Goal: Task Accomplishment & Management: Manage account settings

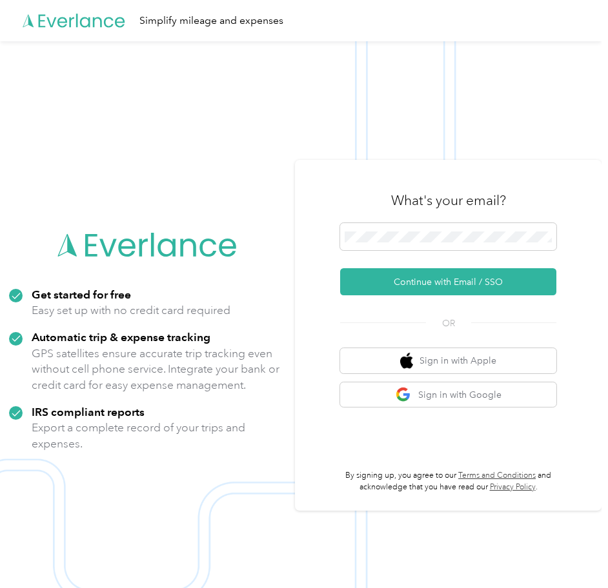
click at [535, 100] on img at bounding box center [300, 335] width 601 height 588
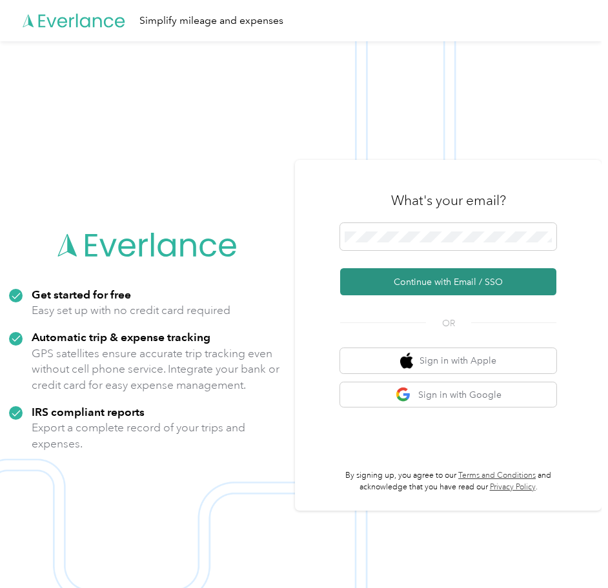
click at [445, 280] on button "Continue with Email / SSO" at bounding box center [448, 281] width 216 height 27
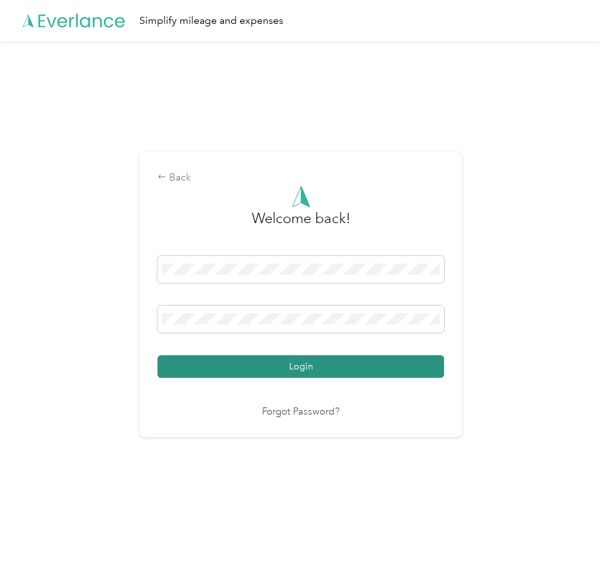
click at [284, 366] on button "Login" at bounding box center [300, 366] width 286 height 23
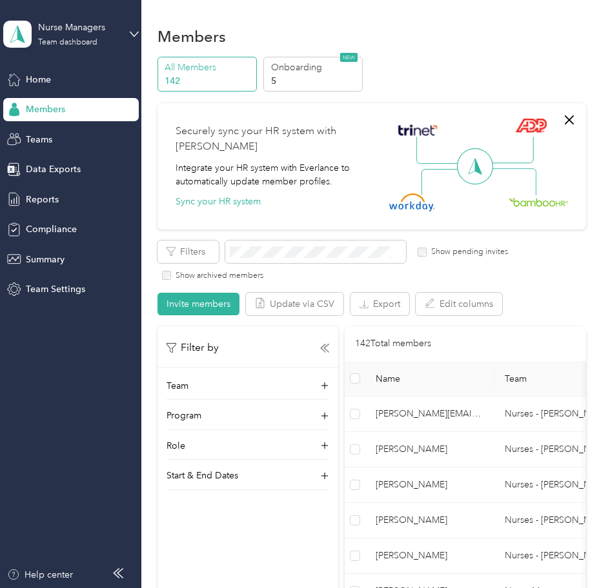
click at [467, 59] on div "All Members 142 Onboarding 5 NEW" at bounding box center [371, 74] width 428 height 35
click at [508, 66] on div "All Members 142 Onboarding 5 NEW" at bounding box center [371, 74] width 428 height 35
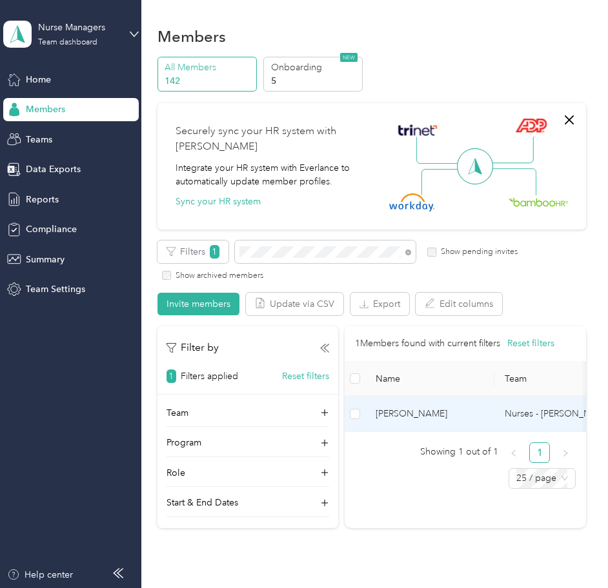
click at [429, 420] on span "[PERSON_NAME]" at bounding box center [429, 414] width 108 height 14
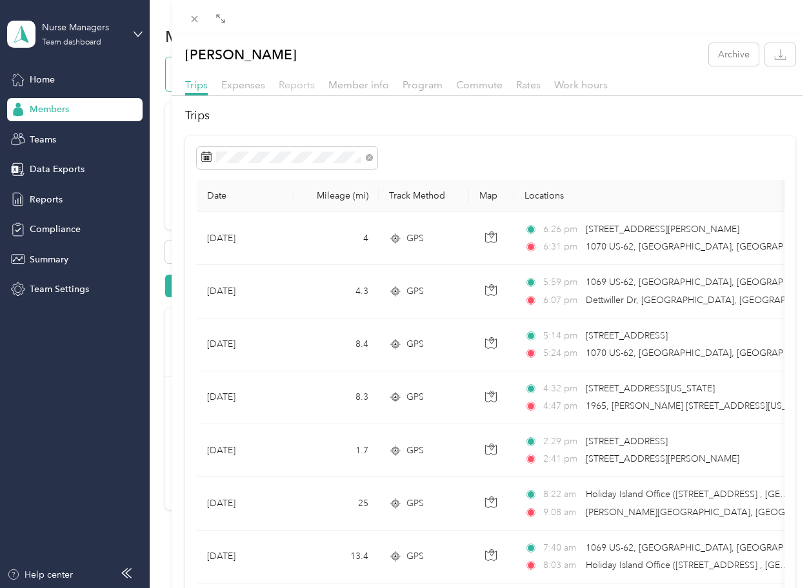
click at [297, 84] on span "Reports" at bounding box center [297, 85] width 36 height 12
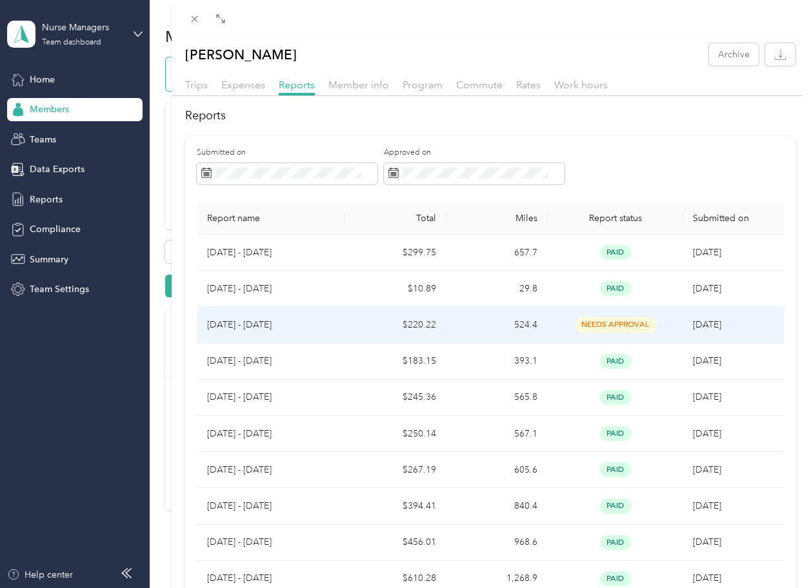
click at [607, 322] on span "needs approval" at bounding box center [615, 324] width 81 height 15
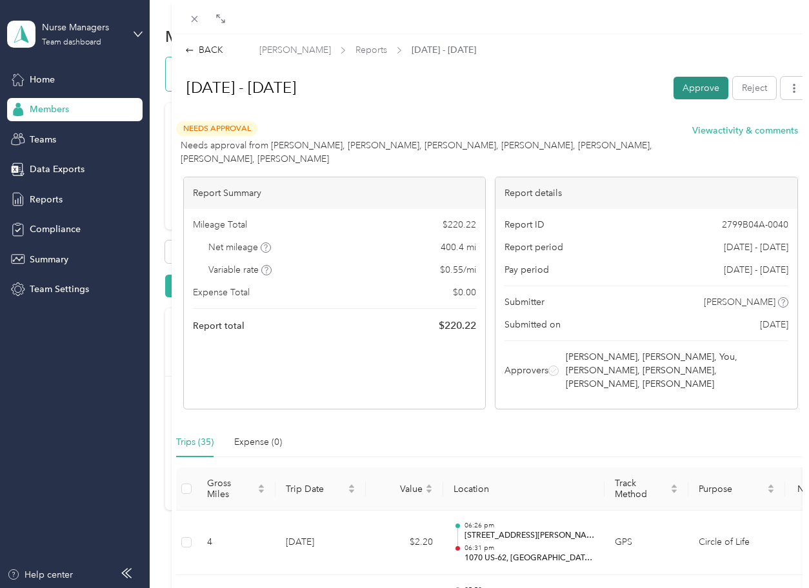
click at [607, 88] on button "Approve" at bounding box center [700, 88] width 55 height 23
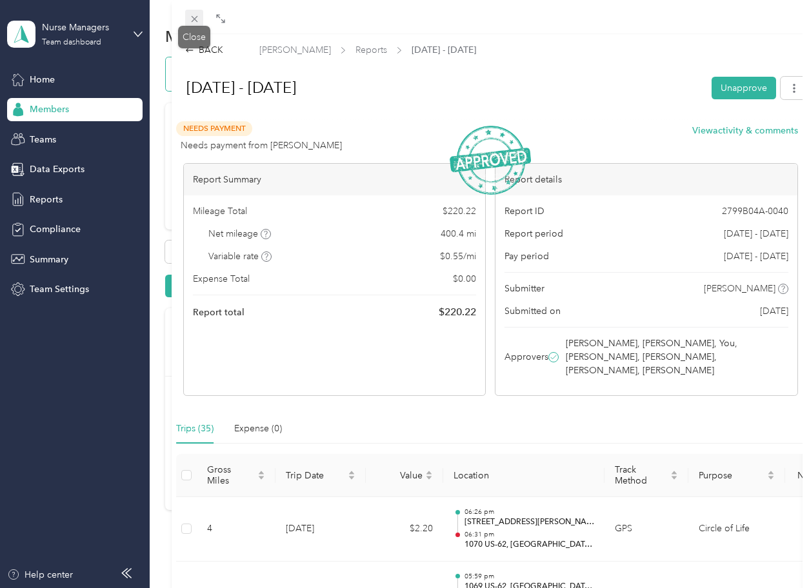
click at [191, 22] on icon at bounding box center [194, 19] width 11 height 11
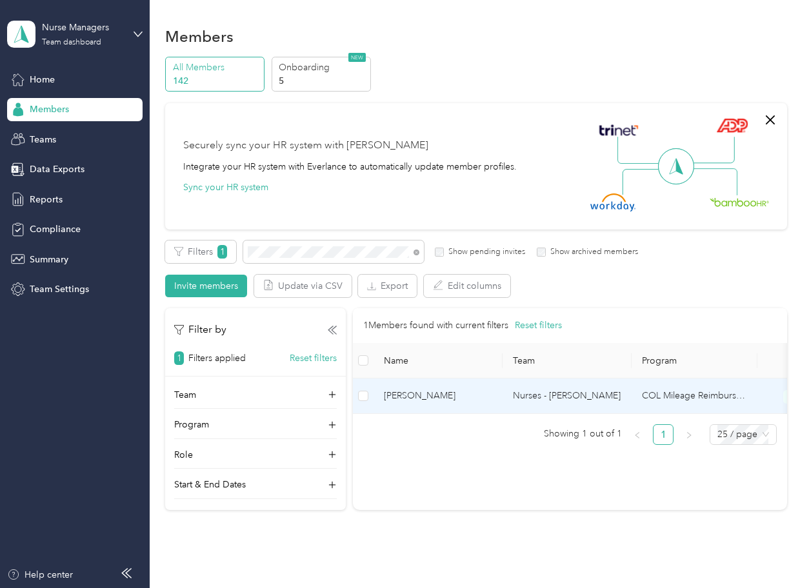
click at [438, 397] on span "[PERSON_NAME]" at bounding box center [438, 396] width 108 height 14
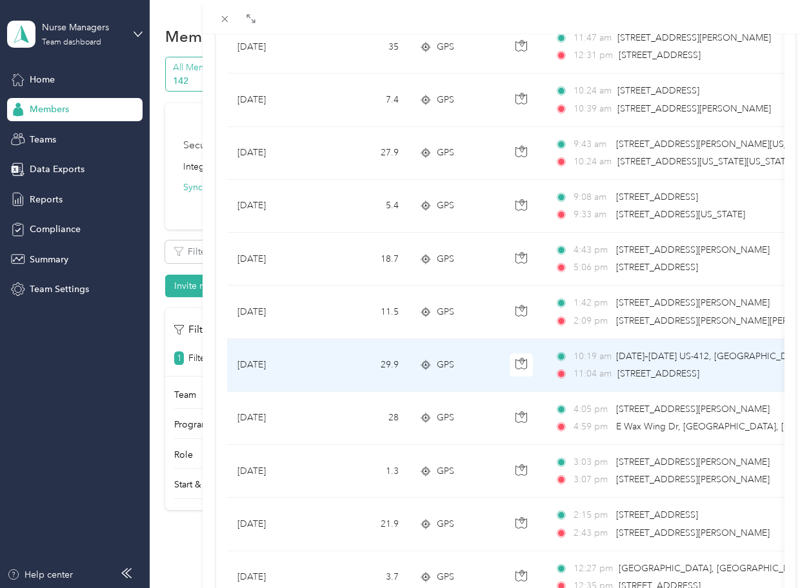
scroll to position [1032, 0]
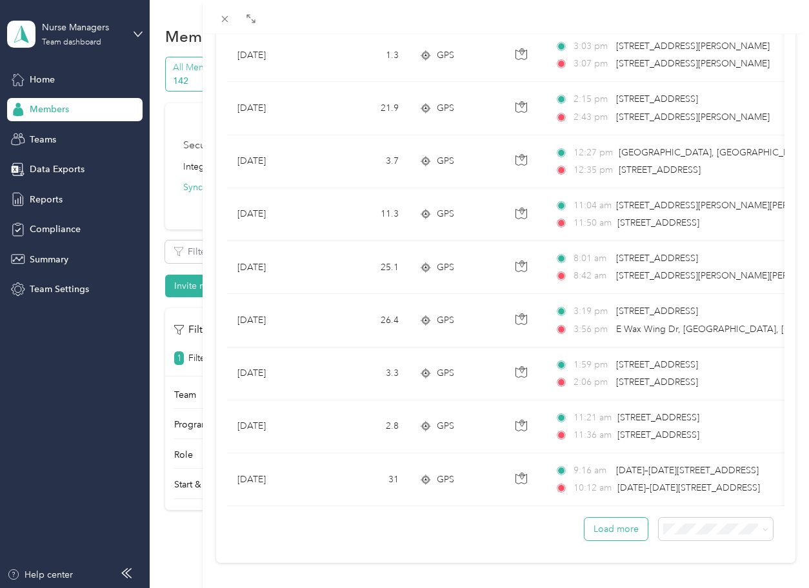
click at [607, 532] on button "Load more" at bounding box center [615, 529] width 63 height 23
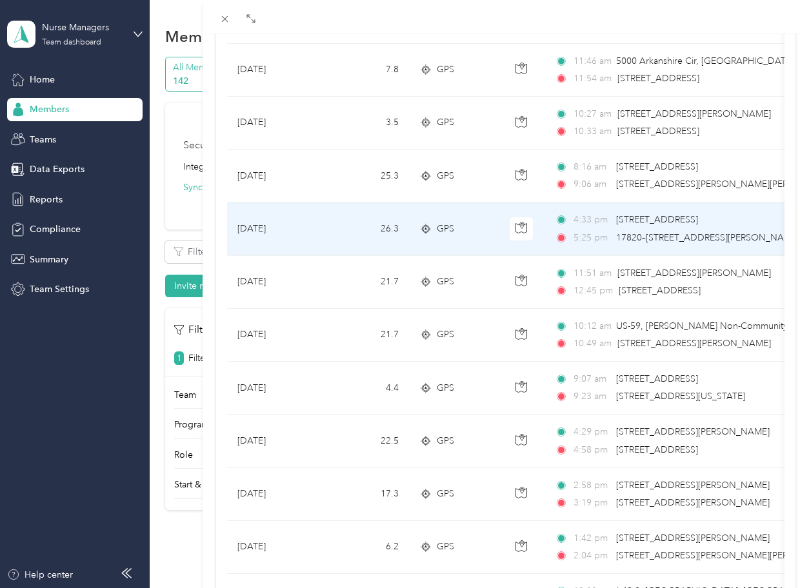
scroll to position [2193, 0]
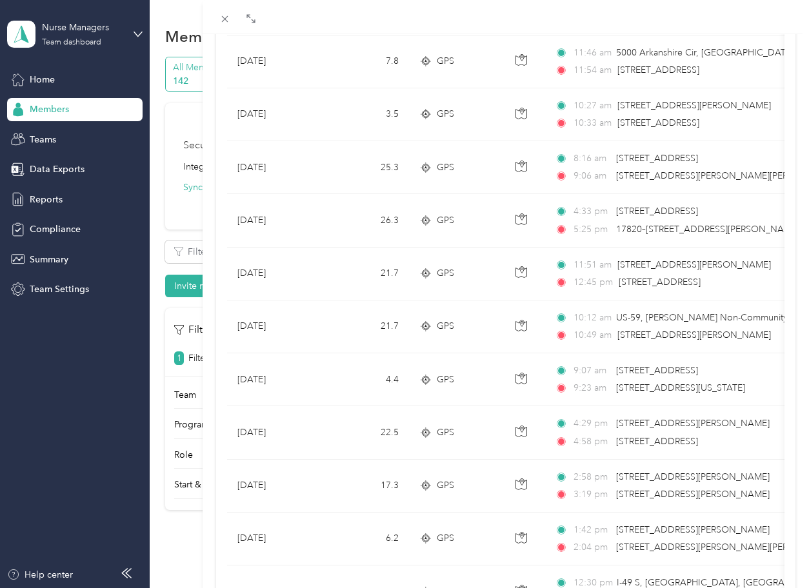
click at [187, 70] on div "Emily Coody Archive Trips Expenses Reports Member info Program Commute Rates Wo…" at bounding box center [404, 294] width 809 height 588
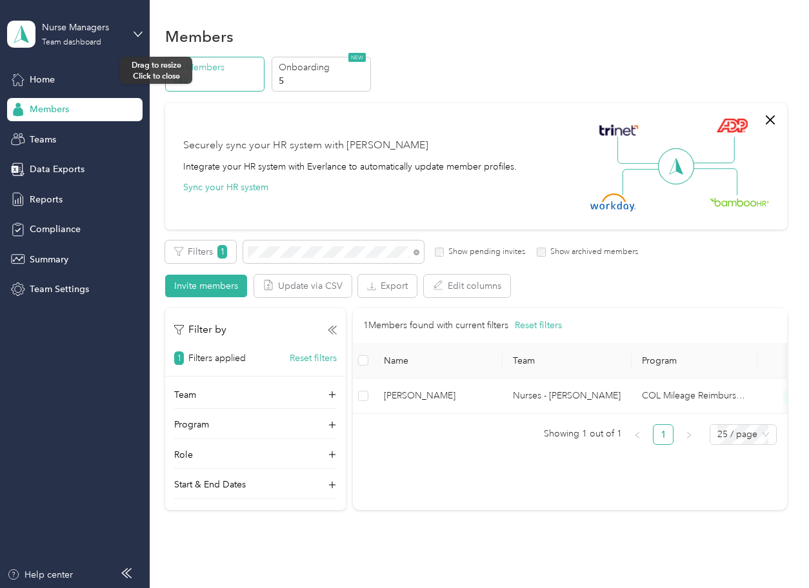
scroll to position [62, 0]
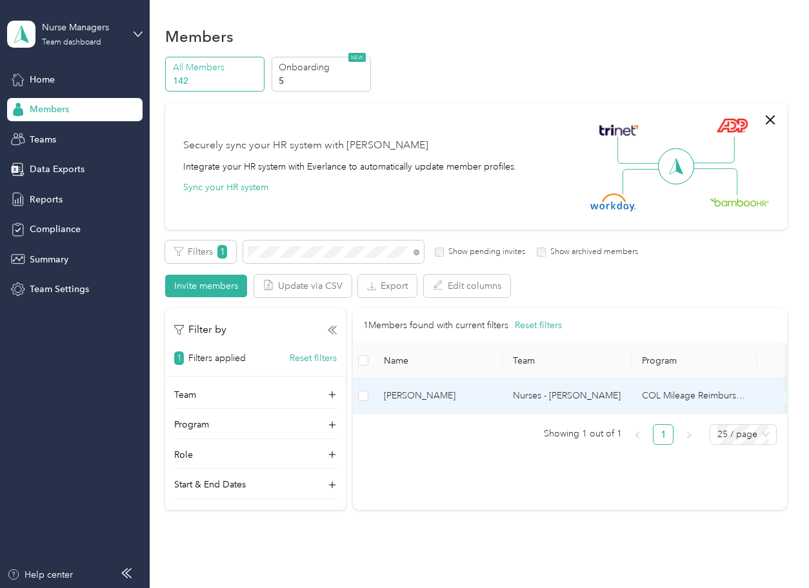
click at [432, 394] on span "[PERSON_NAME]" at bounding box center [438, 396] width 108 height 14
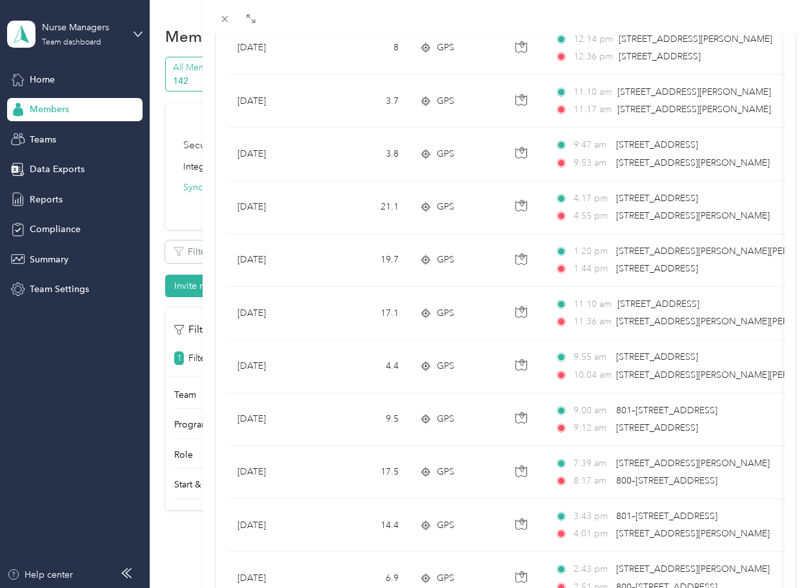
scroll to position [1060, 0]
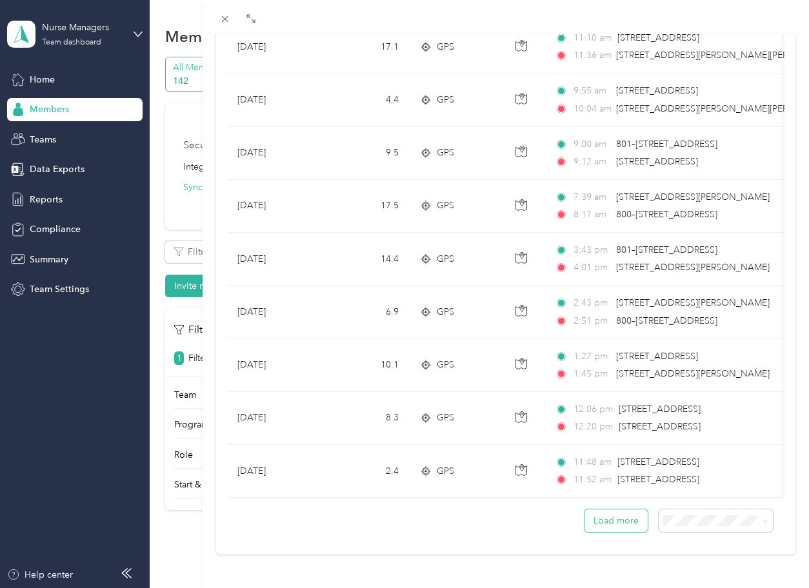
click at [607, 510] on button "Load more" at bounding box center [615, 521] width 63 height 23
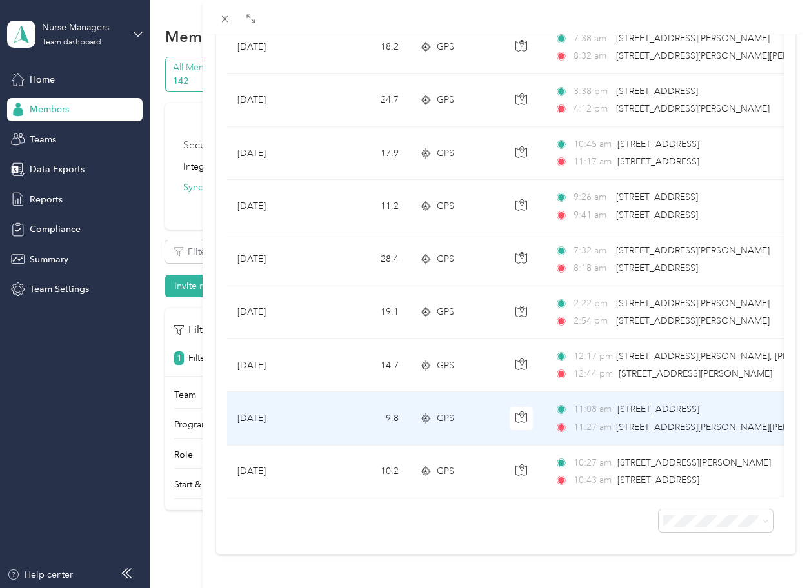
scroll to position [1590, 0]
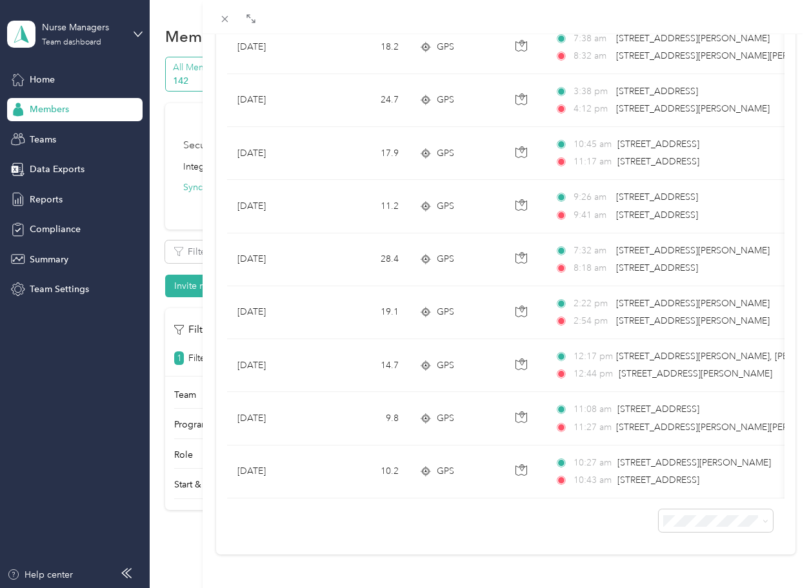
click at [181, 219] on div "Stephanie Djimbi Archive Trips Expenses Reports Member info Program Commute Rat…" at bounding box center [404, 294] width 809 height 588
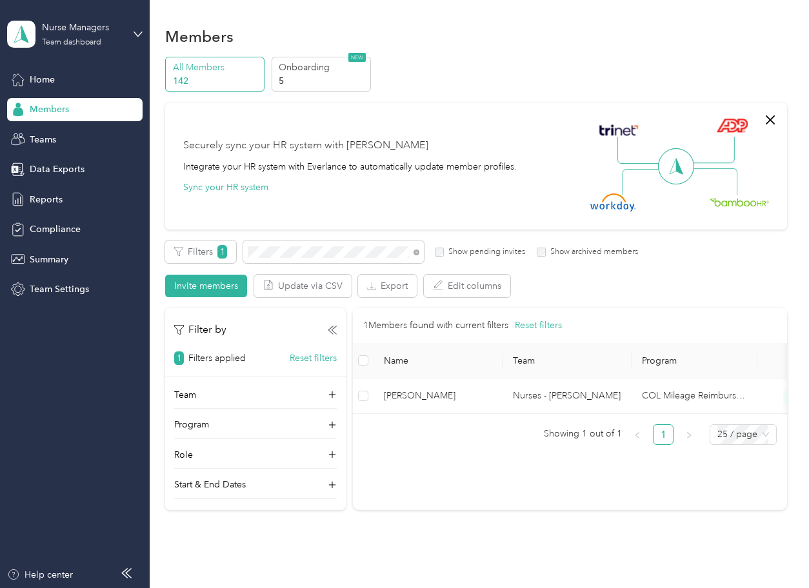
scroll to position [62, 0]
click at [481, 80] on div "All Members 142 Onboarding 5 NEW" at bounding box center [475, 74] width 621 height 35
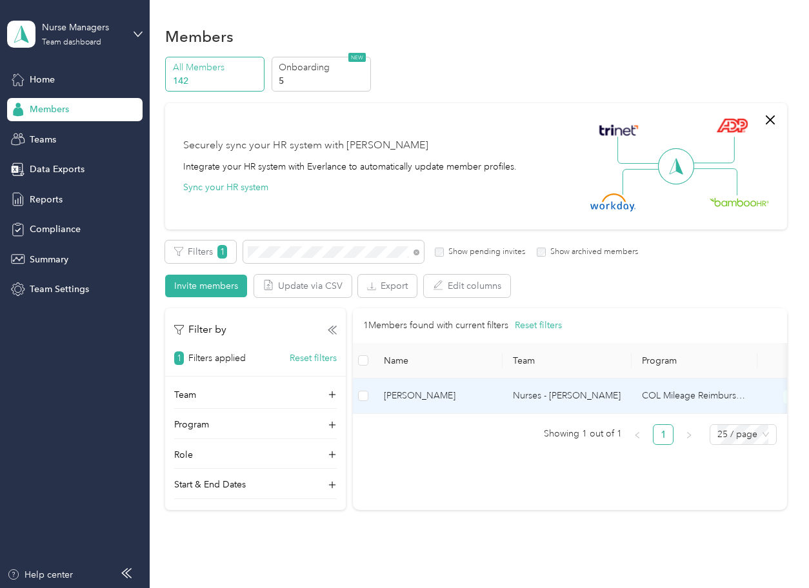
click at [506, 401] on td "Nurses - [PERSON_NAME]" at bounding box center [567, 396] width 129 height 35
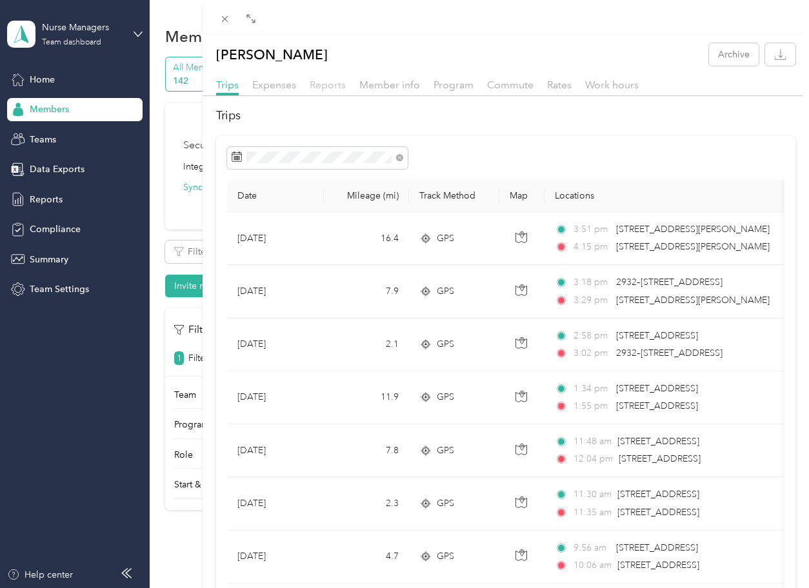
click at [327, 85] on span "Reports" at bounding box center [328, 85] width 36 height 12
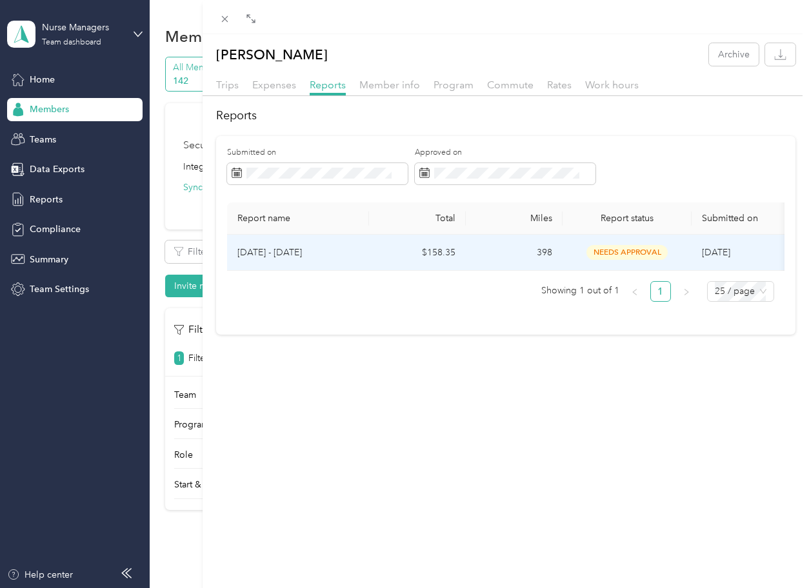
click at [607, 248] on span "needs approval" at bounding box center [626, 252] width 81 height 15
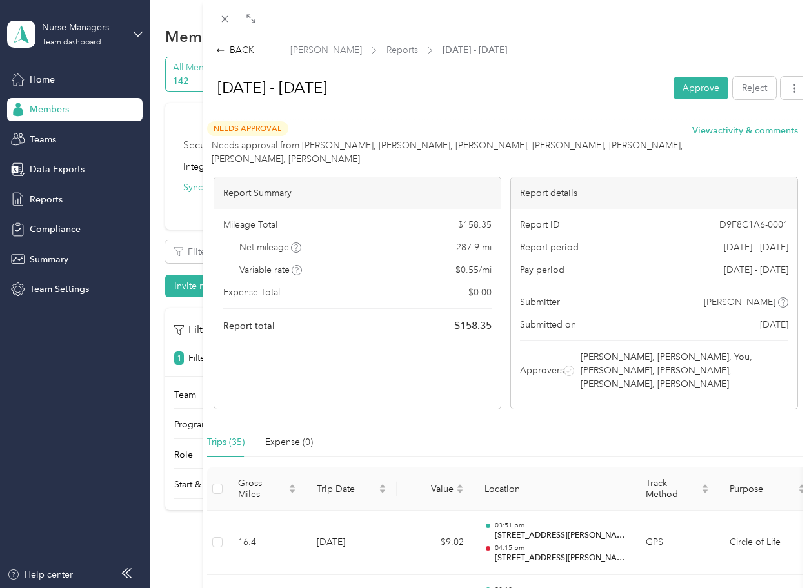
click at [607, 82] on button "Approve" at bounding box center [700, 88] width 55 height 23
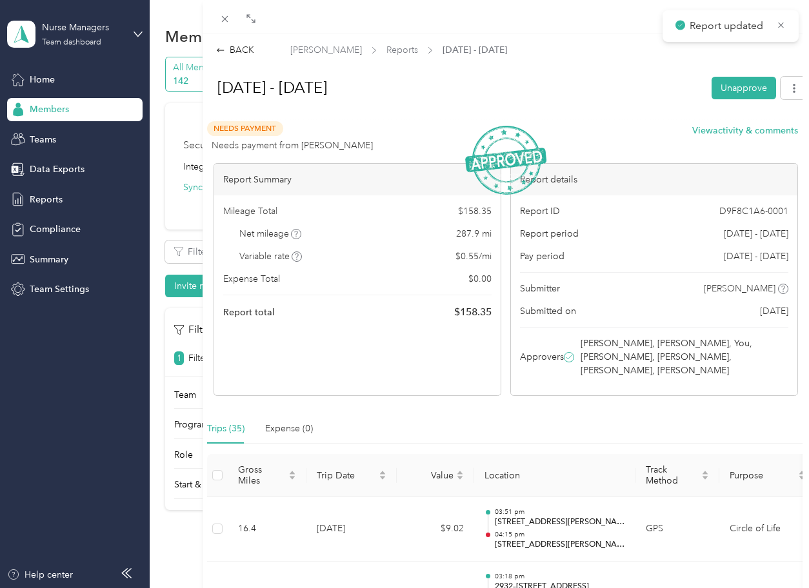
click at [77, 361] on div "BACK Stephanie Djimbi Reports Aug 17 - 30, 2025 Aug 17 - 30, 2025 Unapprove Nee…" at bounding box center [404, 294] width 809 height 588
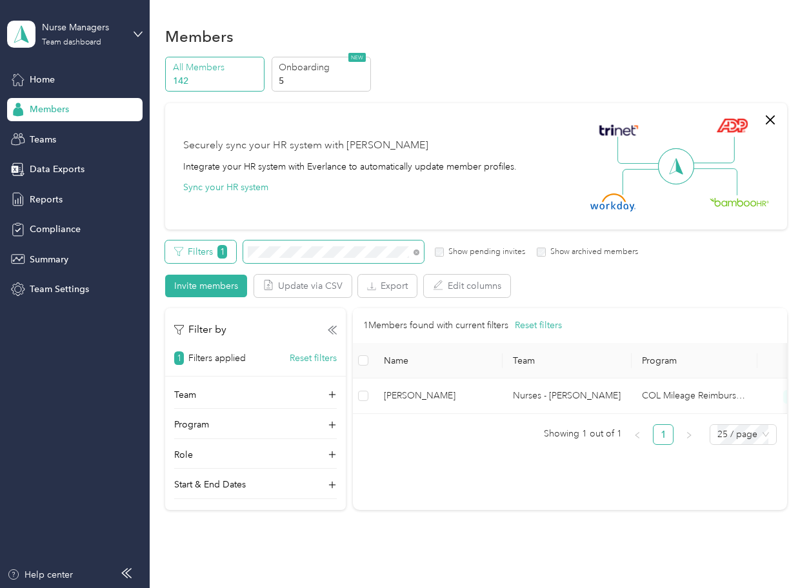
click at [232, 252] on div "Filters 1 Show pending invites Show archived members" at bounding box center [401, 252] width 473 height 23
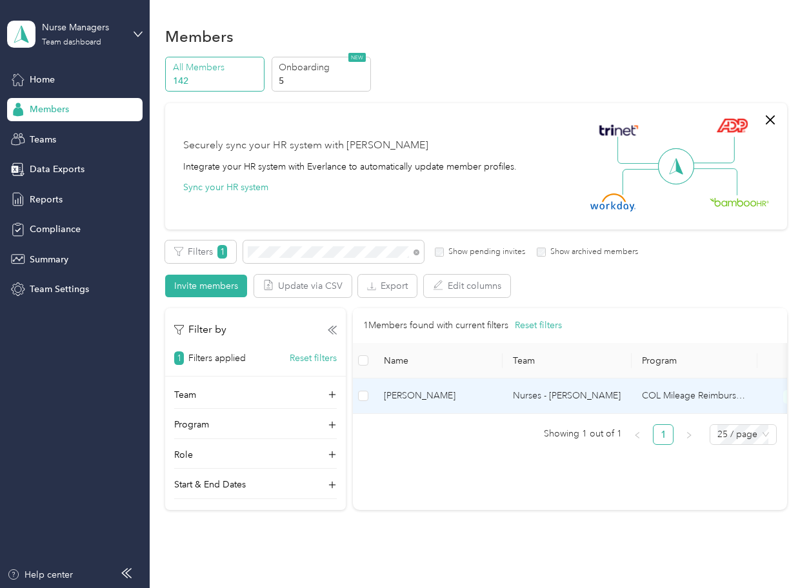
click at [465, 397] on span "[PERSON_NAME]" at bounding box center [438, 396] width 108 height 14
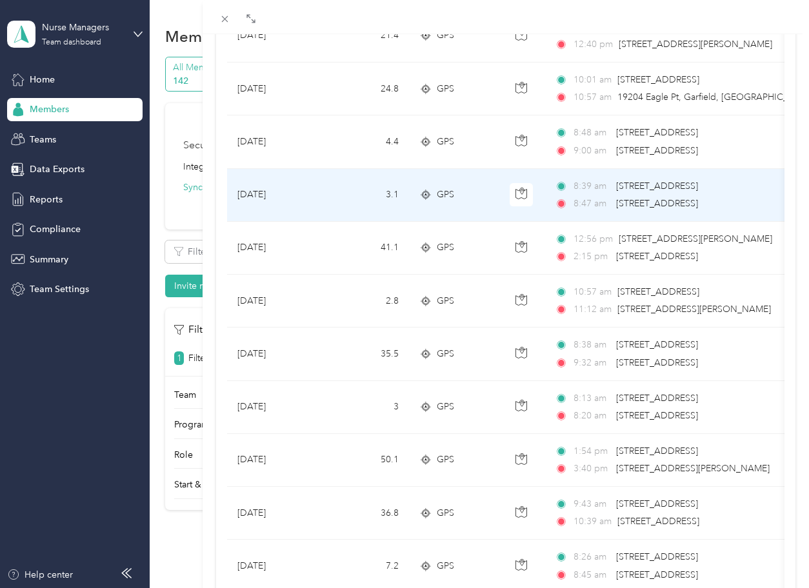
scroll to position [387, 0]
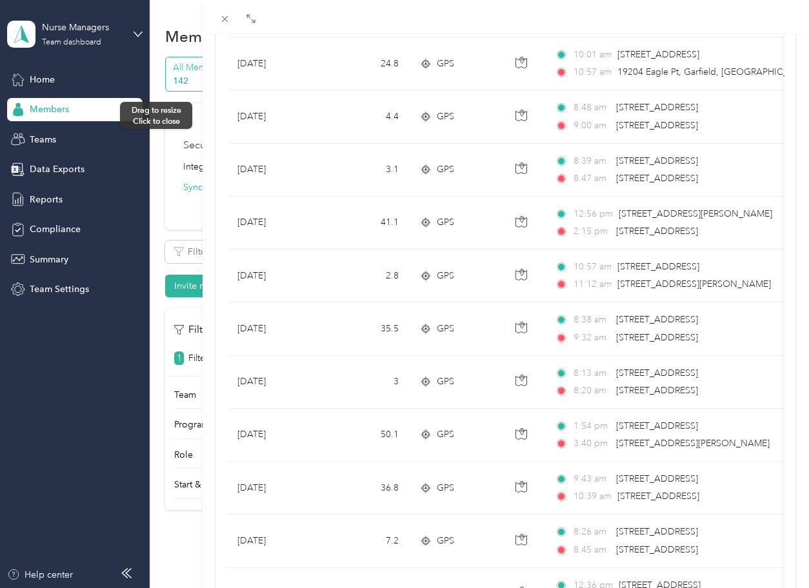
click at [195, 115] on div at bounding box center [198, 294] width 9 height 588
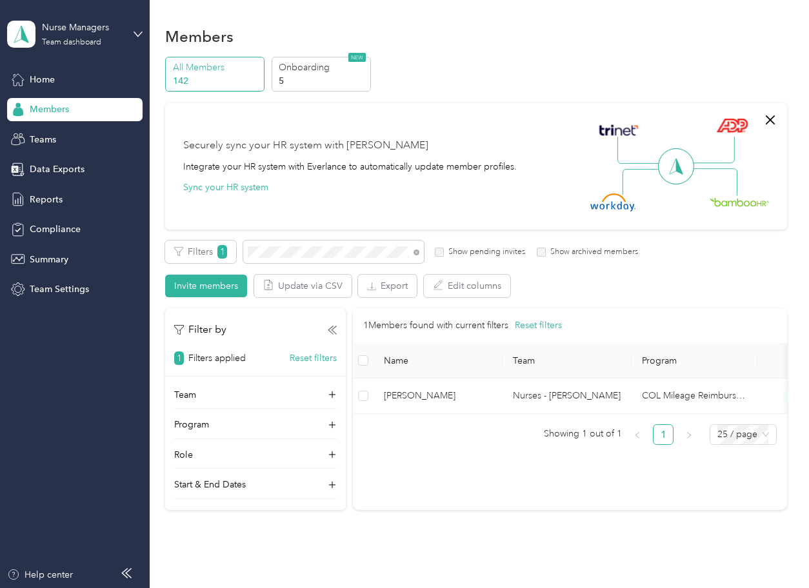
scroll to position [62, 0]
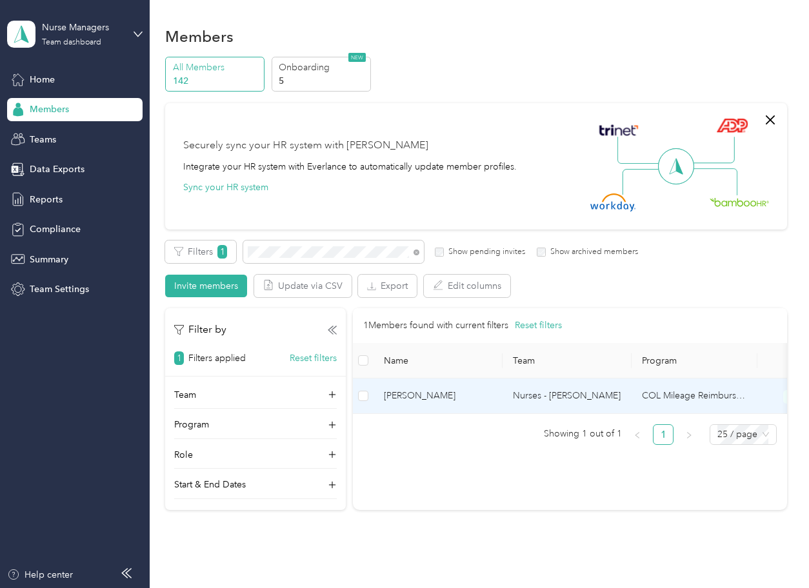
click at [417, 398] on span "[PERSON_NAME]" at bounding box center [438, 396] width 108 height 14
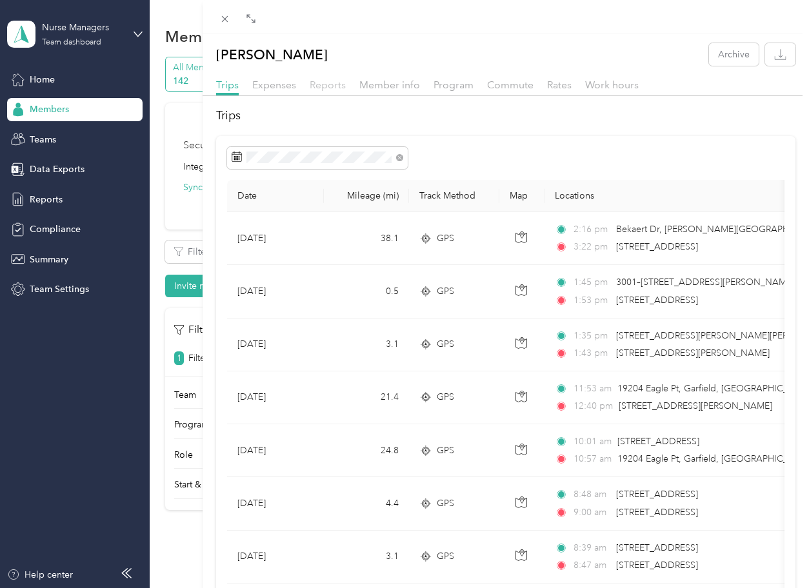
click at [330, 84] on span "Reports" at bounding box center [328, 85] width 36 height 12
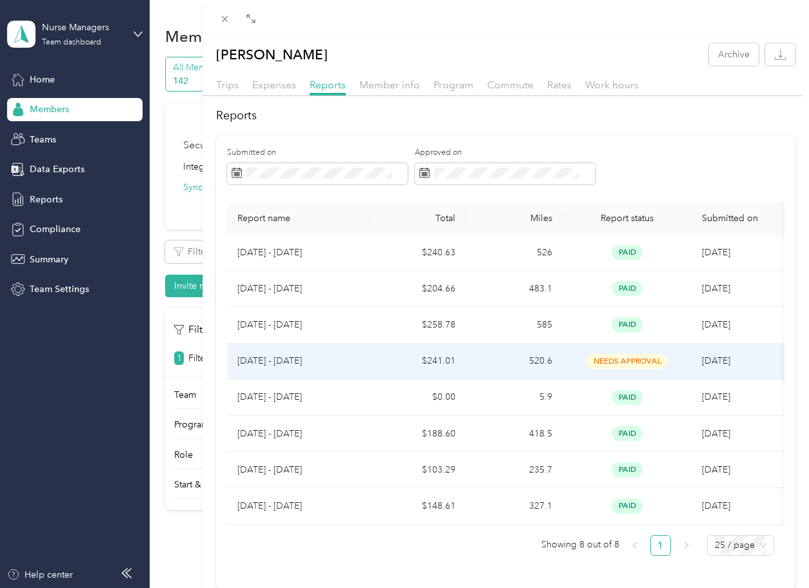
click at [607, 355] on span "needs approval" at bounding box center [626, 361] width 81 height 15
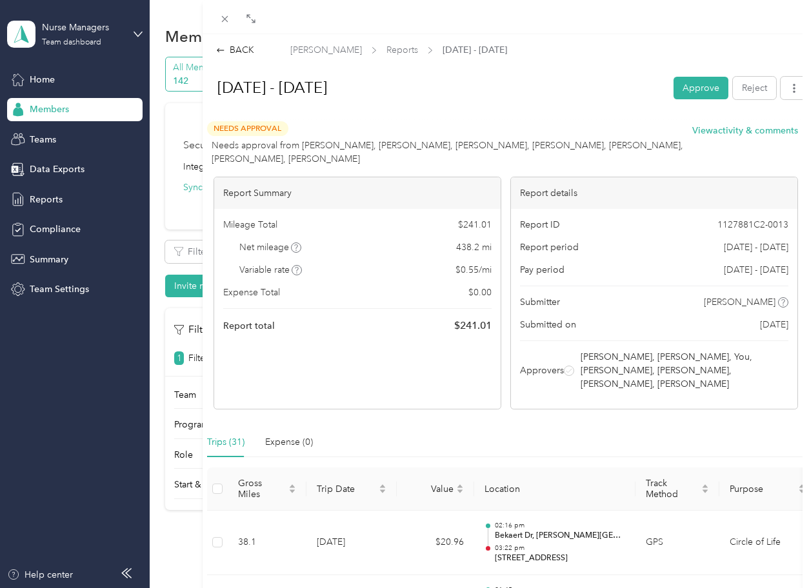
click at [607, 86] on button "Approve" at bounding box center [700, 88] width 55 height 23
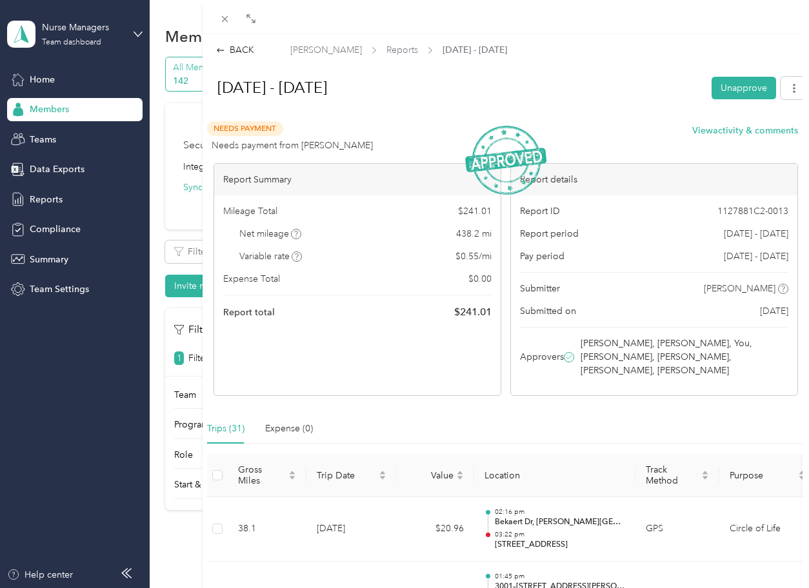
click at [521, 79] on h1 "[DATE] - [DATE]" at bounding box center [453, 87] width 499 height 31
click at [231, 50] on div "BACK" at bounding box center [235, 50] width 38 height 14
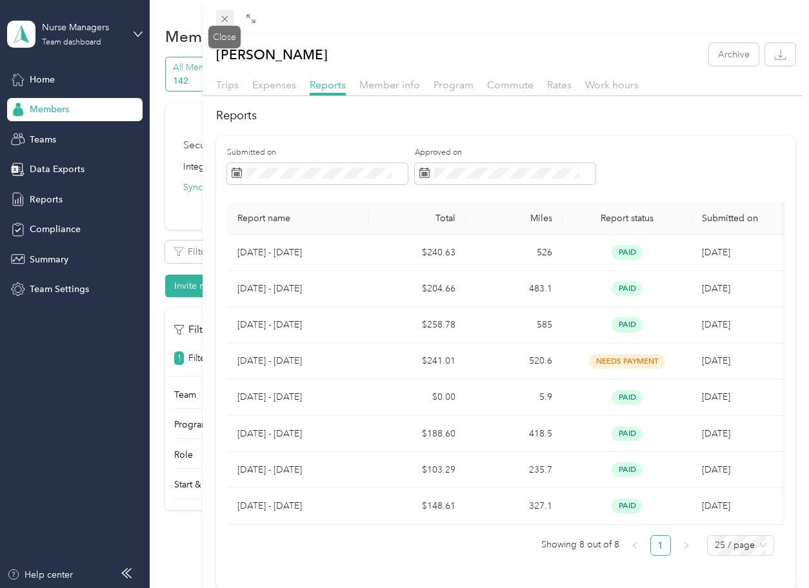
click at [222, 15] on icon at bounding box center [224, 19] width 11 height 11
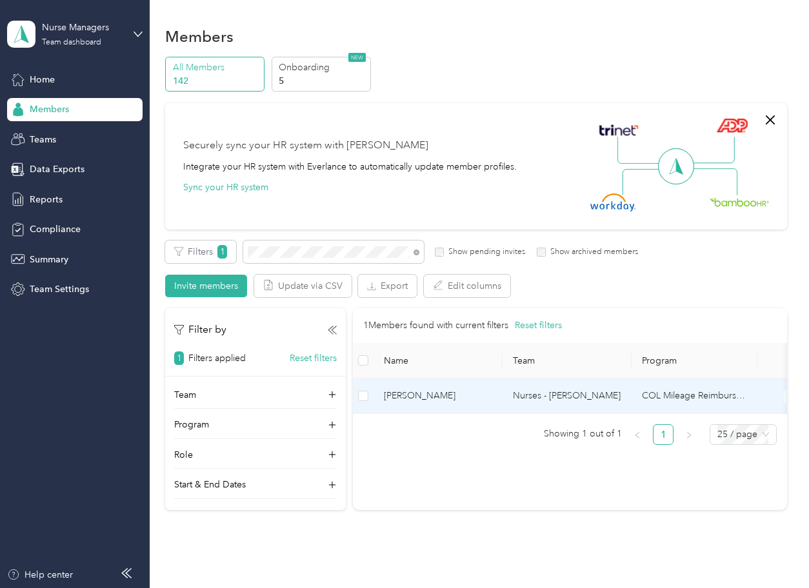
click at [435, 394] on span "[PERSON_NAME]" at bounding box center [438, 396] width 108 height 14
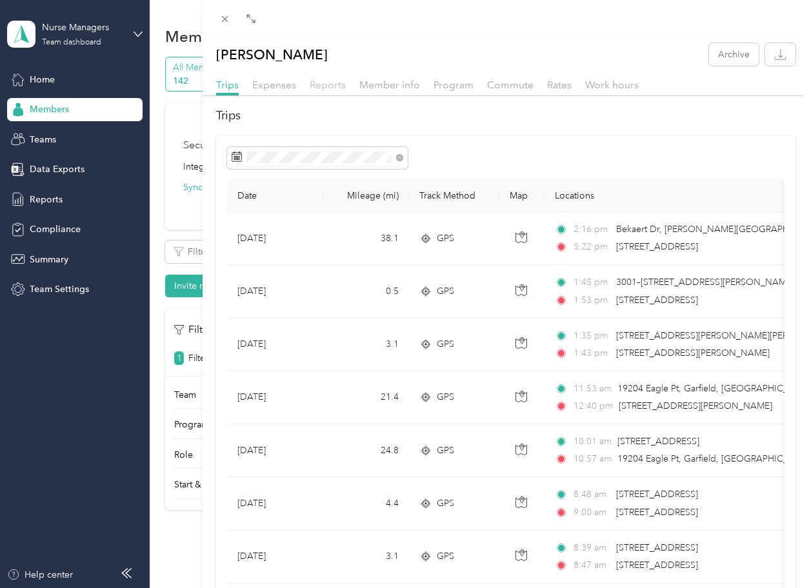
click at [331, 85] on span "Reports" at bounding box center [328, 85] width 36 height 12
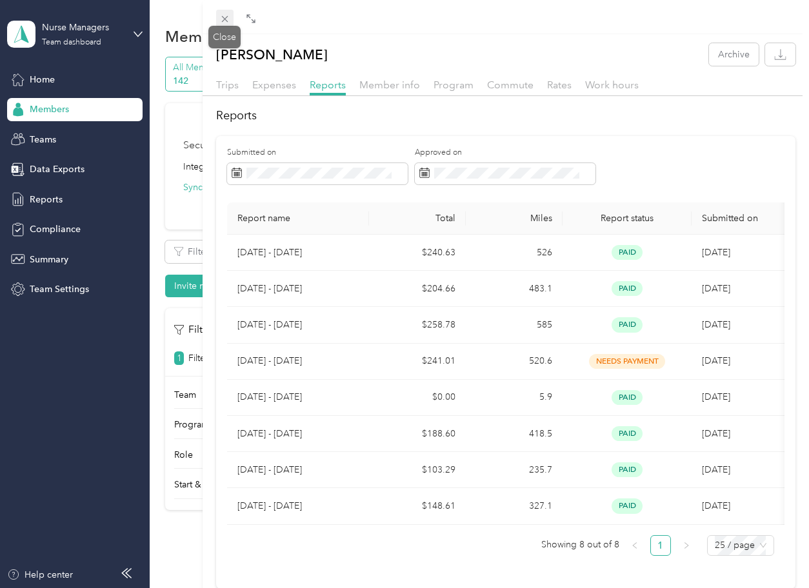
click at [222, 15] on icon at bounding box center [224, 19] width 11 height 11
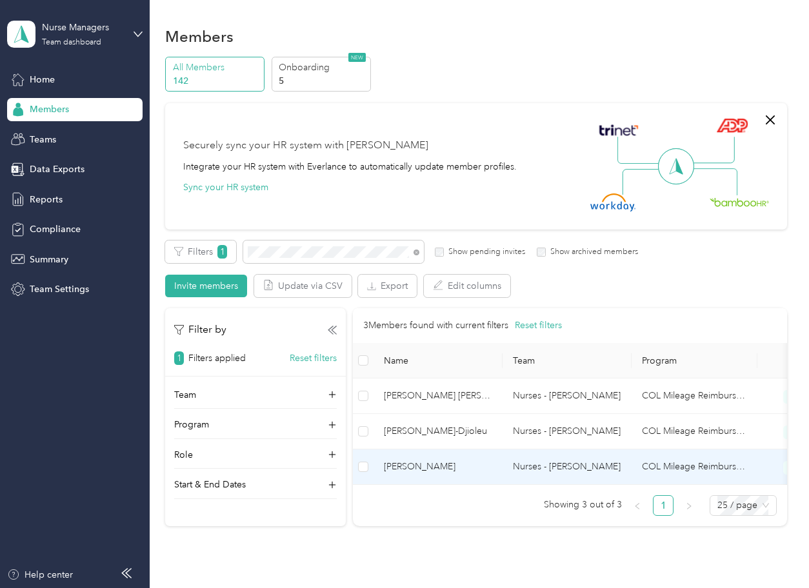
click at [438, 468] on span "[PERSON_NAME]" at bounding box center [438, 467] width 108 height 14
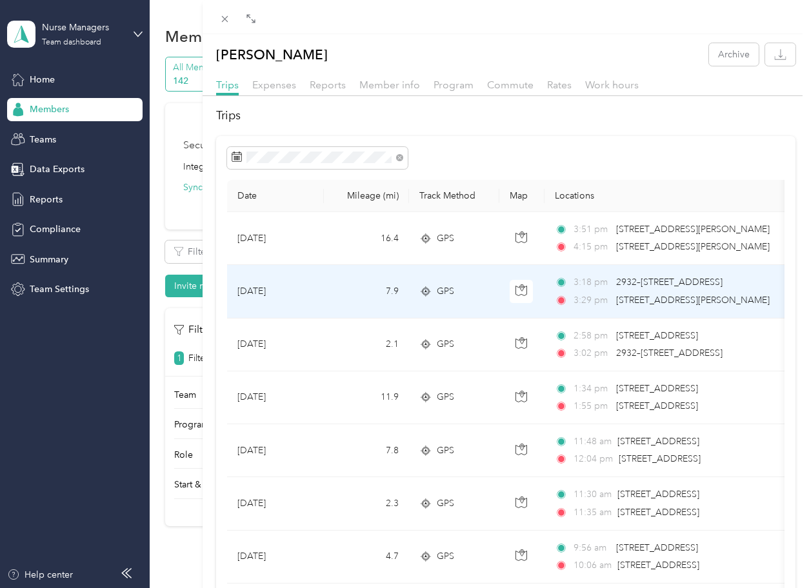
scroll to position [65, 0]
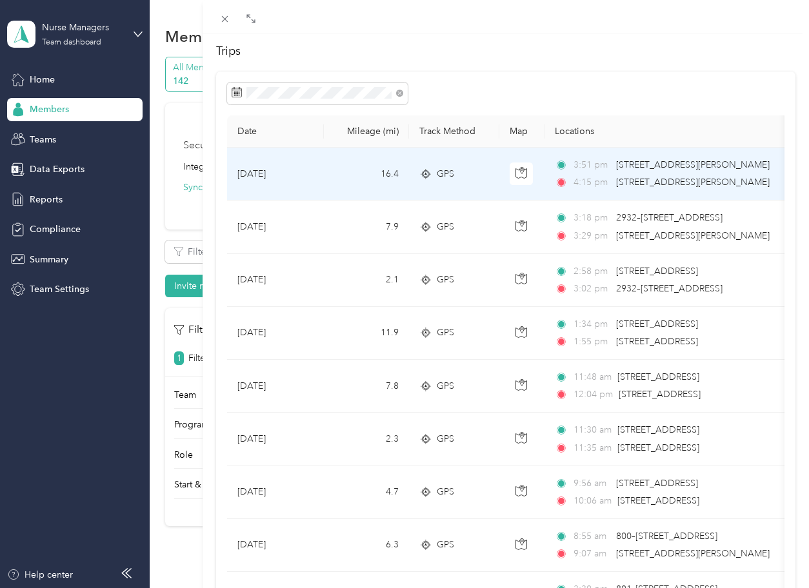
click at [235, 152] on td "[DATE]" at bounding box center [275, 174] width 97 height 53
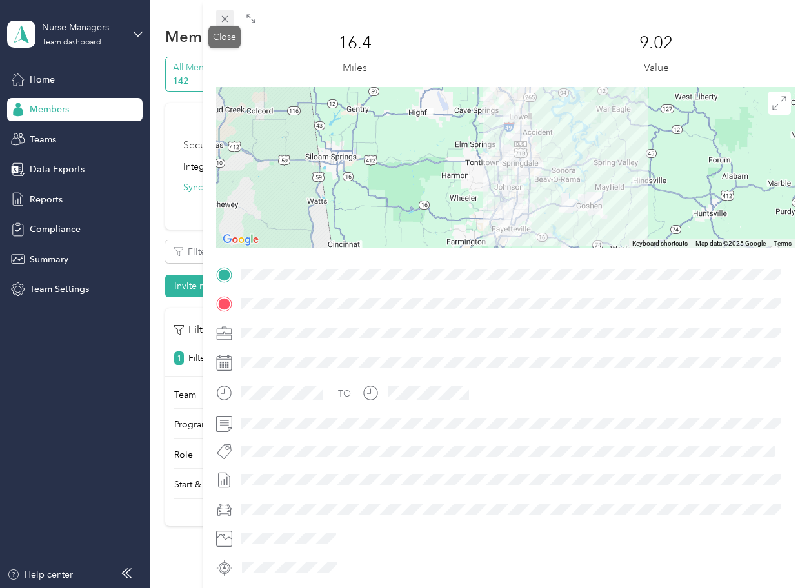
click at [226, 19] on icon at bounding box center [224, 19] width 11 height 11
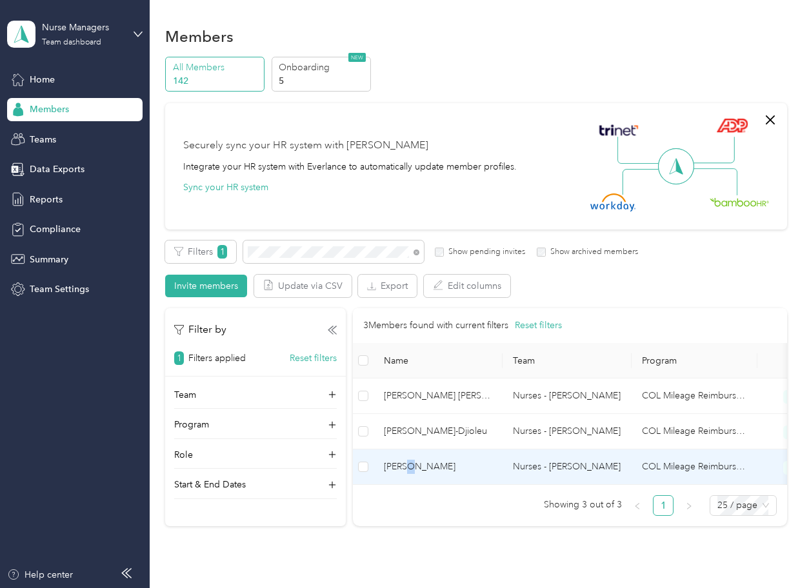
click at [410, 467] on span "[PERSON_NAME]" at bounding box center [438, 467] width 108 height 14
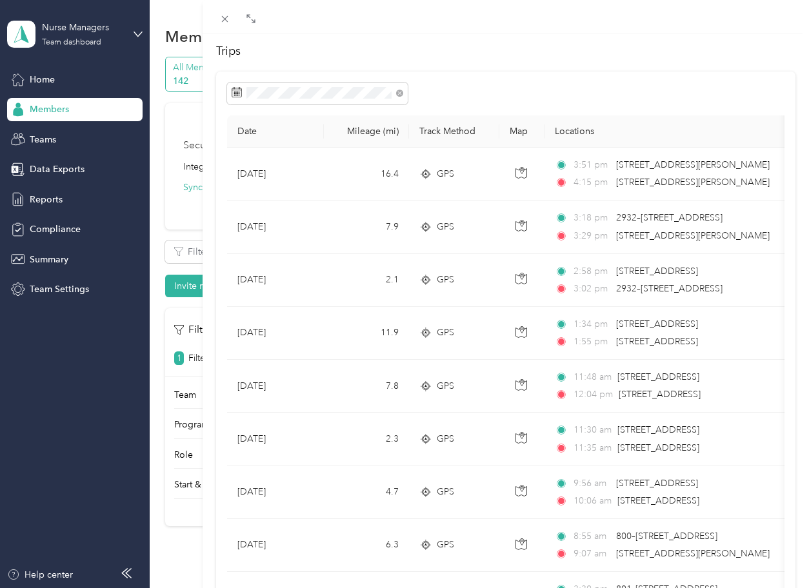
scroll to position [129, 0]
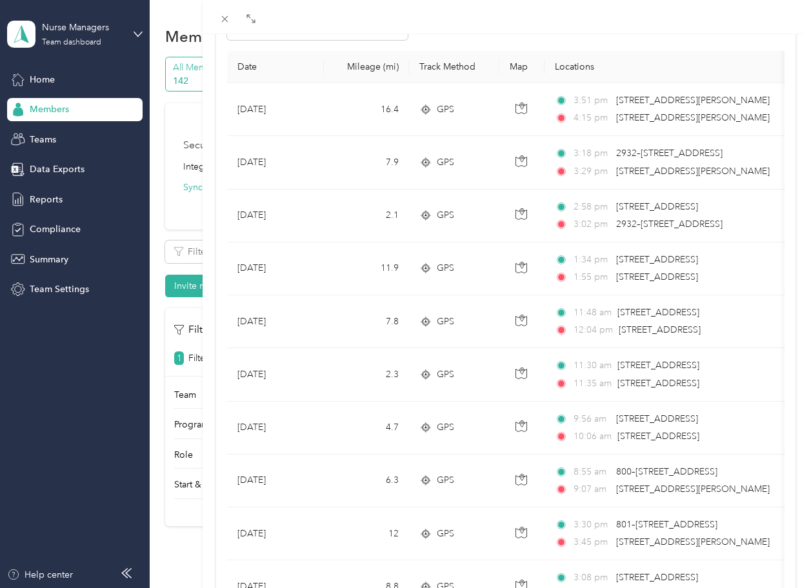
click at [575, 21] on div at bounding box center [506, 17] width 607 height 34
click at [172, 15] on div "Stephanie Djimbi Archive Trips Expenses Reports Member info Program Commute Rat…" at bounding box center [404, 294] width 809 height 588
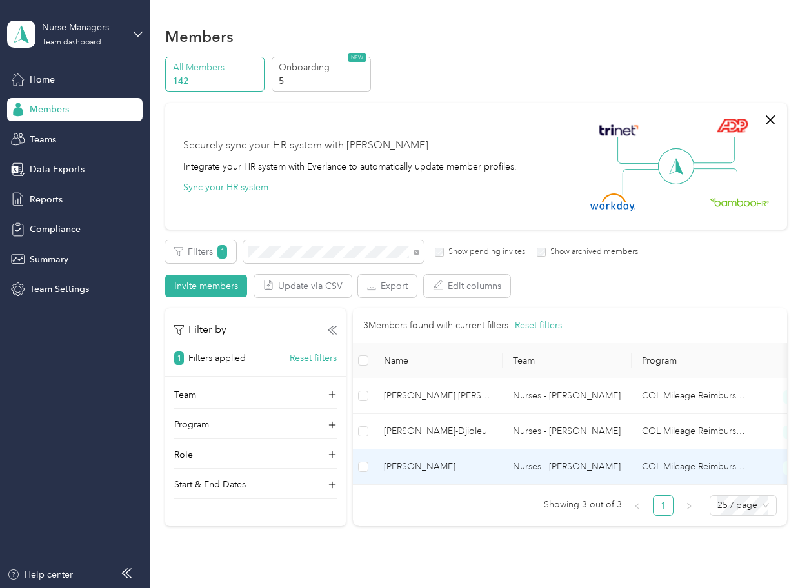
scroll to position [62, 0]
click at [404, 468] on span "[PERSON_NAME]" at bounding box center [438, 467] width 108 height 14
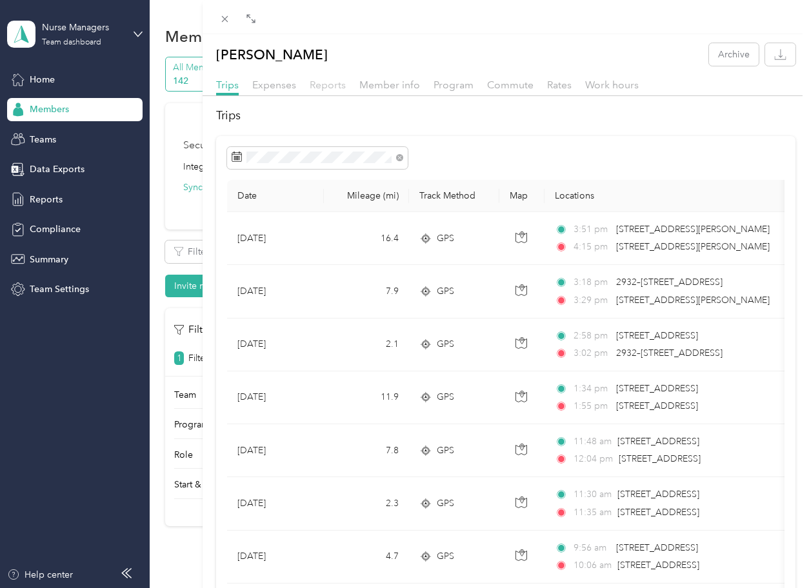
click at [328, 83] on span "Reports" at bounding box center [328, 85] width 36 height 12
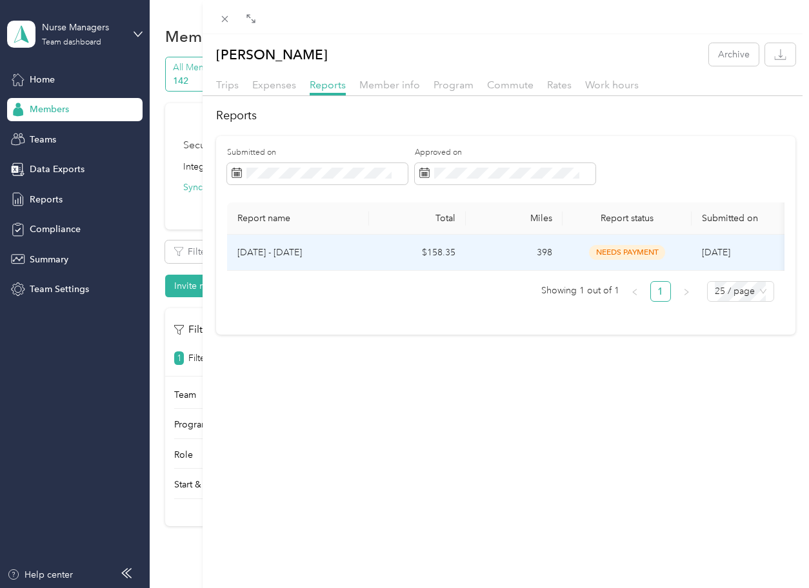
click at [607, 251] on span "needs payment" at bounding box center [627, 252] width 76 height 15
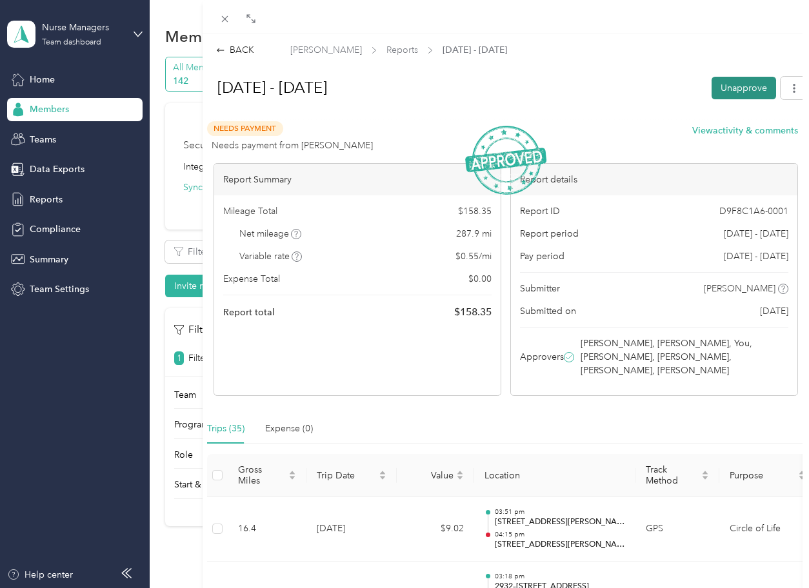
click at [607, 83] on button "Unapprove" at bounding box center [744, 88] width 65 height 23
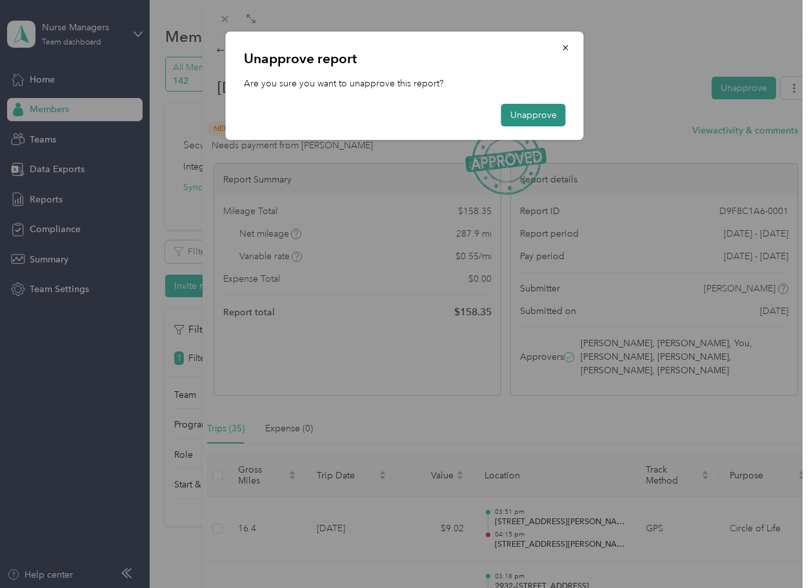
click at [538, 112] on button "Unapprove" at bounding box center [533, 115] width 65 height 23
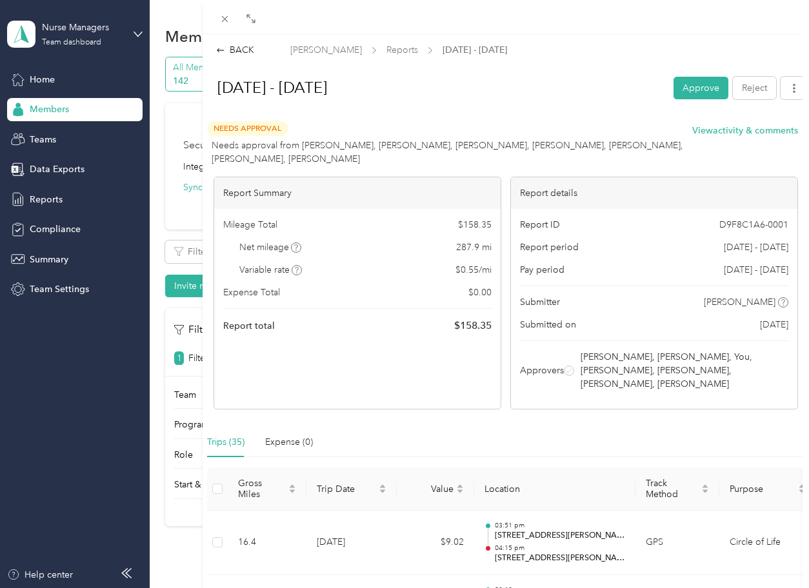
click at [483, 85] on h1 "[DATE] - [DATE]" at bounding box center [434, 87] width 461 height 31
click at [239, 50] on div "BACK" at bounding box center [235, 50] width 38 height 14
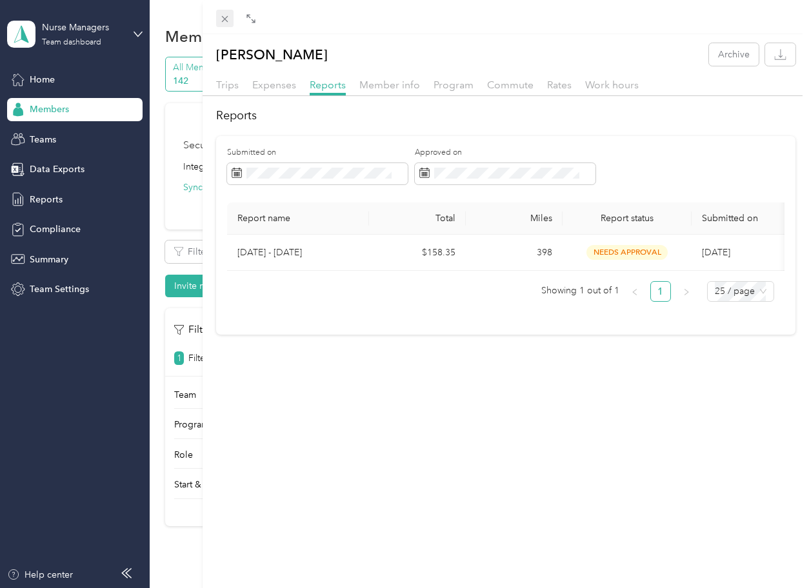
click at [225, 19] on icon at bounding box center [224, 19] width 6 height 6
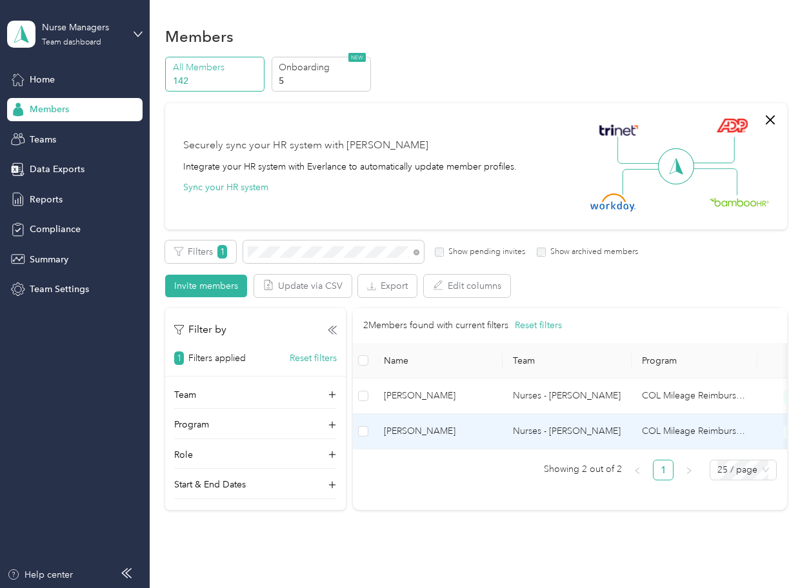
click at [415, 432] on span "[PERSON_NAME]" at bounding box center [438, 431] width 108 height 14
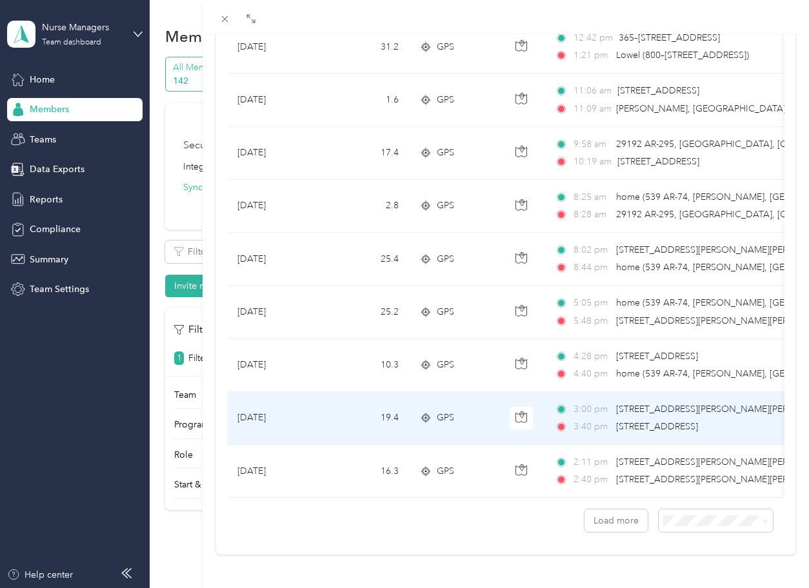
scroll to position [1060, 0]
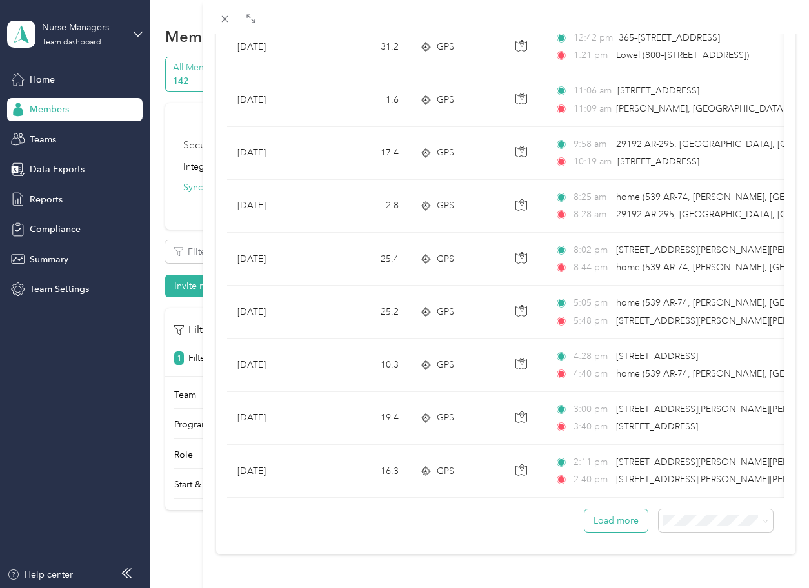
click at [599, 514] on button "Load more" at bounding box center [615, 521] width 63 height 23
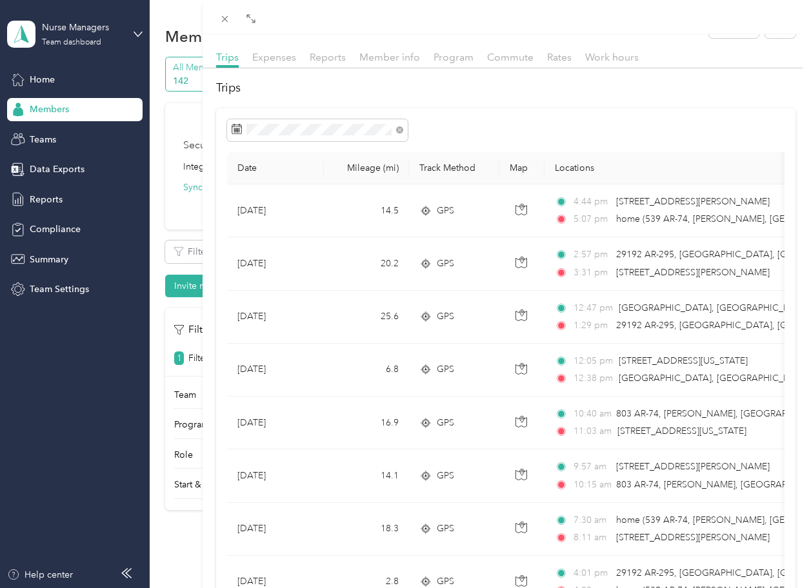
scroll to position [0, 0]
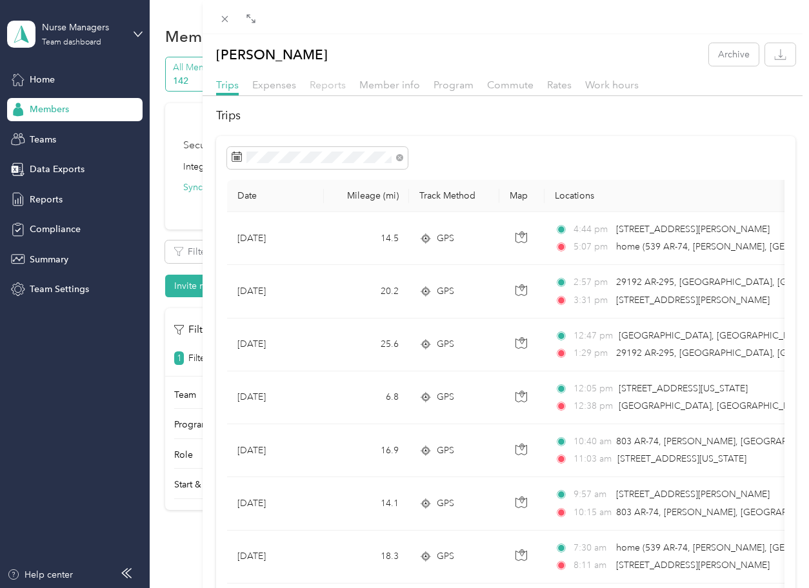
click at [326, 86] on span "Reports" at bounding box center [328, 85] width 36 height 12
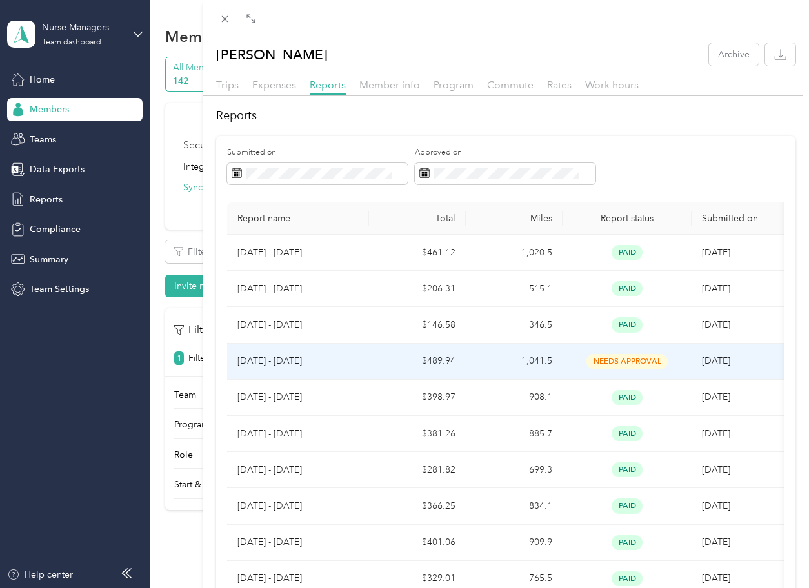
click at [607, 358] on span "needs approval" at bounding box center [626, 361] width 81 height 15
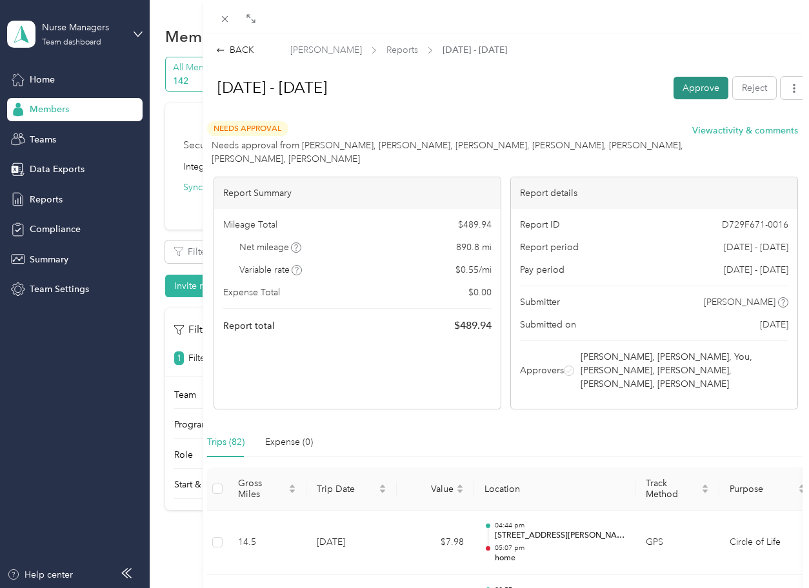
click at [607, 86] on button "Approve" at bounding box center [700, 88] width 55 height 23
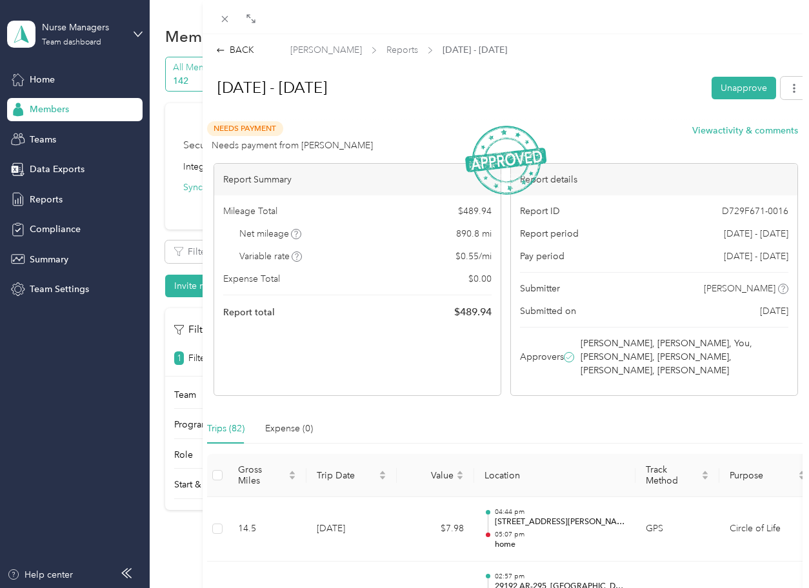
click at [539, 89] on h1 "[DATE] - [DATE]" at bounding box center [453, 87] width 499 height 31
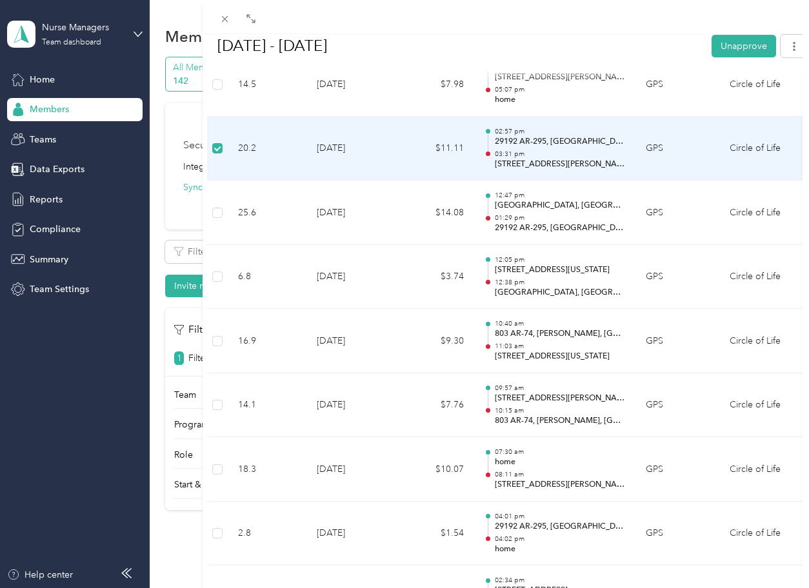
scroll to position [490, 0]
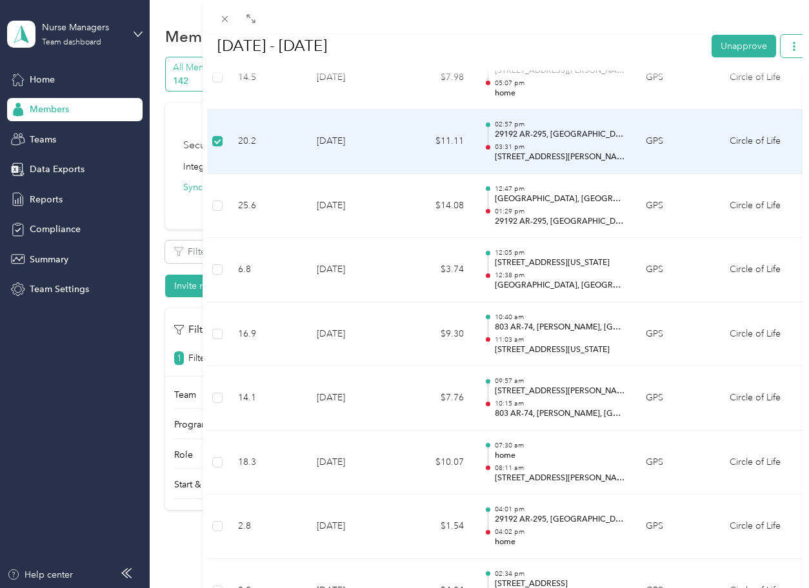
click at [607, 51] on button "button" at bounding box center [794, 45] width 27 height 23
click at [607, 43] on h1 "[DATE] - [DATE]" at bounding box center [453, 45] width 499 height 31
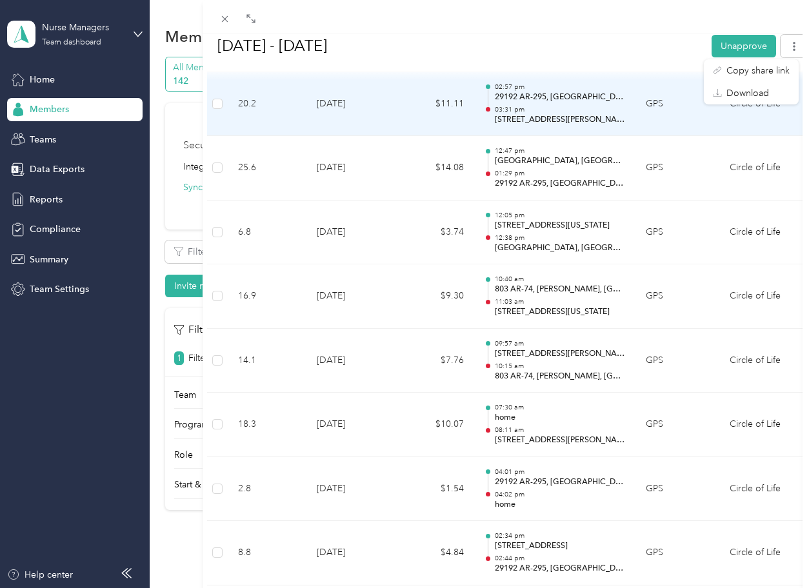
scroll to position [452, 0]
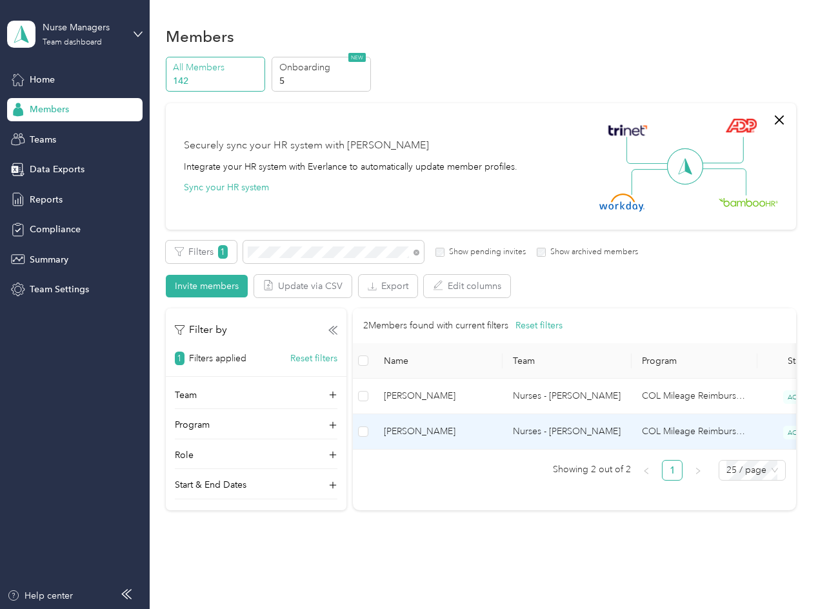
click at [430, 428] on span "[PERSON_NAME]" at bounding box center [438, 431] width 108 height 14
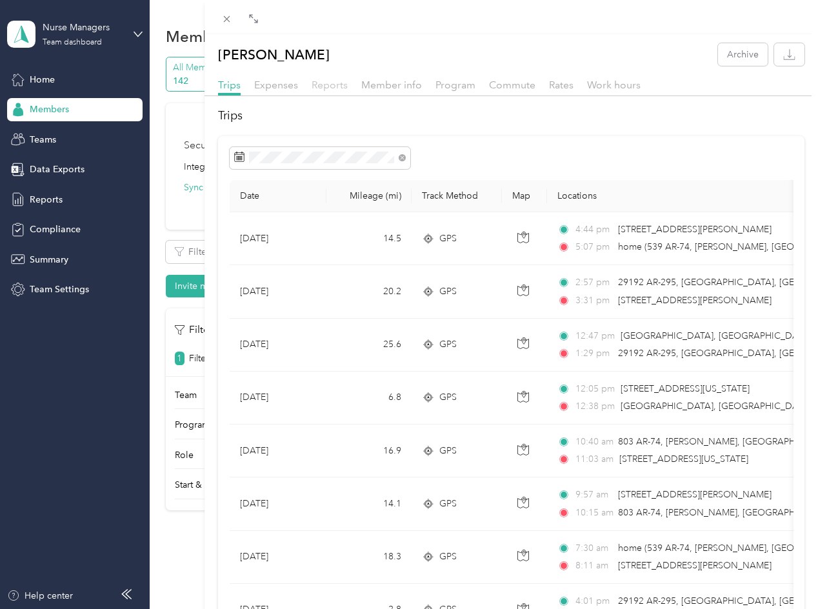
click at [335, 85] on span "Reports" at bounding box center [330, 85] width 36 height 12
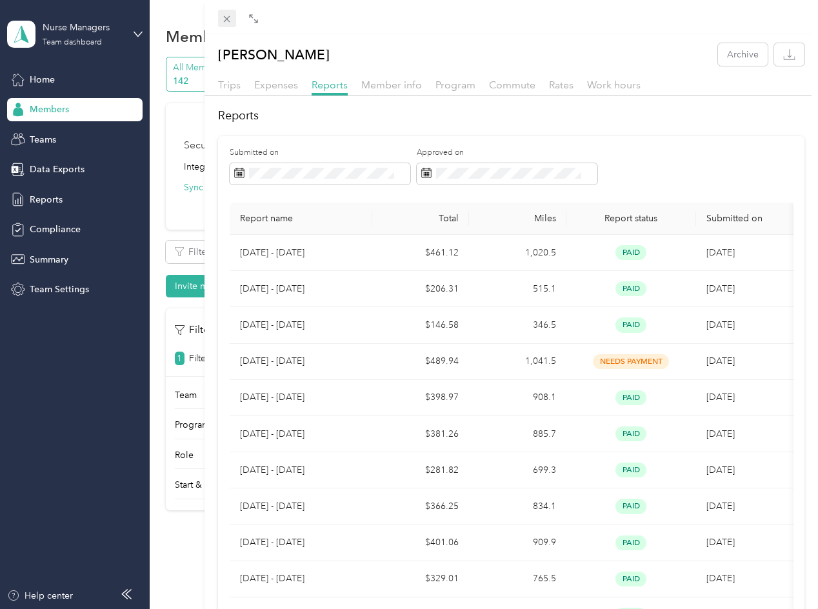
click at [232, 17] on span at bounding box center [227, 19] width 18 height 18
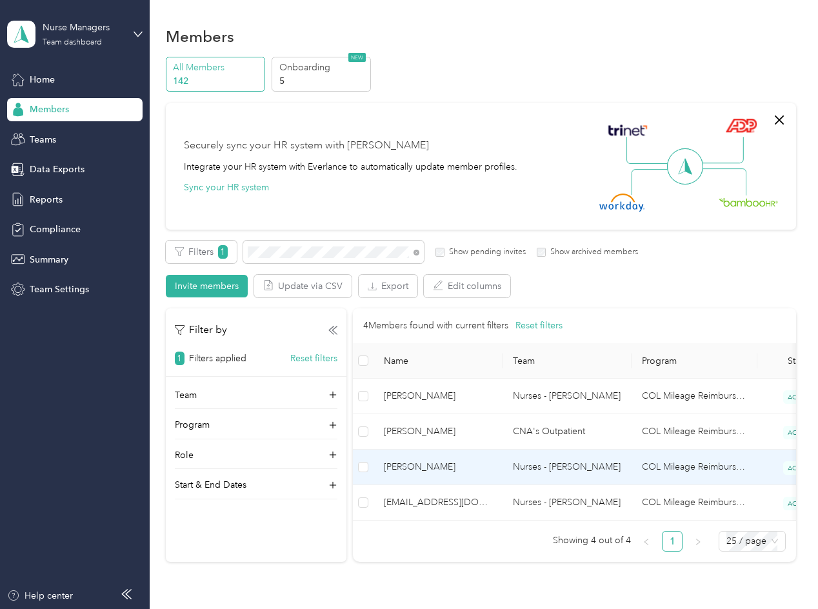
click at [439, 472] on span "[PERSON_NAME]" at bounding box center [438, 467] width 108 height 14
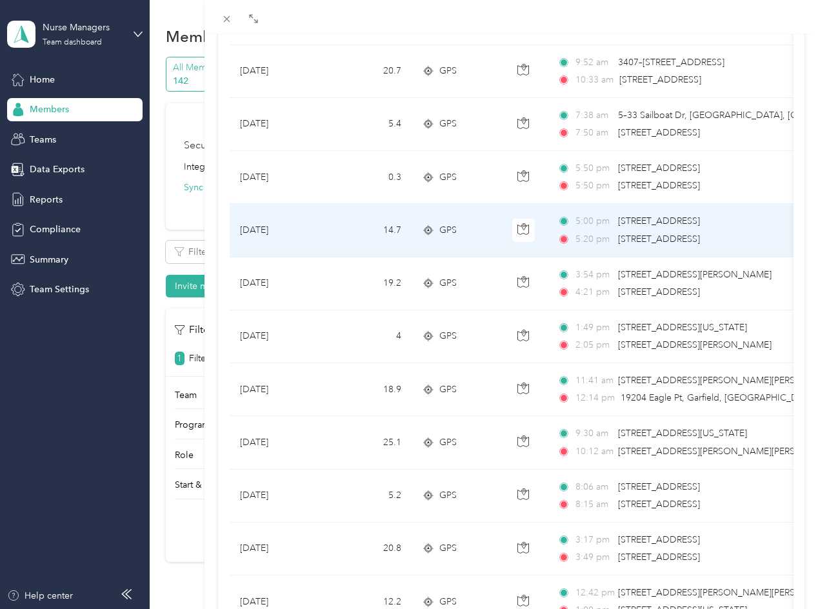
scroll to position [1039, 0]
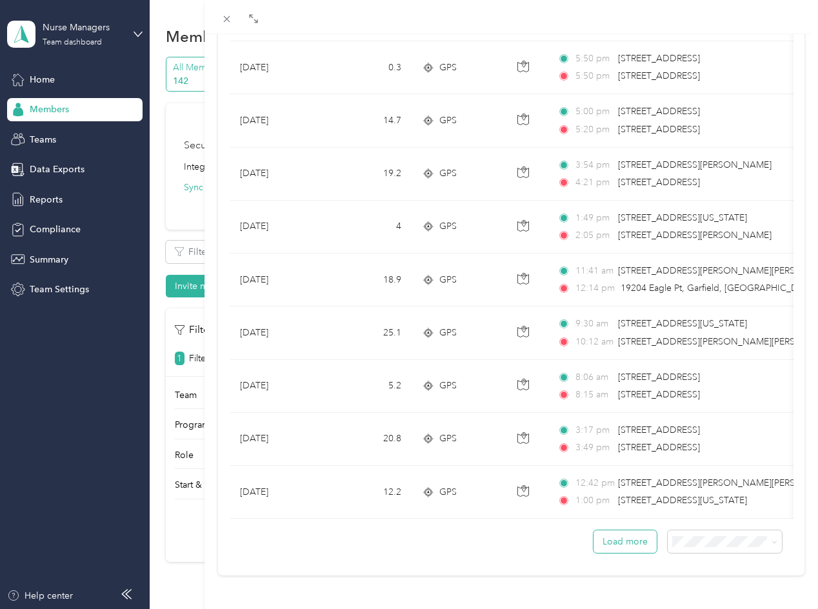
click at [615, 532] on button "Load more" at bounding box center [624, 541] width 63 height 23
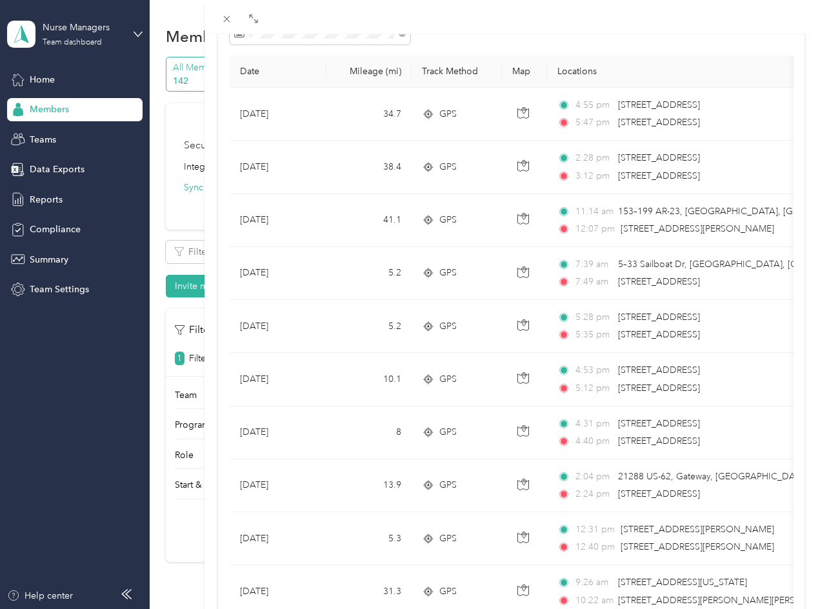
scroll to position [0, 0]
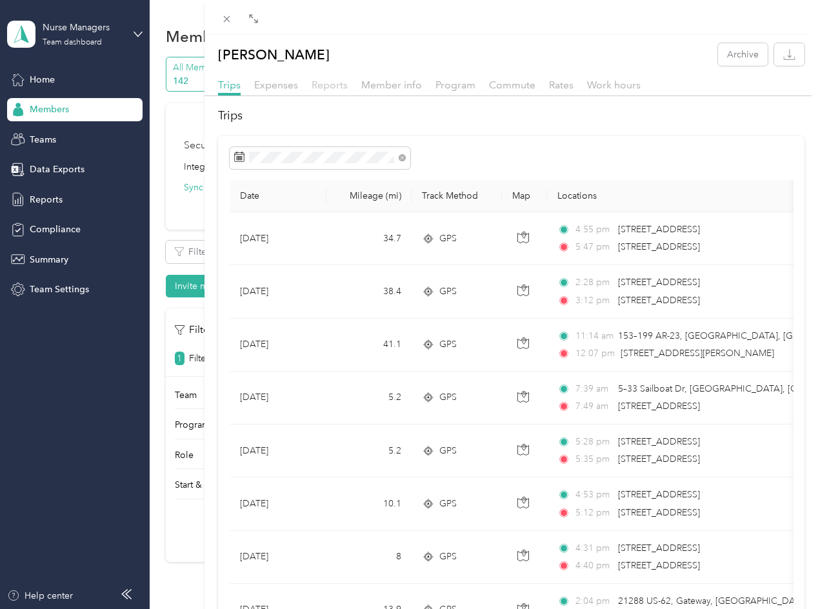
click at [335, 87] on span "Reports" at bounding box center [330, 85] width 36 height 12
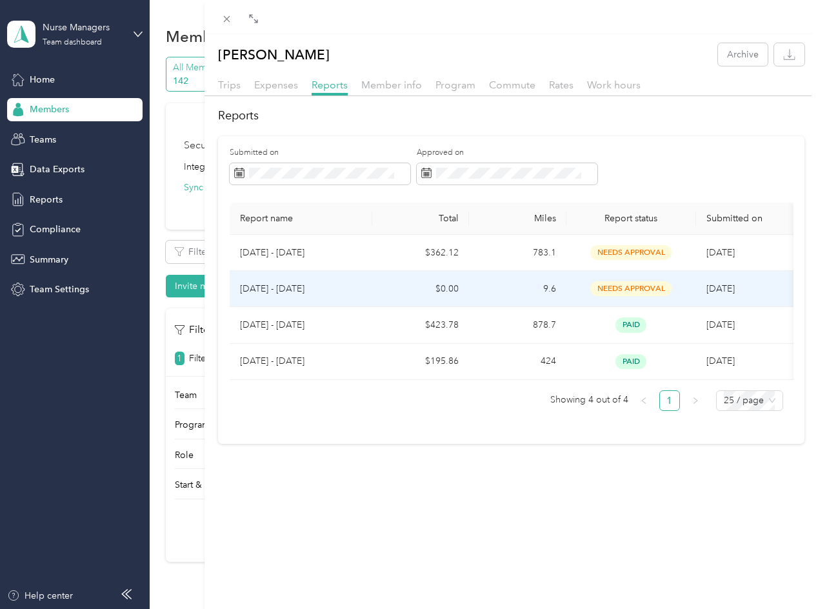
click at [254, 286] on p "[DATE] - [DATE]" at bounding box center [301, 289] width 122 height 14
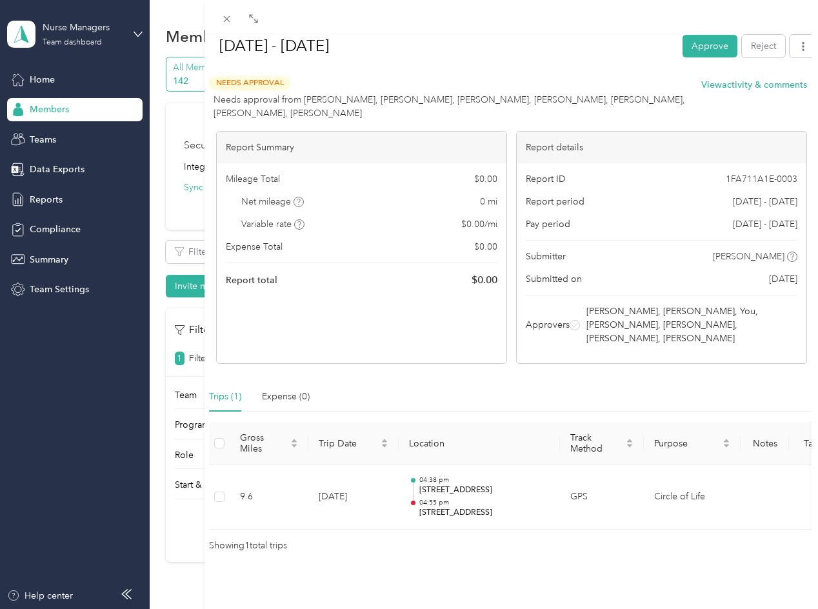
scroll to position [52, 0]
click at [700, 43] on button "Approve" at bounding box center [710, 45] width 55 height 23
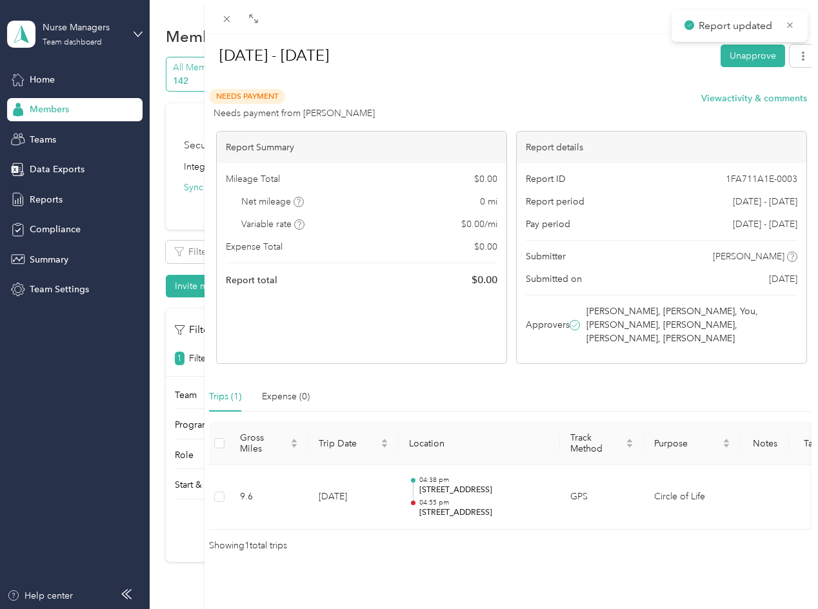
scroll to position [38, 0]
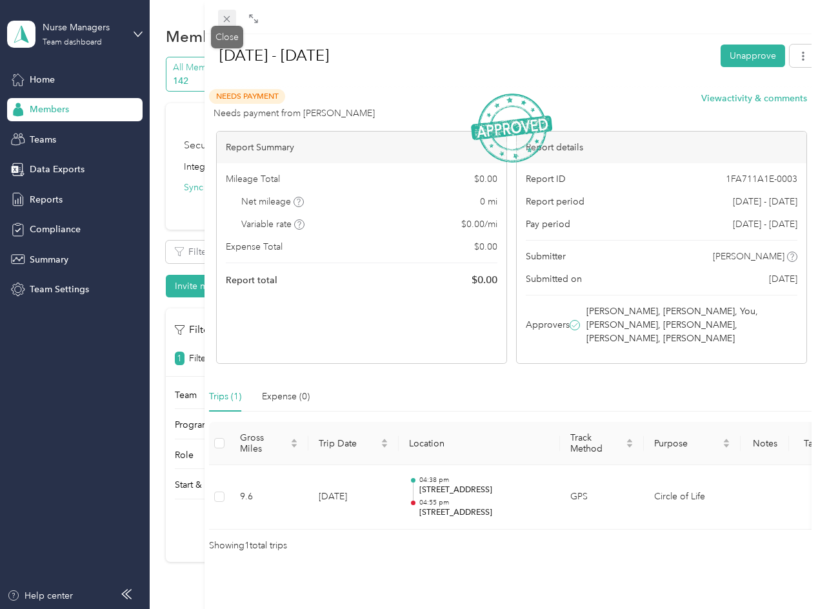
click at [227, 21] on icon at bounding box center [226, 19] width 11 height 11
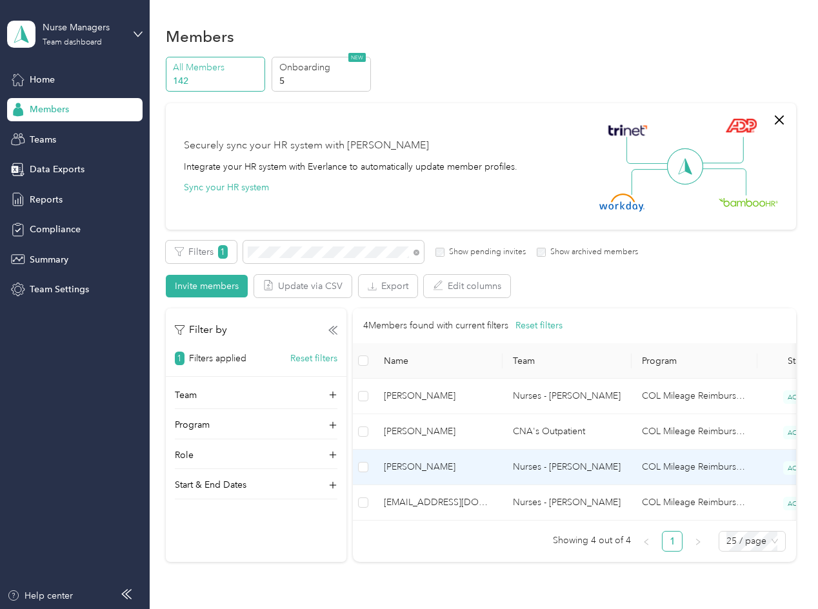
click at [406, 468] on span "[PERSON_NAME]" at bounding box center [438, 467] width 108 height 14
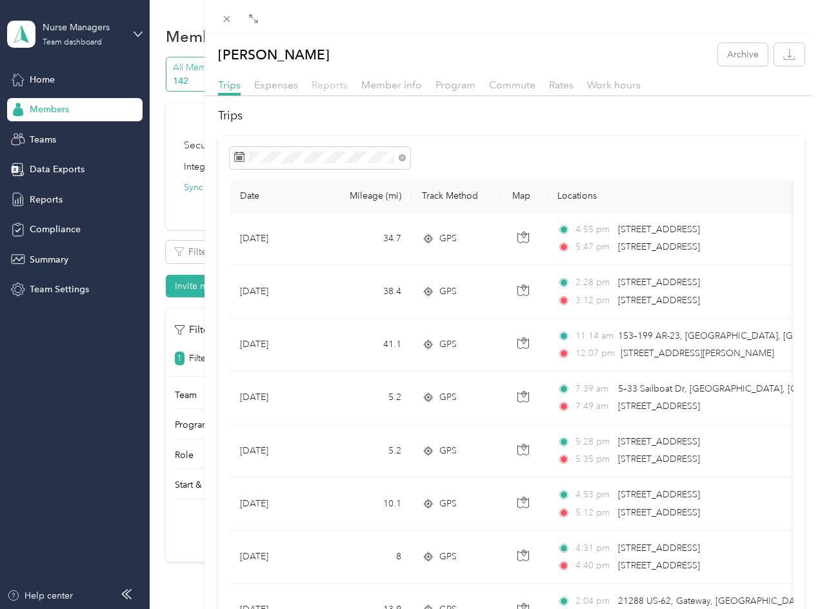
click at [331, 86] on span "Reports" at bounding box center [330, 85] width 36 height 12
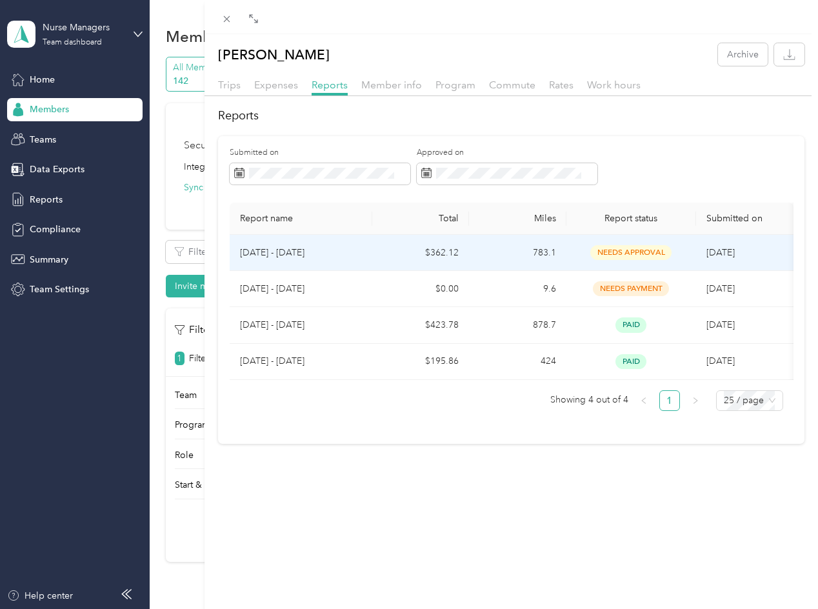
click at [611, 247] on span "needs approval" at bounding box center [630, 252] width 81 height 15
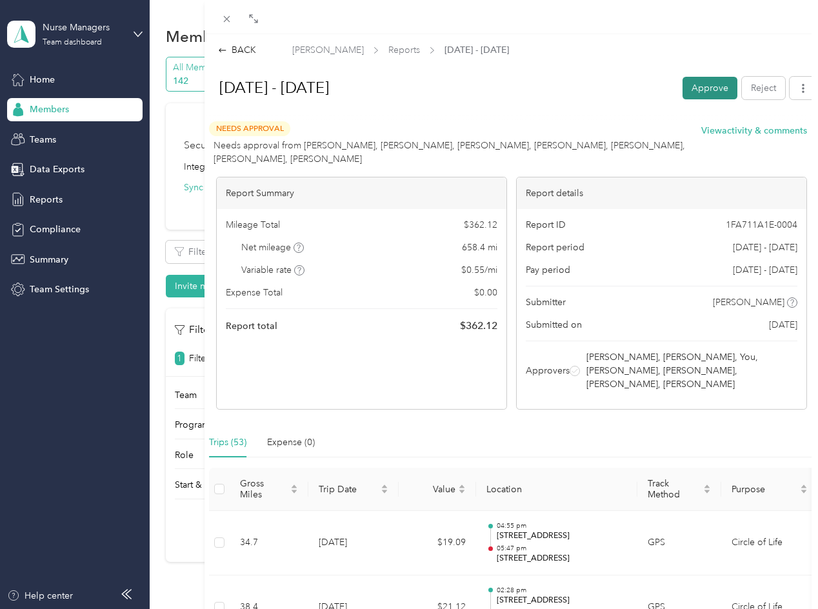
click at [702, 83] on button "Approve" at bounding box center [710, 88] width 55 height 23
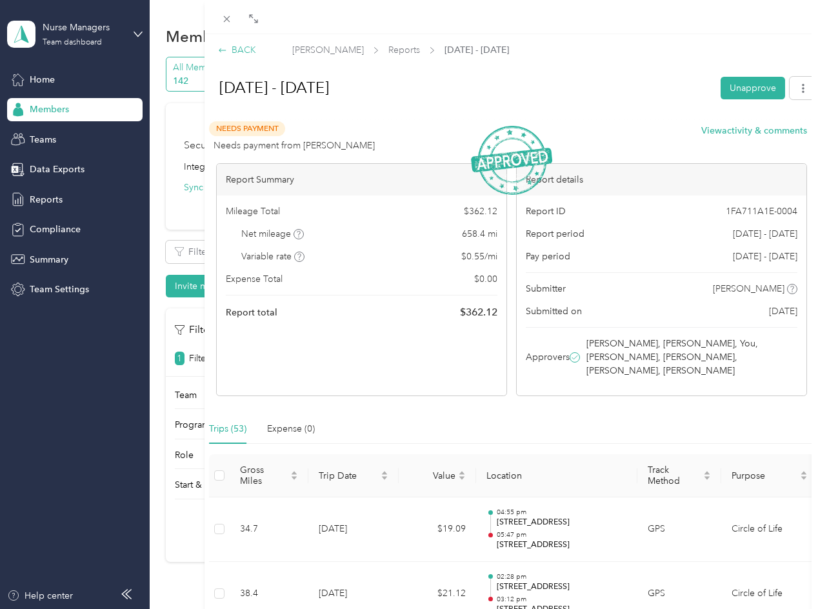
click at [224, 46] on icon at bounding box center [222, 50] width 9 height 9
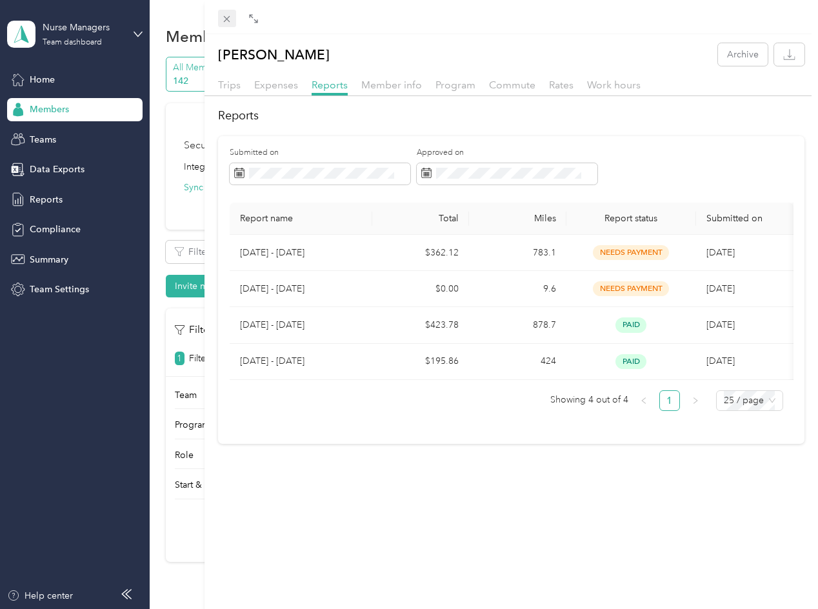
click at [226, 21] on icon at bounding box center [226, 19] width 11 height 11
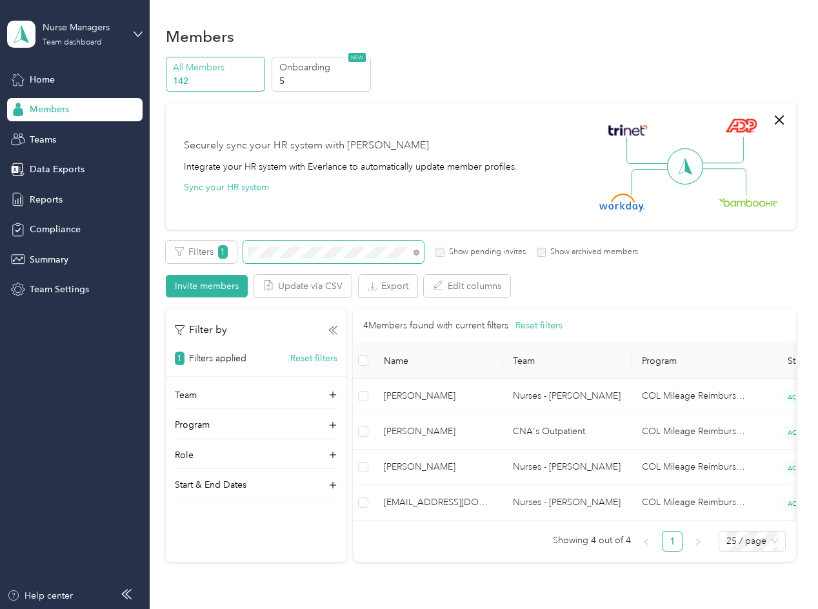
click at [244, 251] on span at bounding box center [333, 252] width 181 height 23
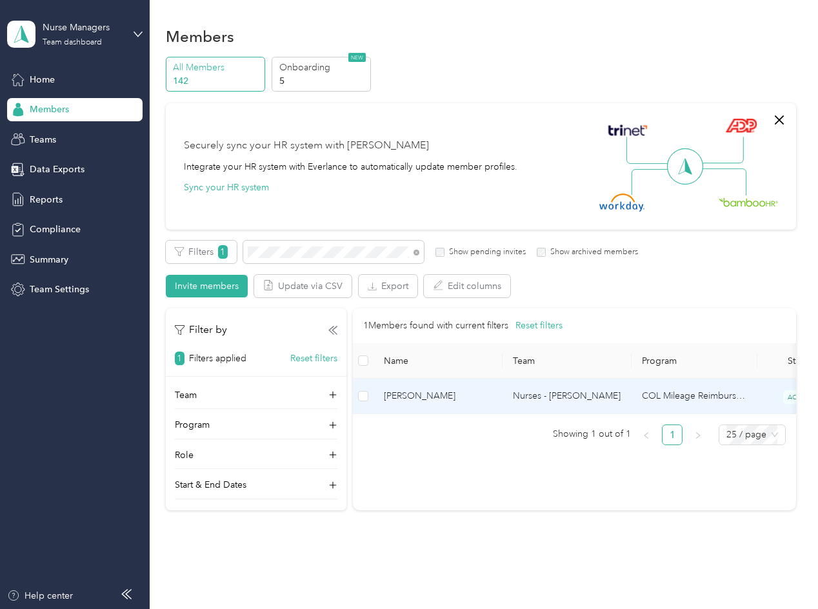
click at [441, 394] on span "[PERSON_NAME]" at bounding box center [438, 396] width 108 height 14
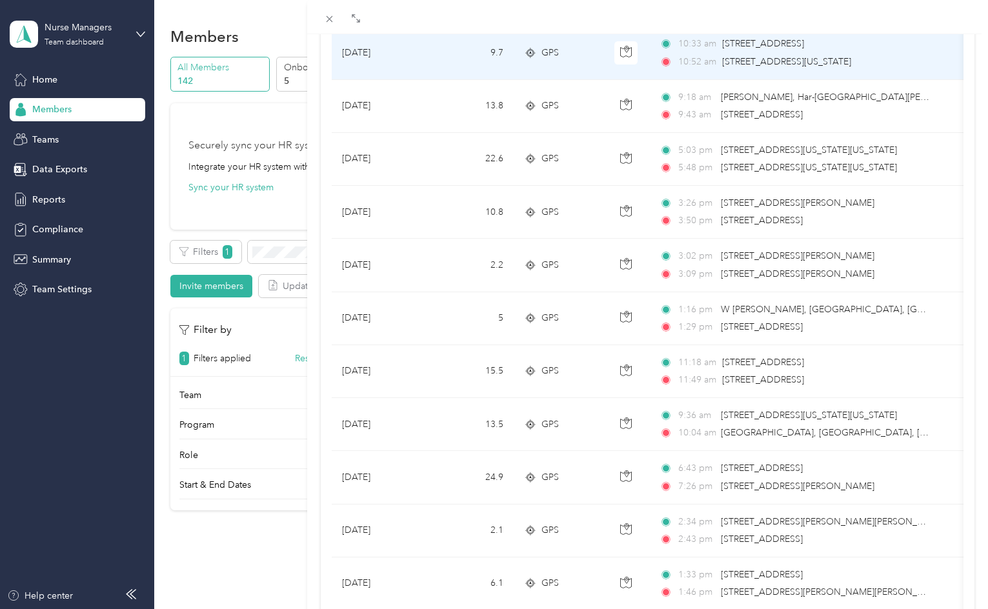
scroll to position [452, 0]
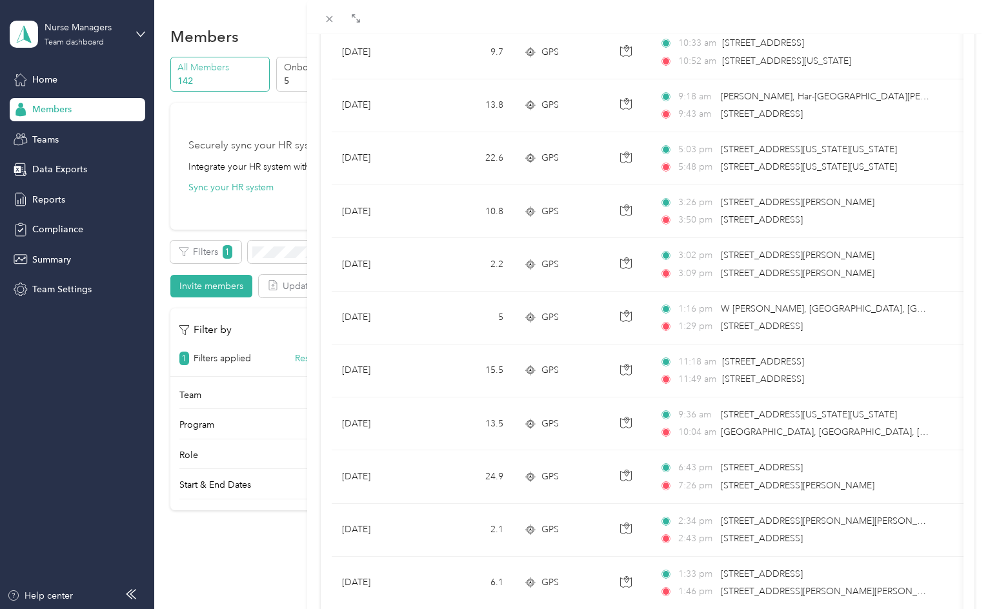
click at [234, 124] on div "[PERSON_NAME] Archive Trips Expenses Reports Member info Program Commute Rates …" at bounding box center [494, 304] width 988 height 609
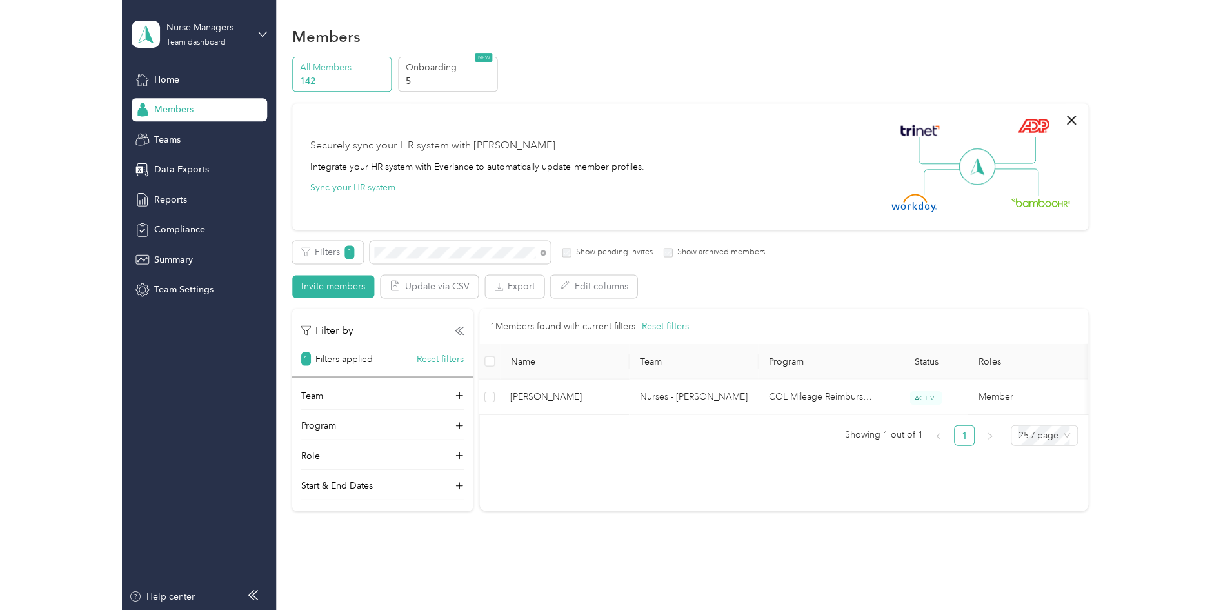
scroll to position [41, 0]
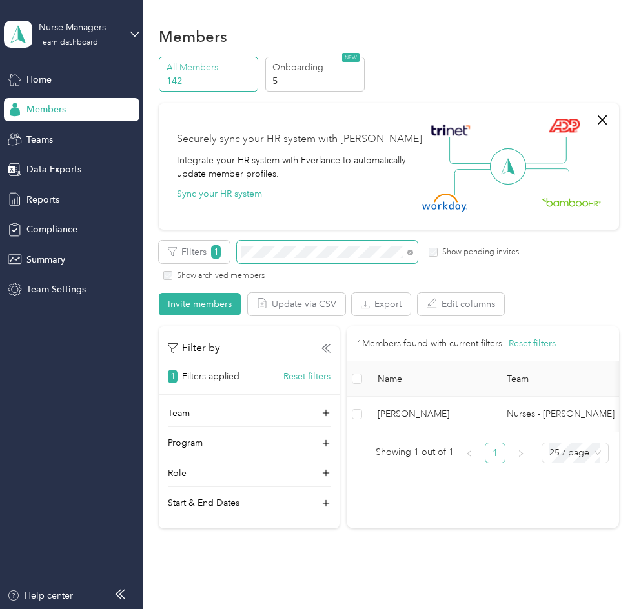
click at [272, 258] on span at bounding box center [327, 252] width 181 height 23
click at [285, 244] on span at bounding box center [327, 252] width 181 height 23
click at [232, 244] on div "Filters 1 Show pending invites Show archived members" at bounding box center [388, 261] width 459 height 41
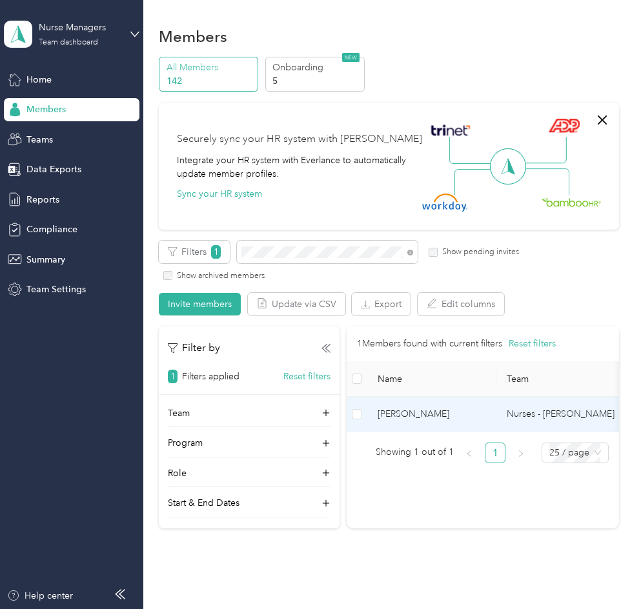
click at [428, 421] on span "[PERSON_NAME]" at bounding box center [431, 414] width 108 height 14
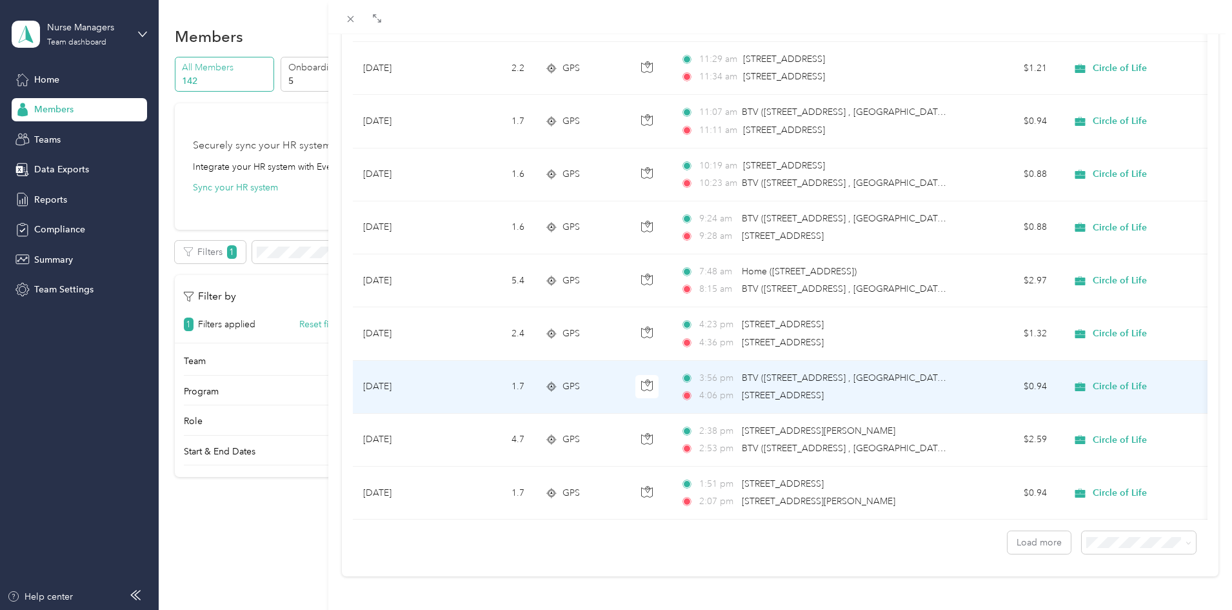
scroll to position [1039, 0]
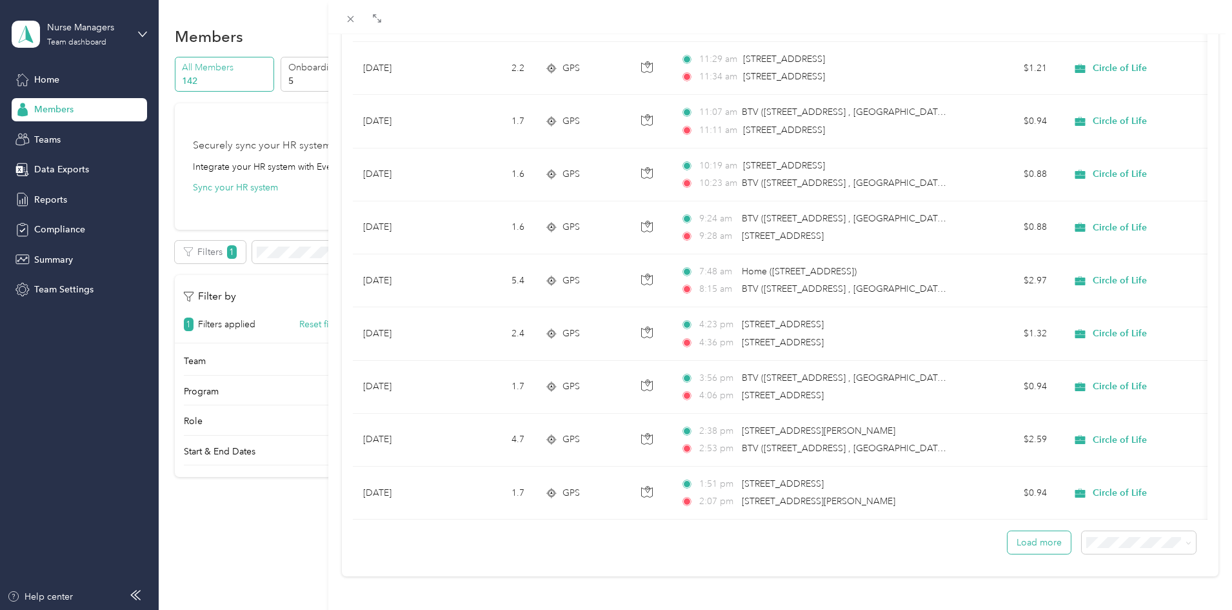
click at [1030, 531] on button "Load more" at bounding box center [1039, 542] width 63 height 23
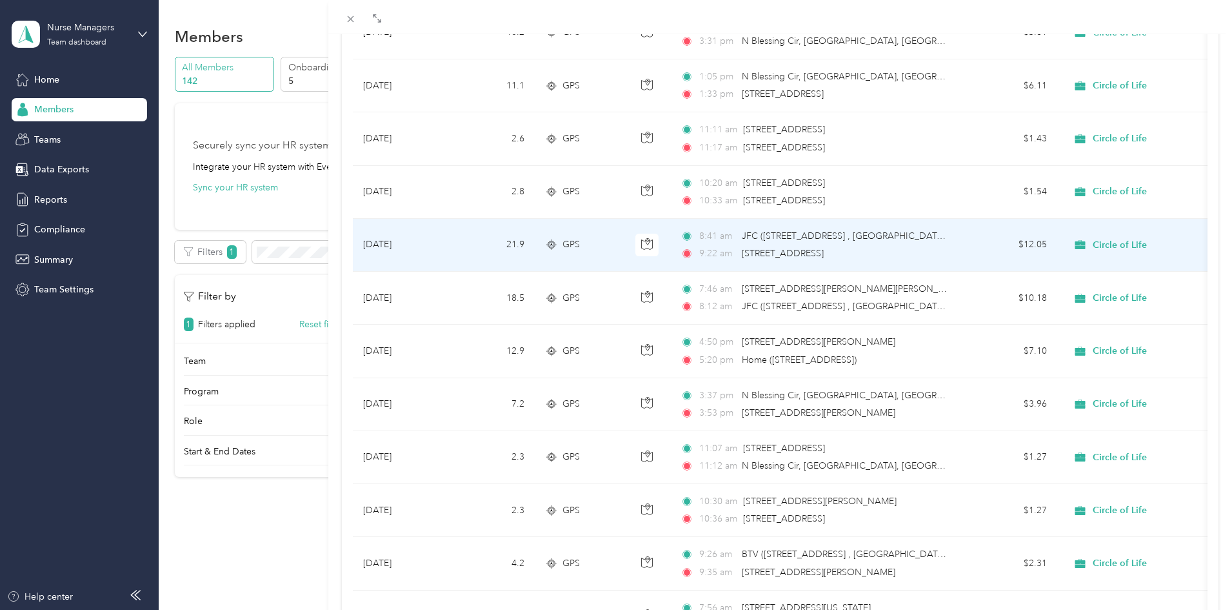
scroll to position [1877, 0]
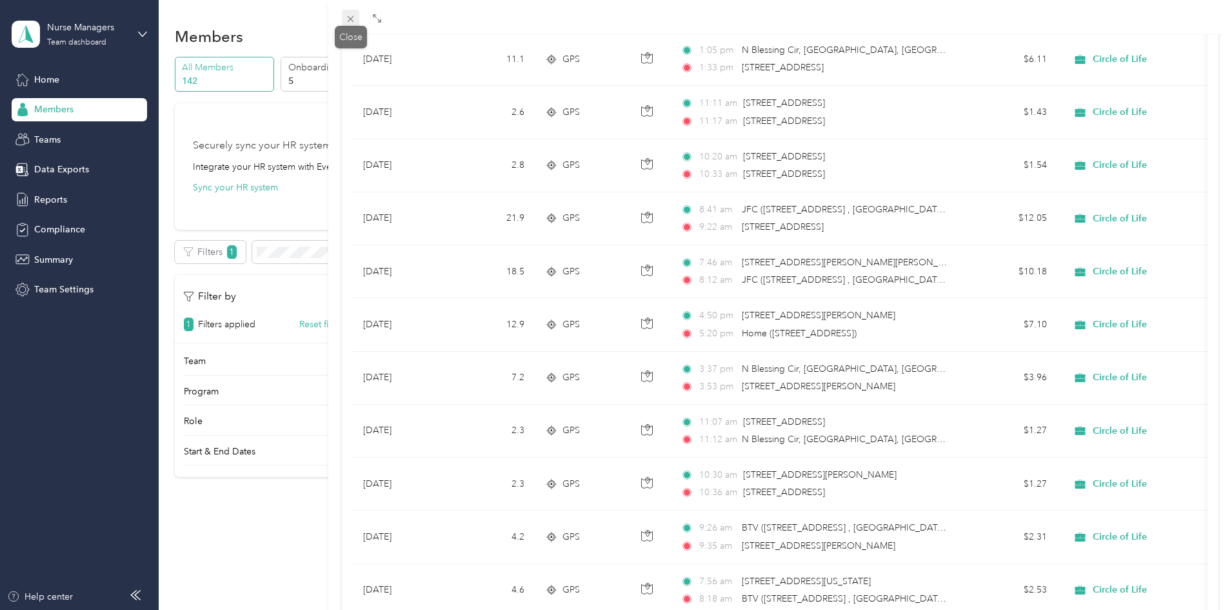
click at [352, 17] on icon at bounding box center [350, 19] width 11 height 11
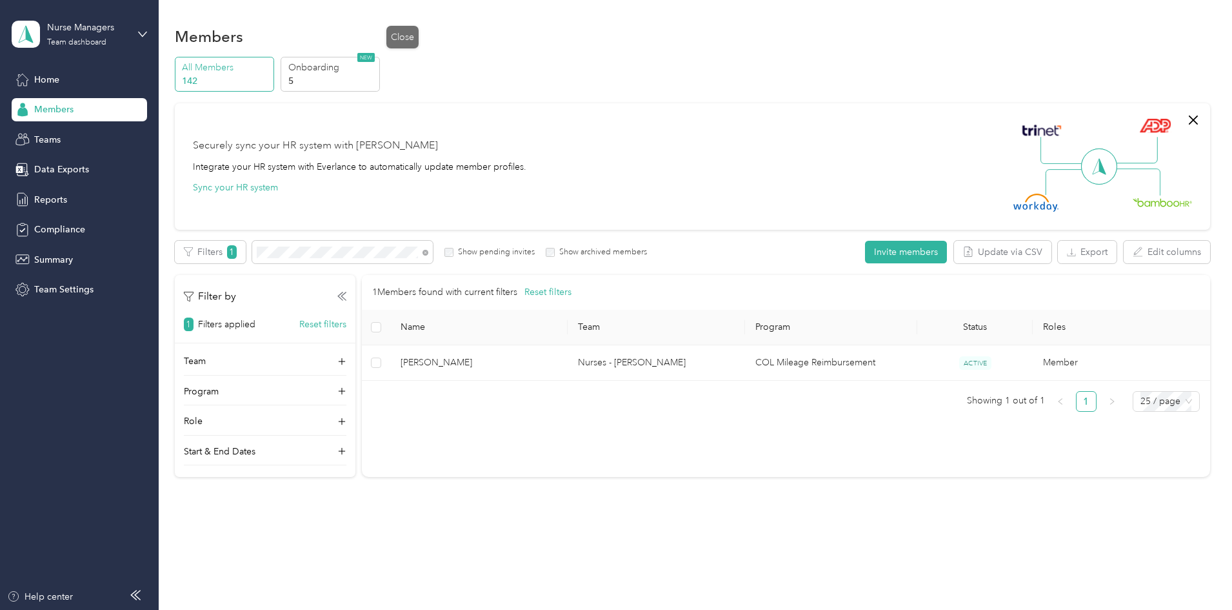
scroll to position [41, 0]
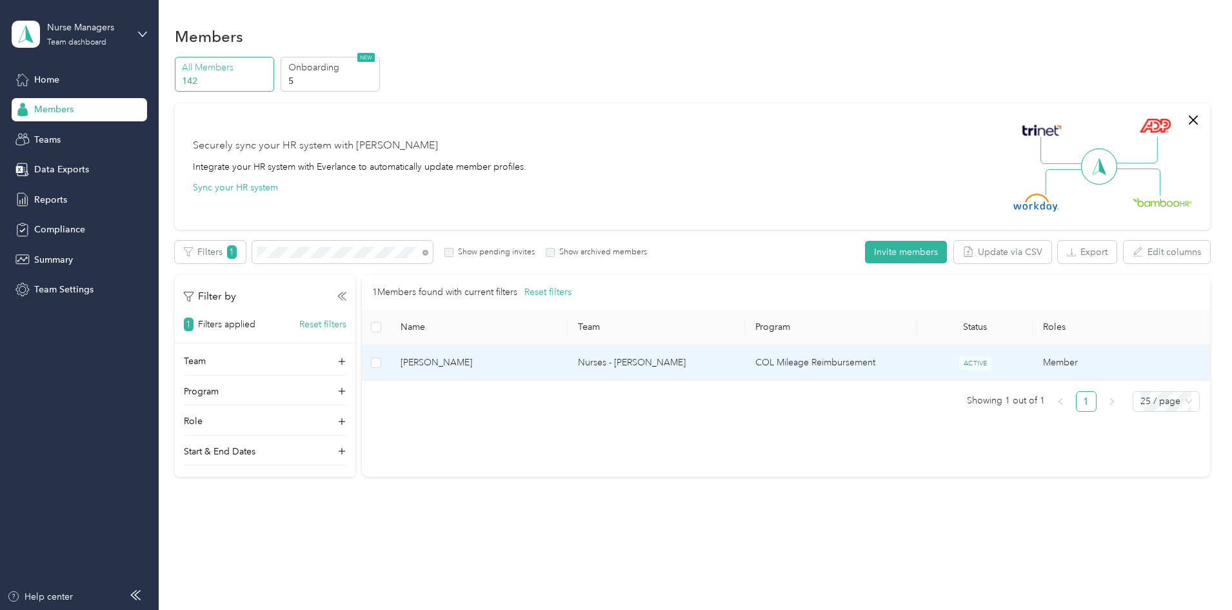
click at [519, 364] on span "[PERSON_NAME]" at bounding box center [479, 362] width 157 height 14
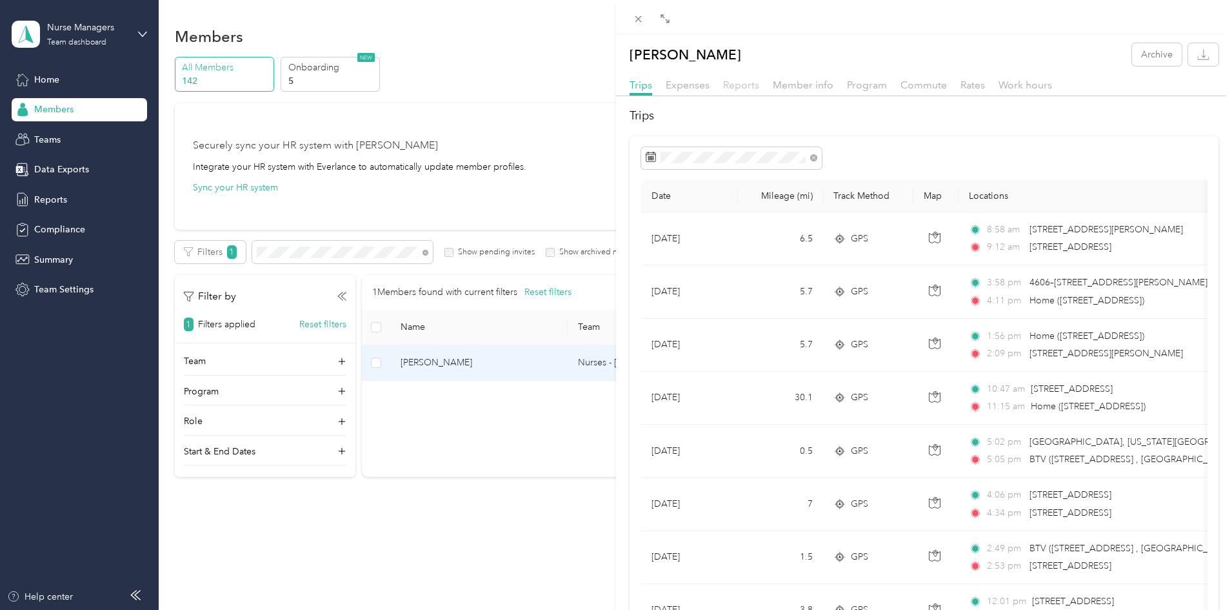
click at [741, 83] on span "Reports" at bounding box center [741, 85] width 36 height 12
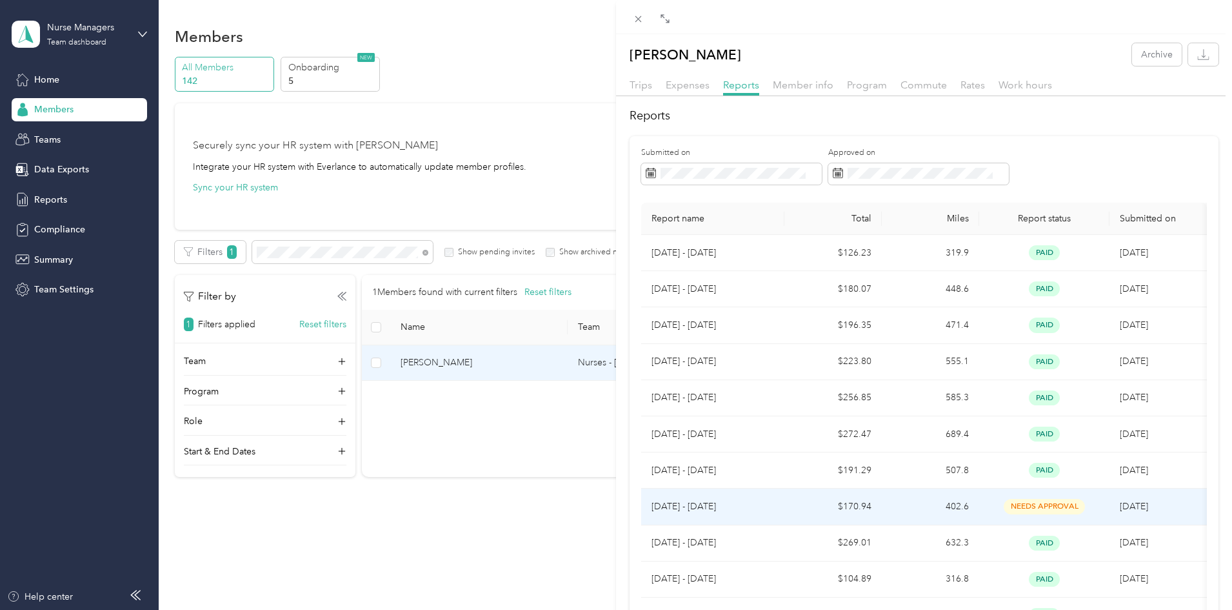
click at [1030, 504] on span "needs approval" at bounding box center [1044, 506] width 81 height 15
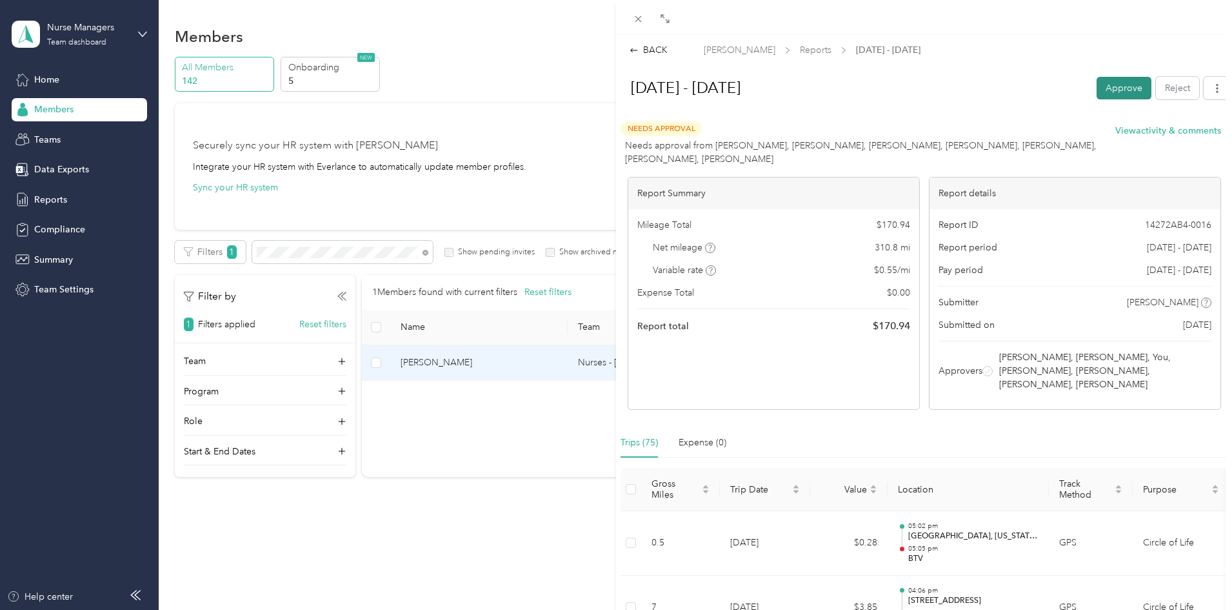
click at [1109, 90] on button "Approve" at bounding box center [1124, 88] width 55 height 23
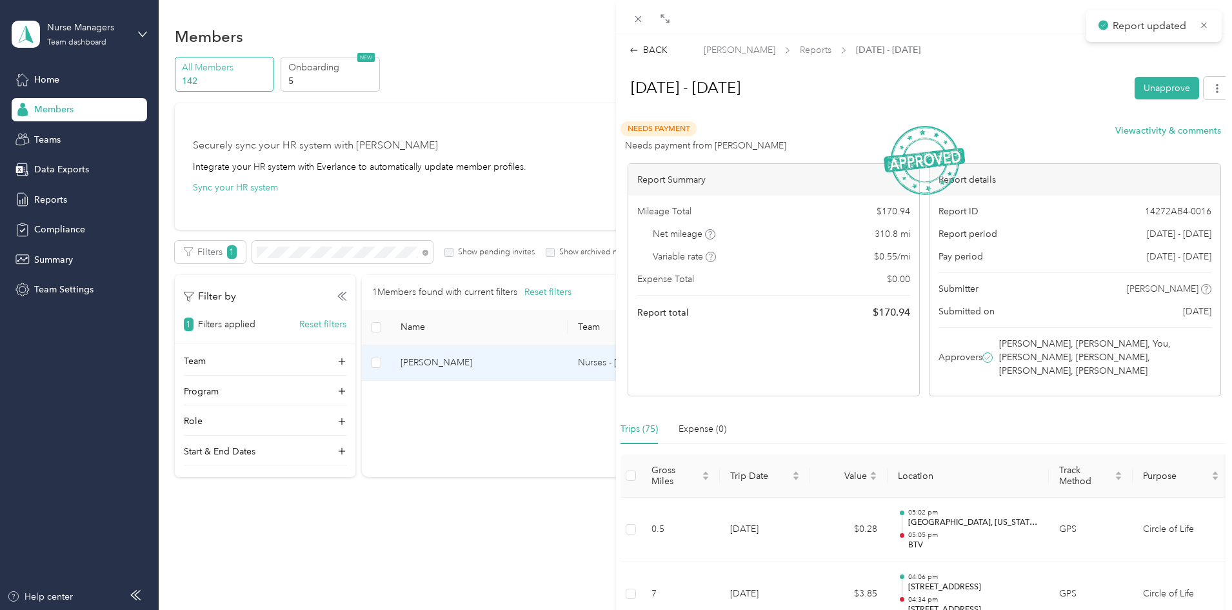
click at [225, 172] on div "BACK [PERSON_NAME] Reports [DATE] - [DATE] [DATE] - [DATE] Unapprove Needs Paym…" at bounding box center [616, 305] width 1232 height 610
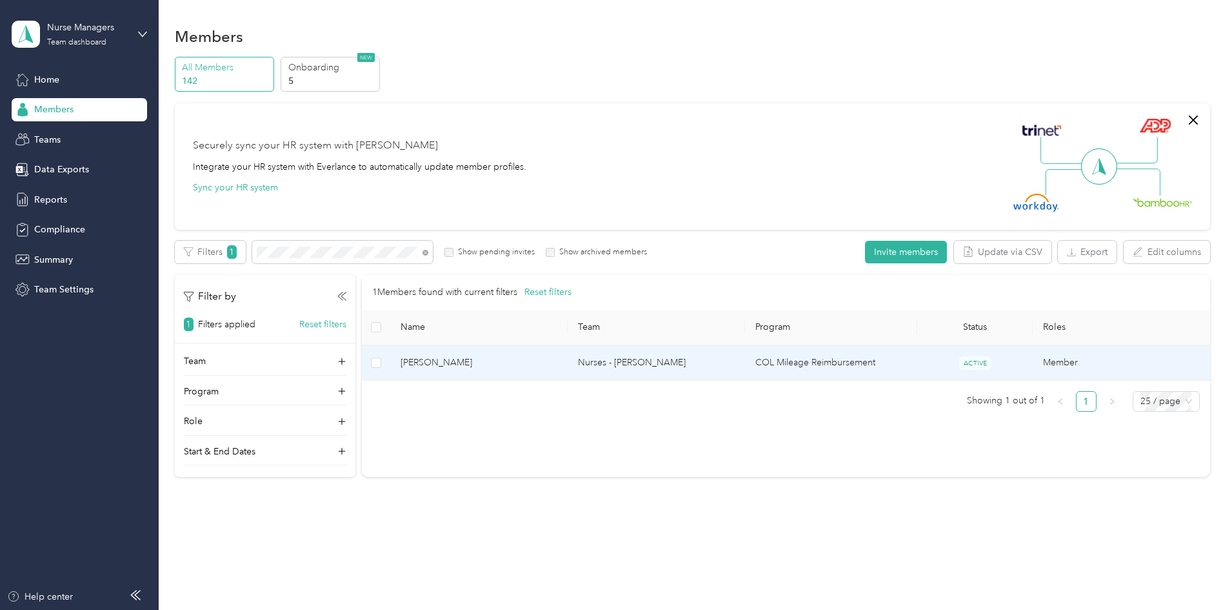
click at [539, 361] on span "[PERSON_NAME]" at bounding box center [479, 362] width 157 height 14
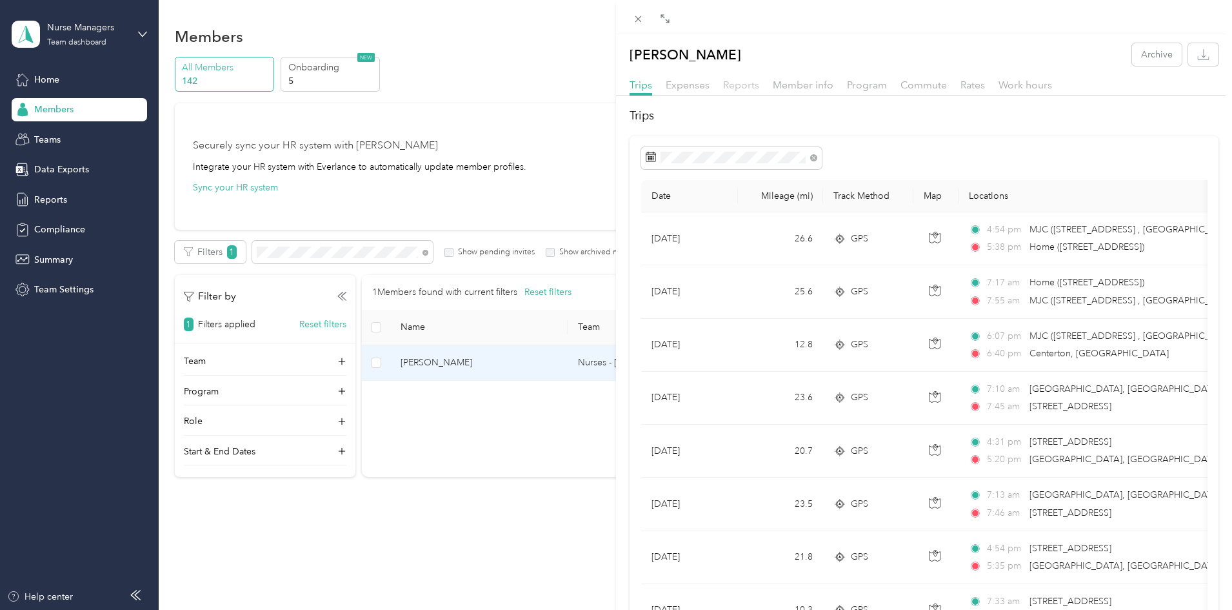
click at [742, 83] on span "Reports" at bounding box center [741, 85] width 36 height 12
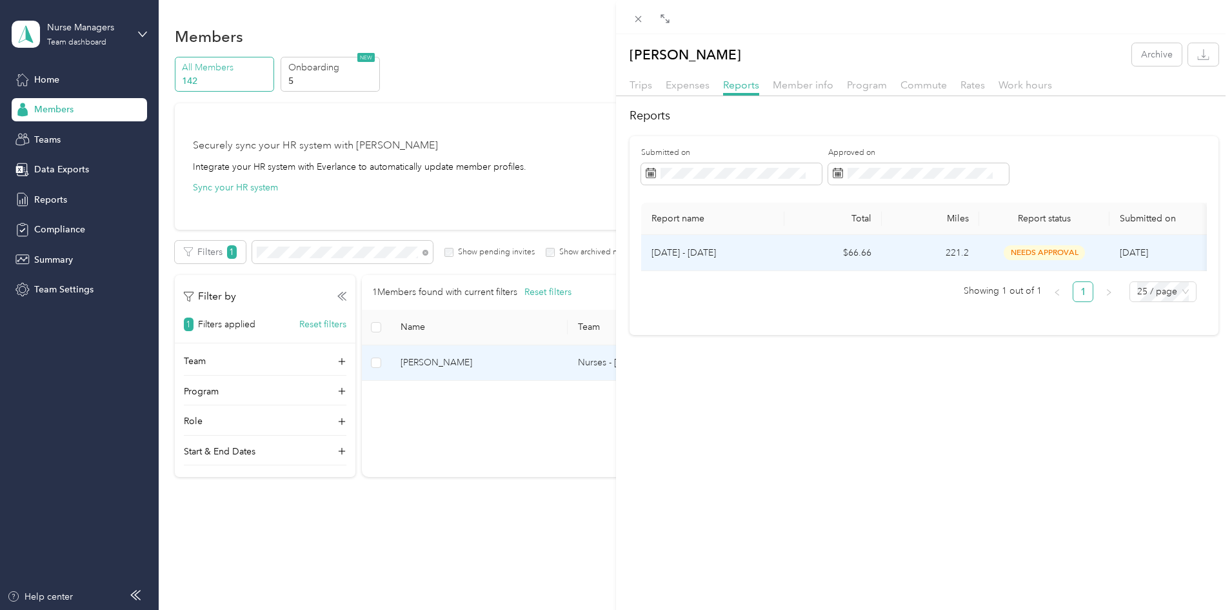
click at [1026, 251] on span "needs approval" at bounding box center [1044, 252] width 81 height 15
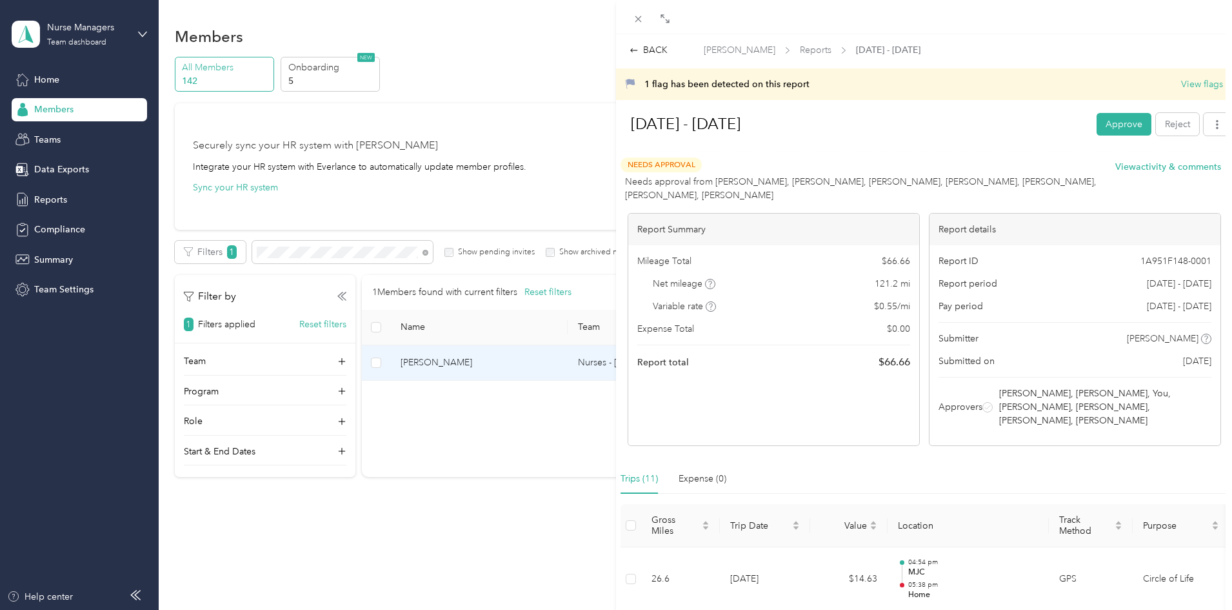
click at [1114, 121] on button "Approve" at bounding box center [1124, 124] width 55 height 23
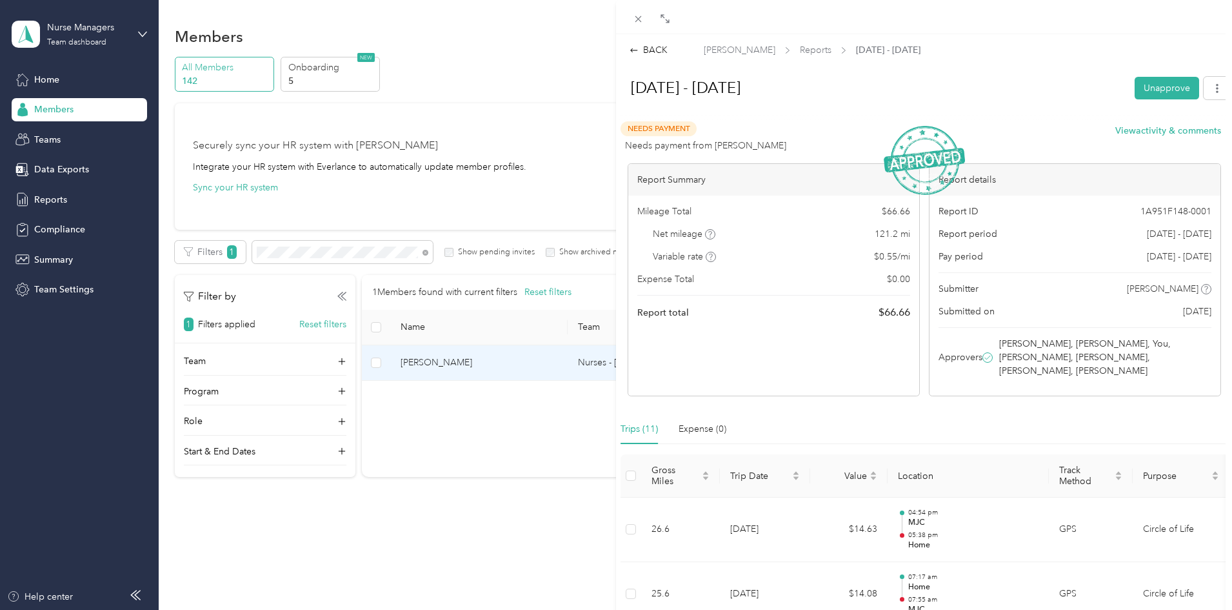
click at [390, 253] on div "BACK [PERSON_NAME] Reports [DATE] - [DATE] [DATE] - [DATE] Unapprove Needs Paym…" at bounding box center [616, 305] width 1232 height 610
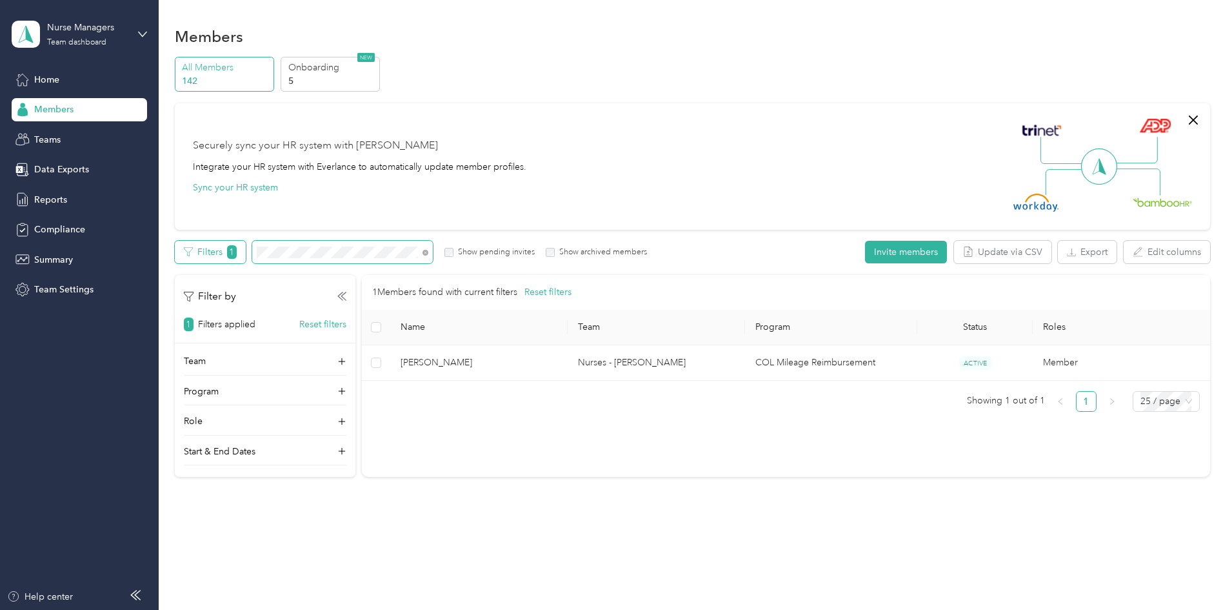
click at [331, 252] on div "Filters 1 Show pending invites Show archived members" at bounding box center [411, 252] width 473 height 23
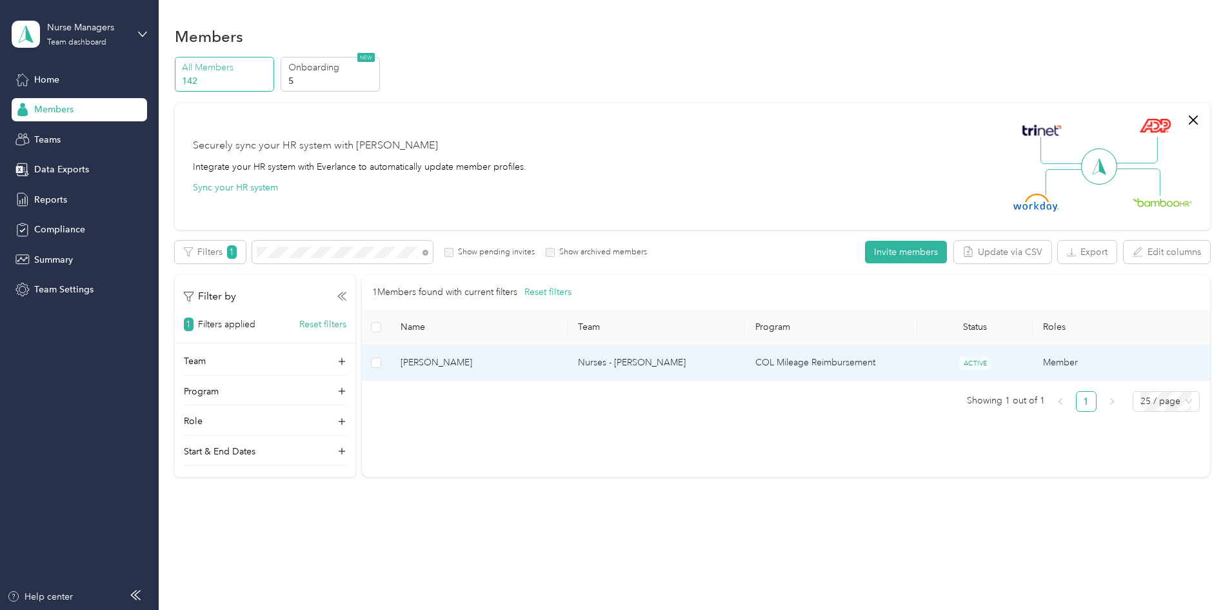
click at [532, 364] on span "[PERSON_NAME]" at bounding box center [479, 362] width 157 height 14
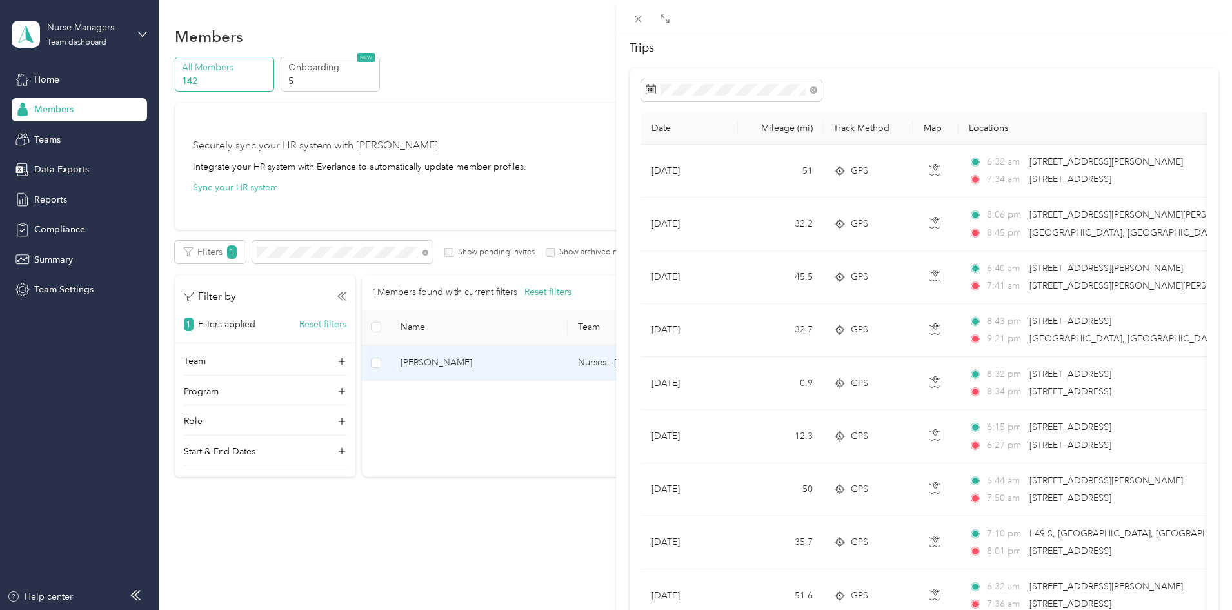
scroll to position [65, 0]
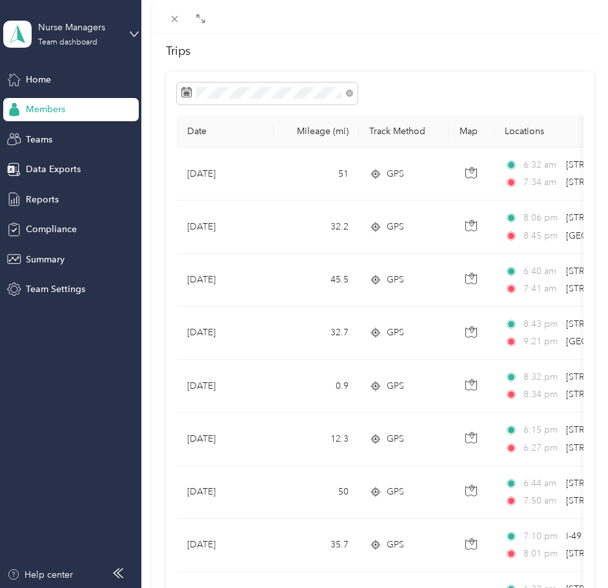
click at [174, 250] on div "Date Mileage (mi) Track Method Map Locations Mileage value Purpose [DATE] 51 GP…" at bounding box center [380, 563] width 429 height 982
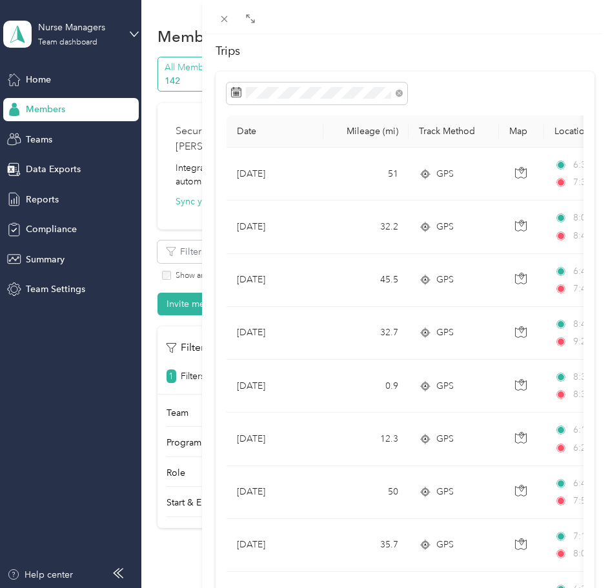
click at [346, 60] on h2 "Trips" at bounding box center [404, 51] width 379 height 17
click at [226, 22] on icon at bounding box center [224, 19] width 11 height 11
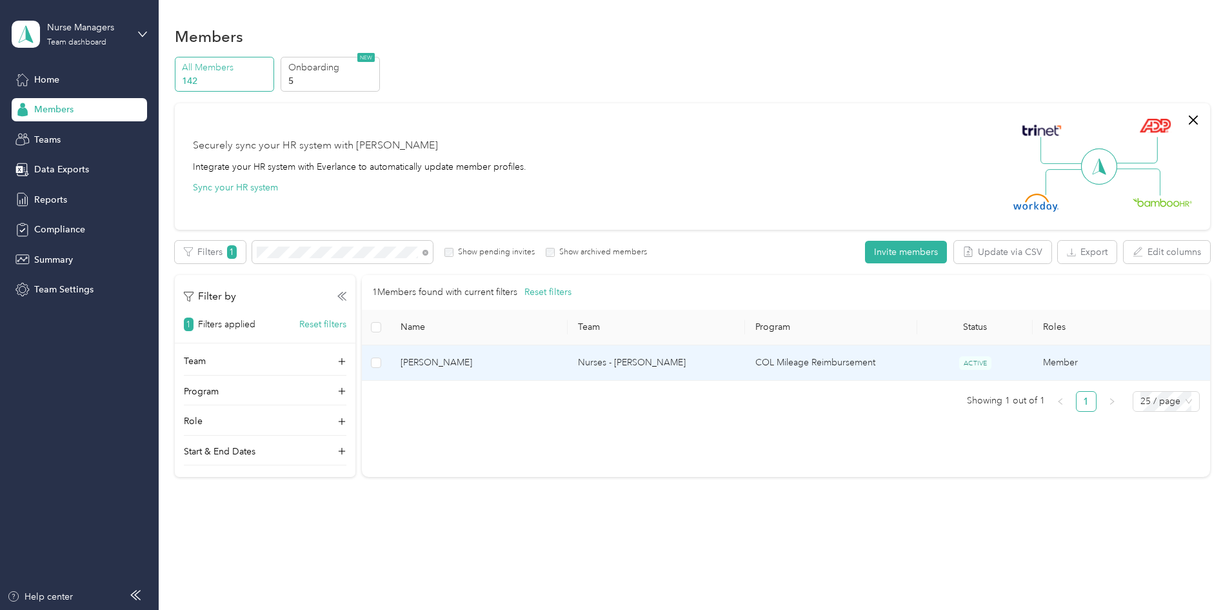
click at [542, 361] on span "[PERSON_NAME]" at bounding box center [479, 362] width 157 height 14
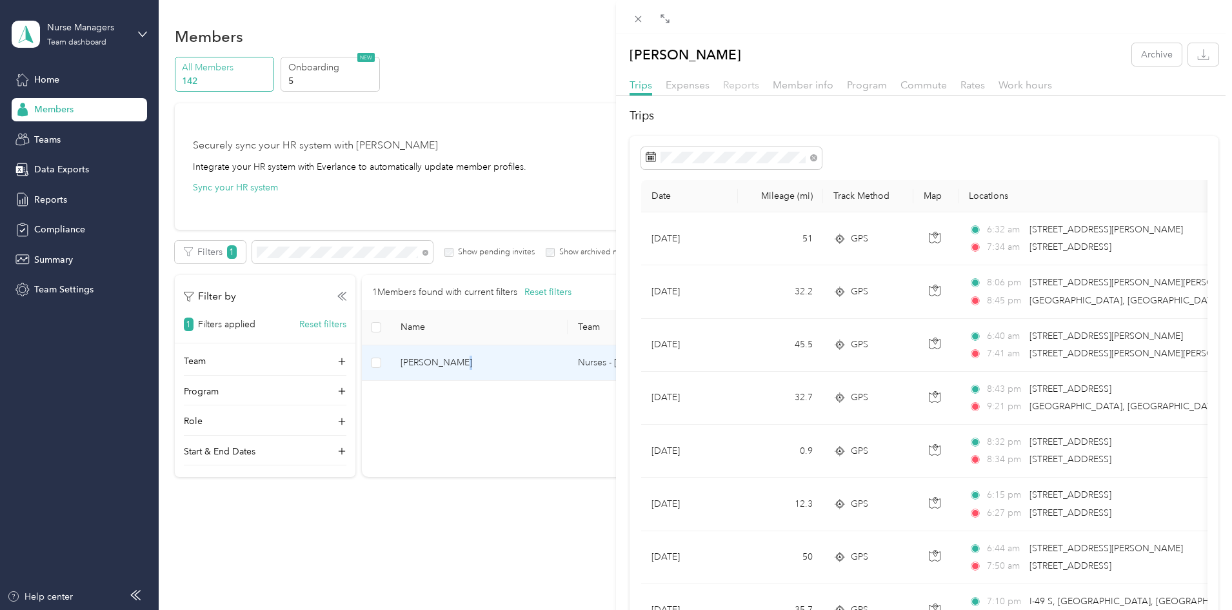
click at [742, 83] on span "Reports" at bounding box center [741, 85] width 36 height 12
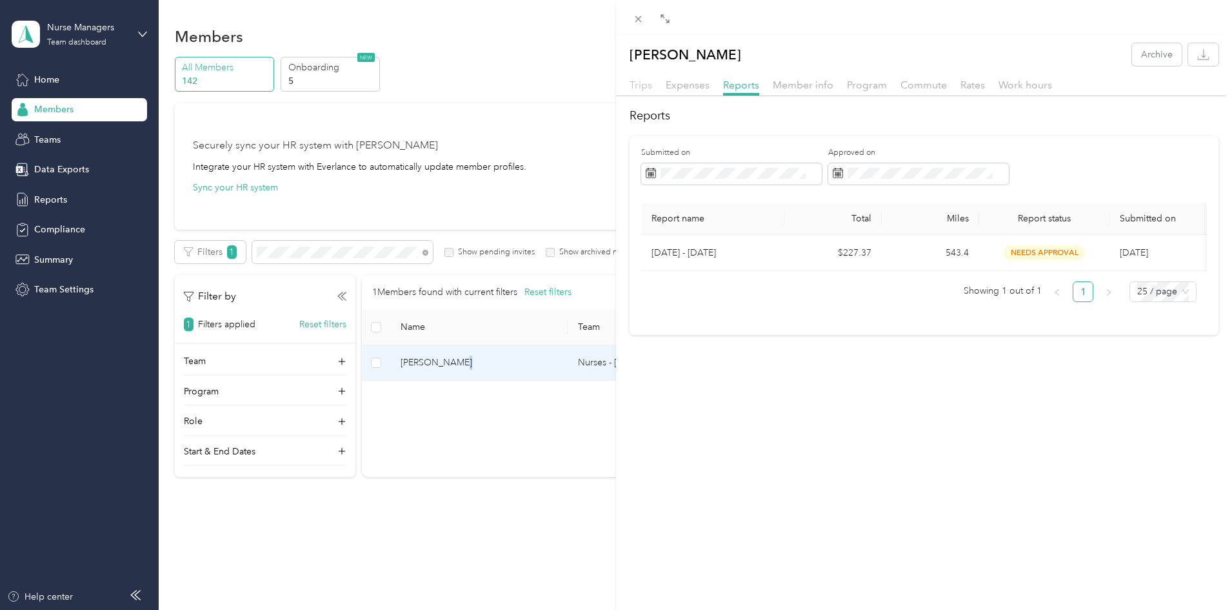
click at [640, 88] on span "Trips" at bounding box center [641, 85] width 23 height 12
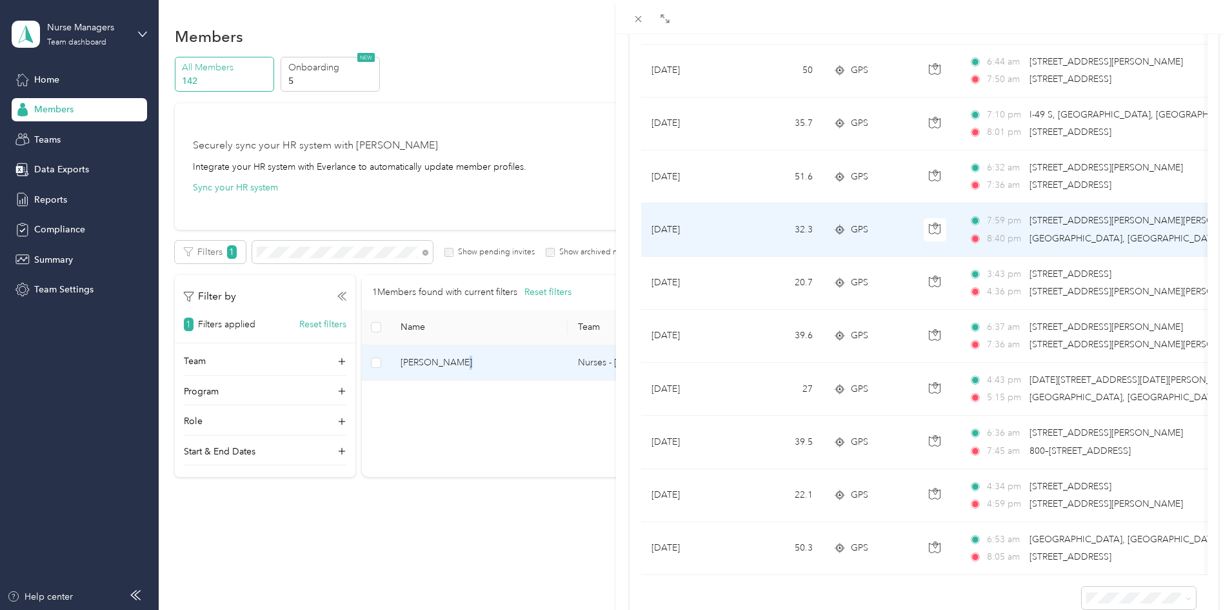
scroll to position [516, 0]
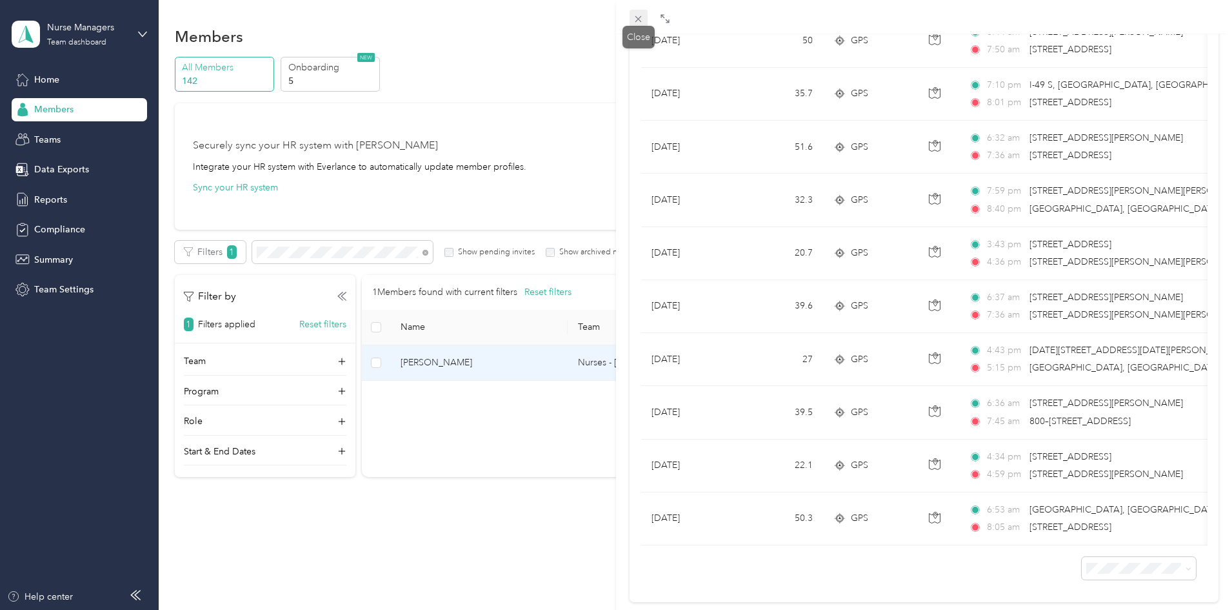
click at [639, 18] on icon at bounding box center [638, 19] width 6 height 6
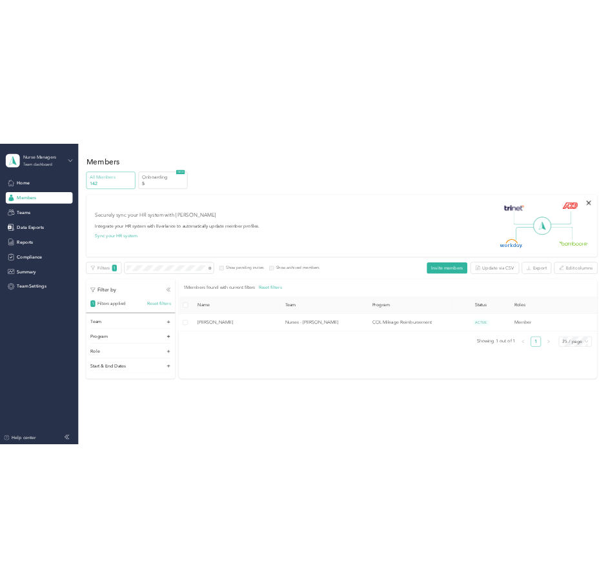
scroll to position [41, 0]
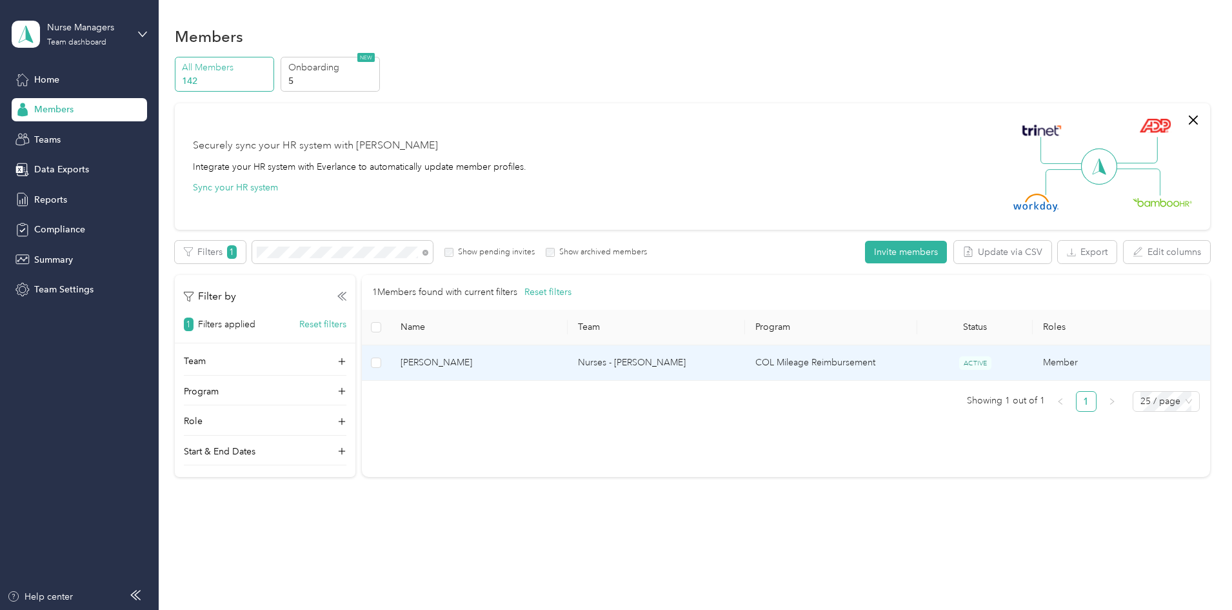
click at [524, 361] on span "[PERSON_NAME]" at bounding box center [479, 362] width 157 height 14
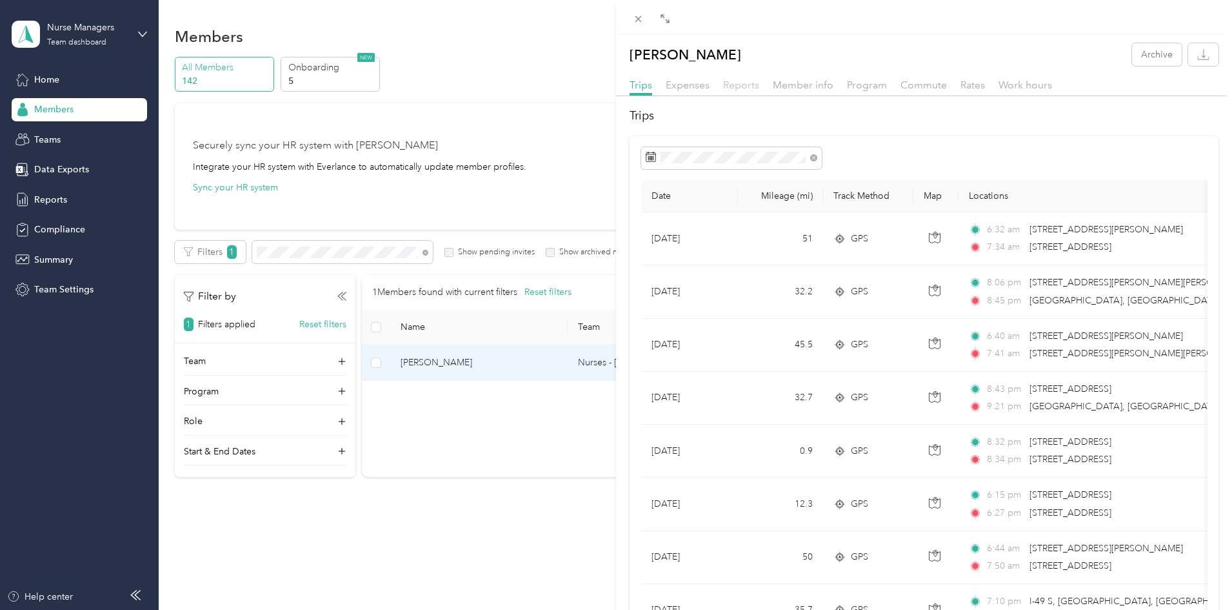
click at [741, 82] on span "Reports" at bounding box center [741, 85] width 36 height 12
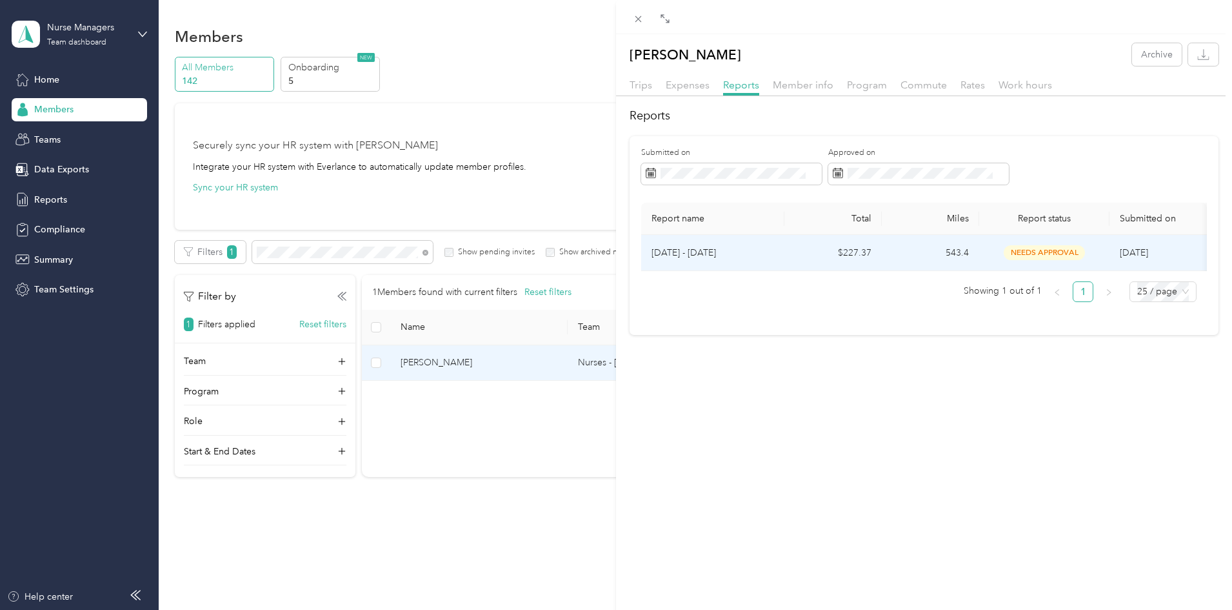
click at [1040, 248] on span "needs approval" at bounding box center [1044, 252] width 81 height 15
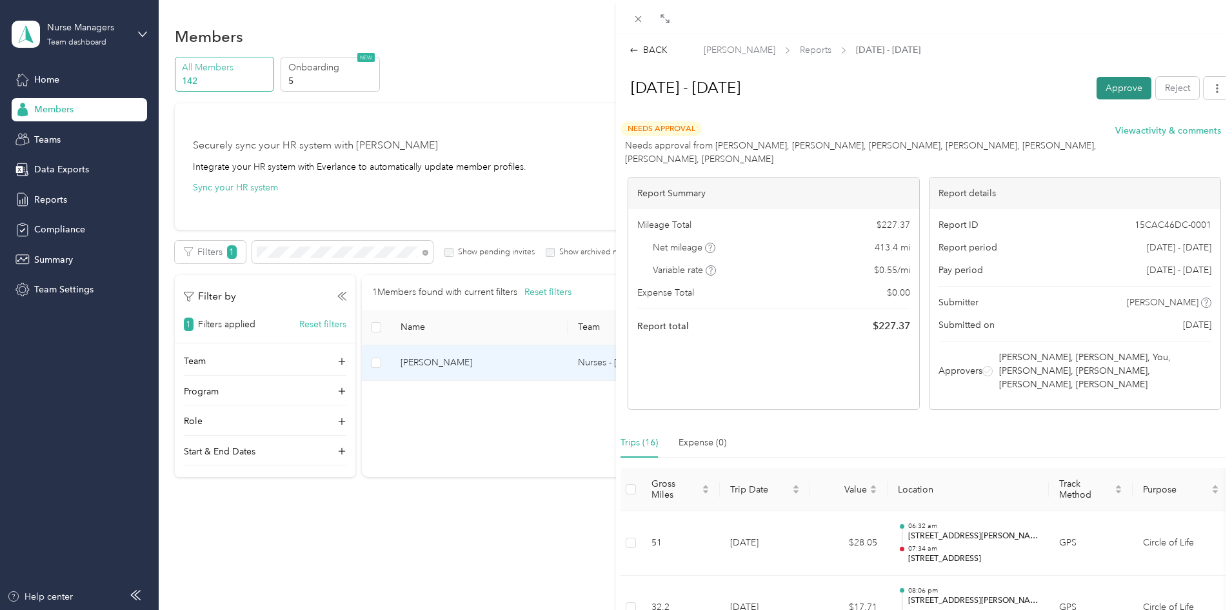
click at [1108, 84] on button "Approve" at bounding box center [1124, 88] width 55 height 23
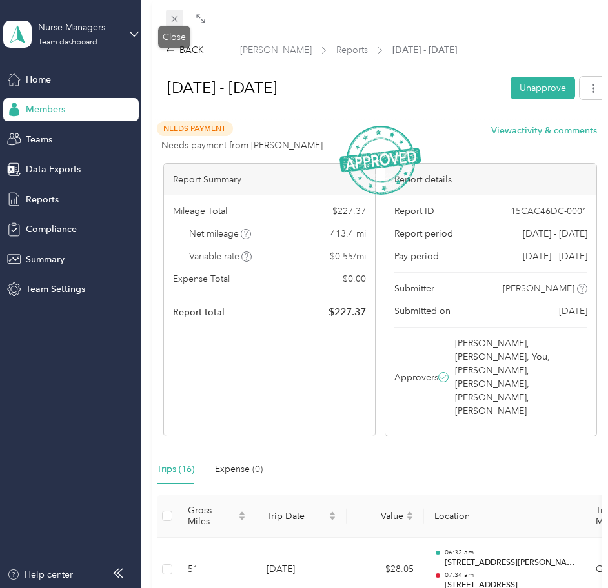
click at [176, 17] on icon at bounding box center [174, 19] width 11 height 11
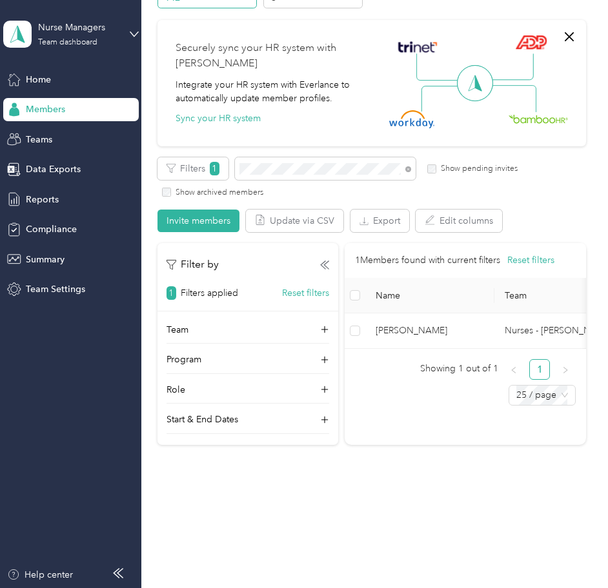
scroll to position [85, 0]
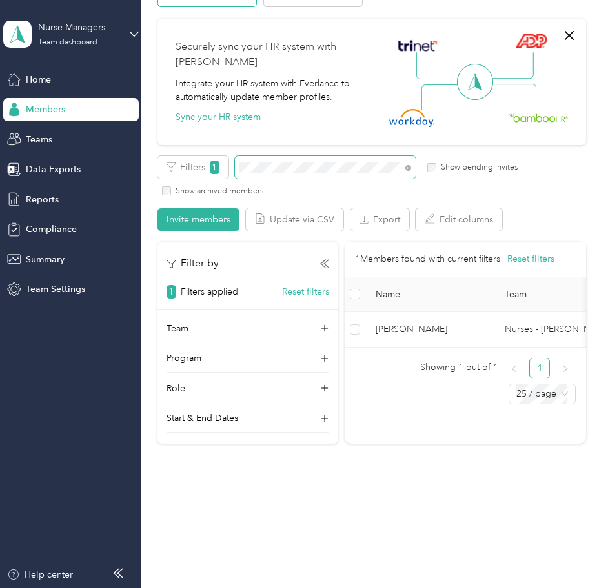
click at [284, 174] on span at bounding box center [325, 167] width 181 height 23
click at [209, 163] on div "Filters 1 Show pending invites Show archived members" at bounding box center [371, 176] width 428 height 41
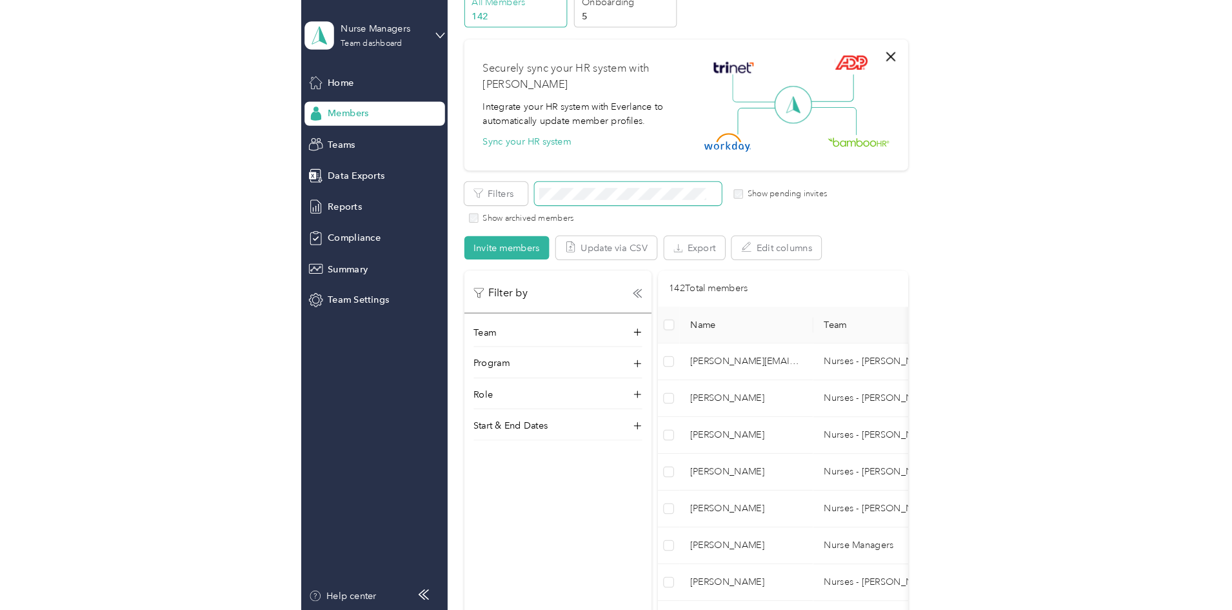
scroll to position [85, 0]
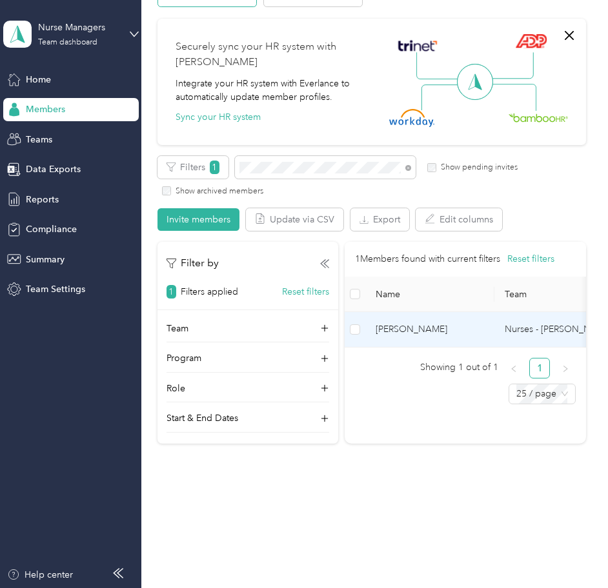
click at [433, 332] on span "[PERSON_NAME]" at bounding box center [429, 330] width 108 height 14
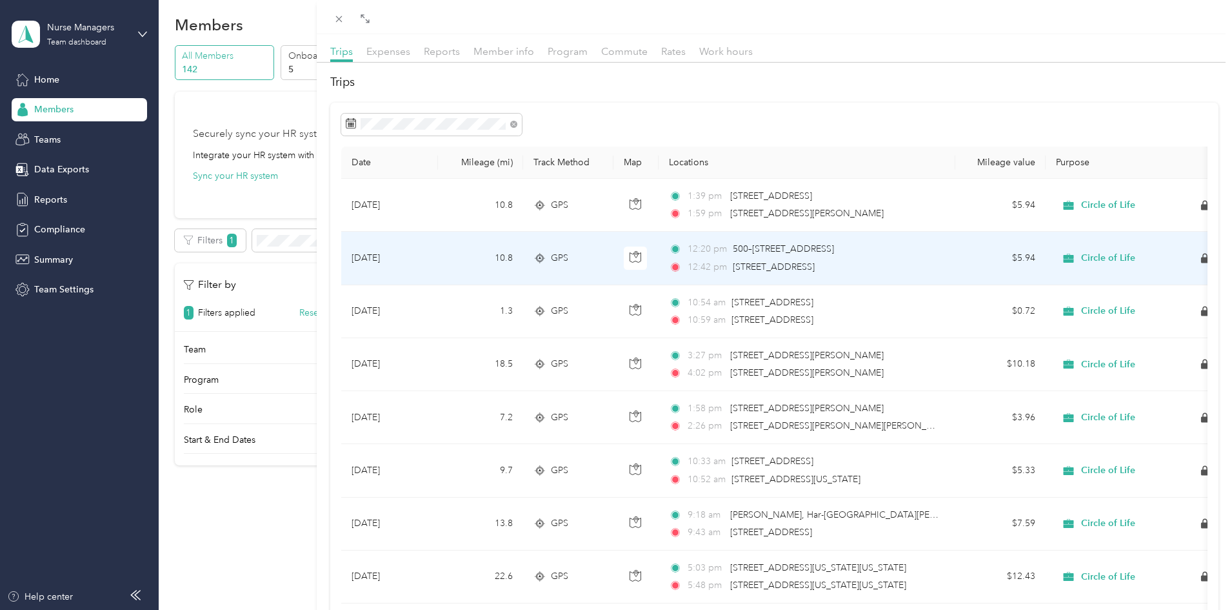
scroll to position [65, 0]
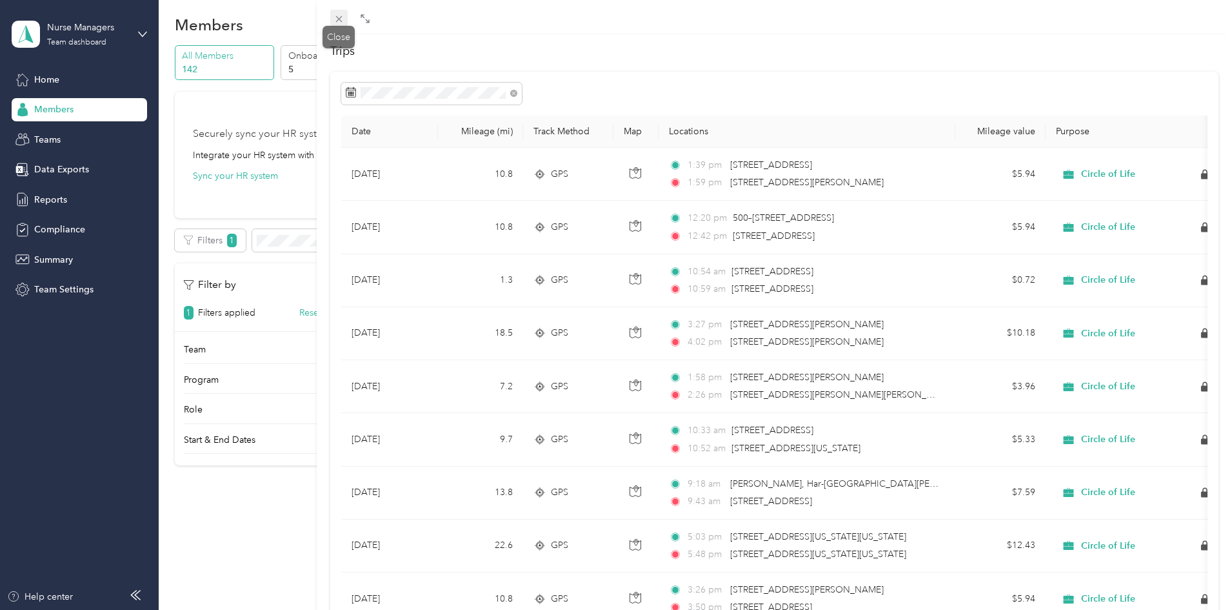
click at [346, 16] on span at bounding box center [339, 19] width 18 height 18
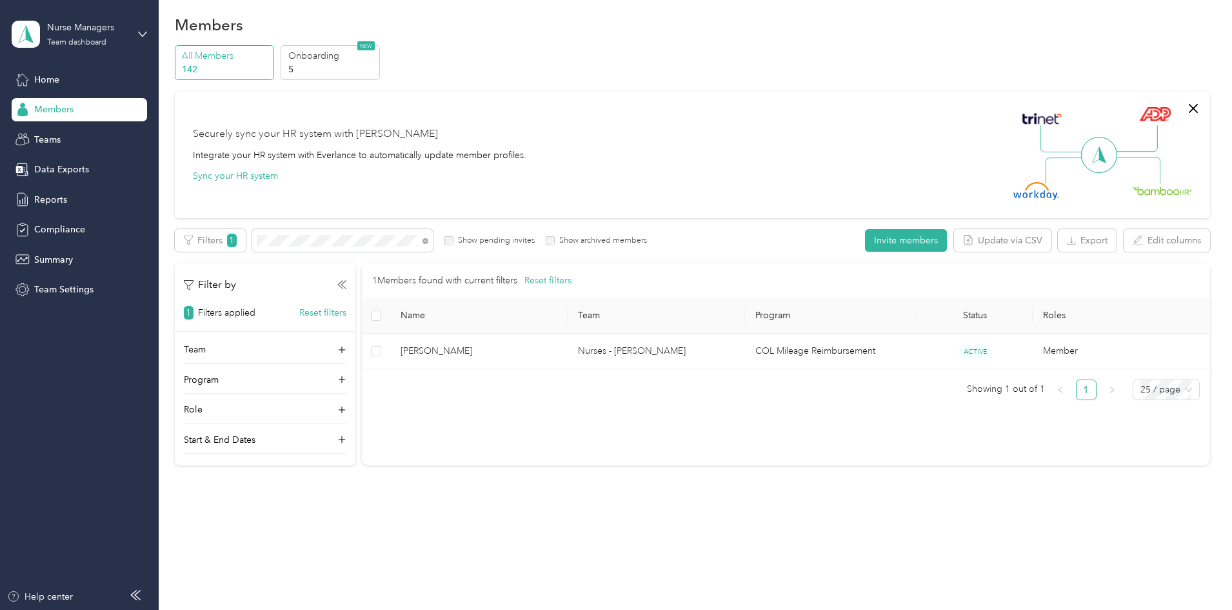
scroll to position [41, 0]
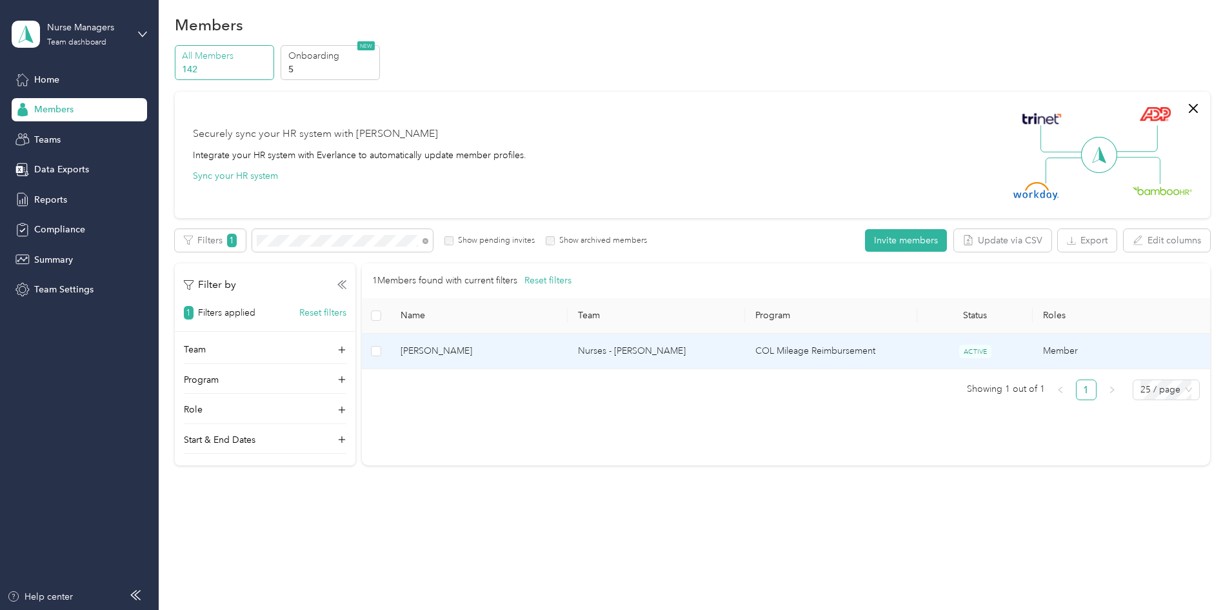
click at [520, 344] on span "[PERSON_NAME]" at bounding box center [479, 351] width 157 height 14
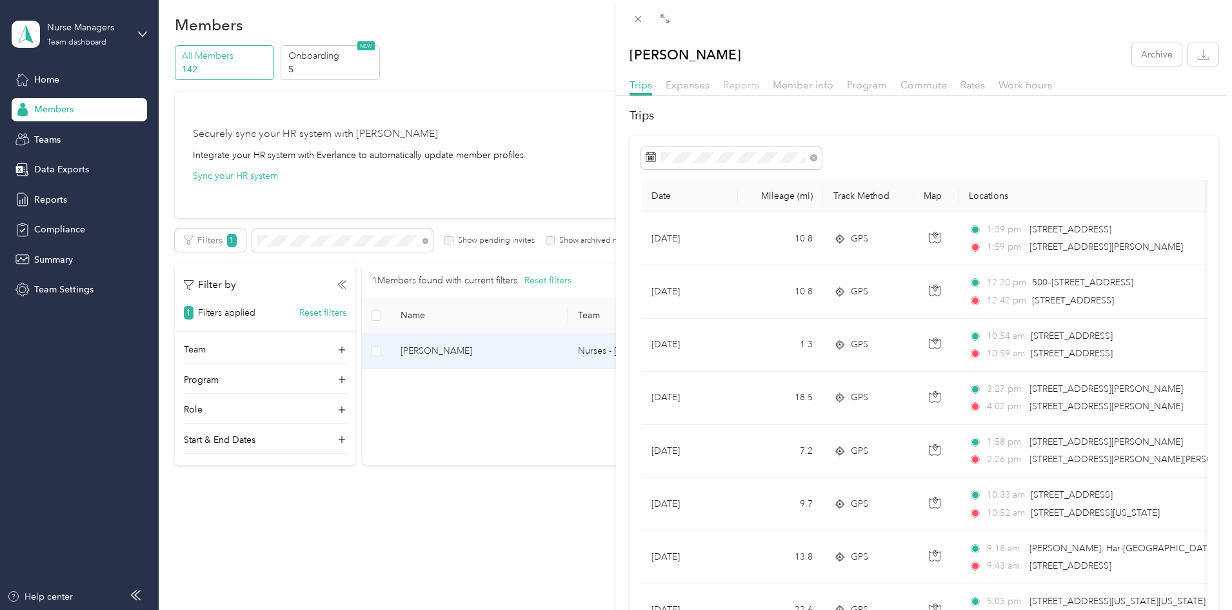
click at [746, 82] on span "Reports" at bounding box center [741, 85] width 36 height 12
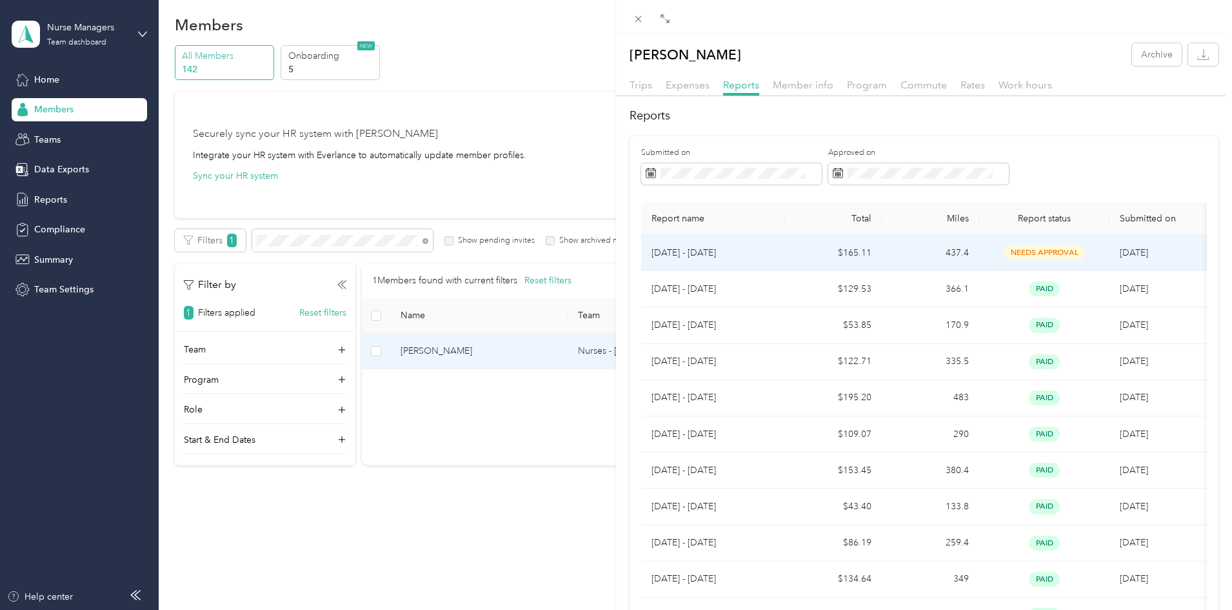
click at [1051, 248] on span "needs approval" at bounding box center [1044, 252] width 81 height 15
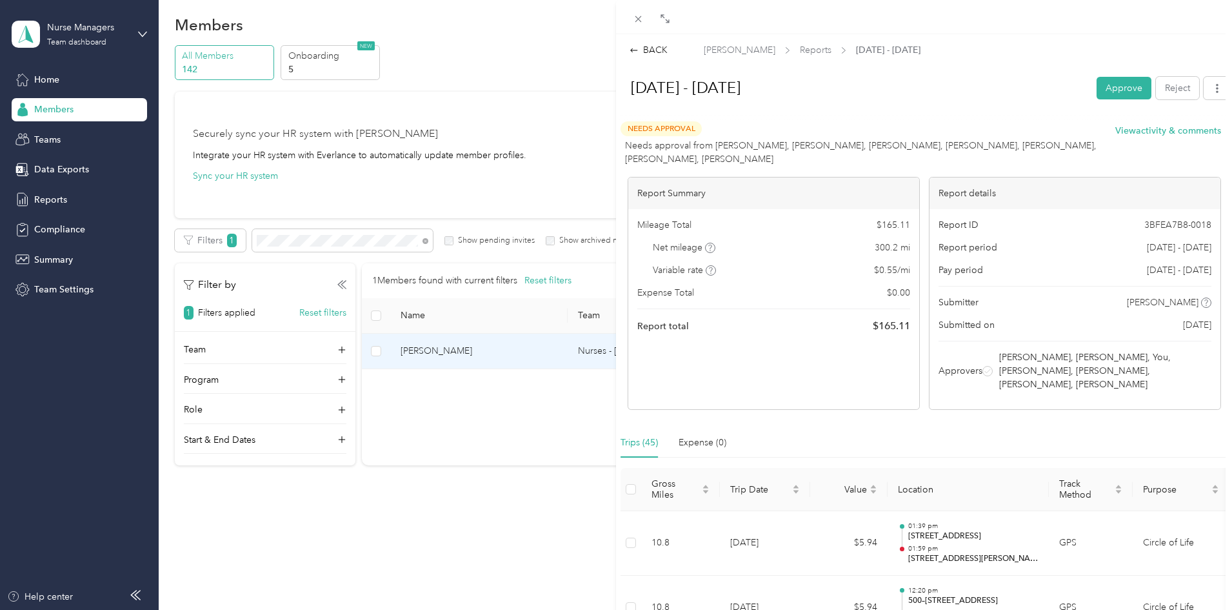
click at [1114, 79] on button "Approve" at bounding box center [1124, 88] width 55 height 23
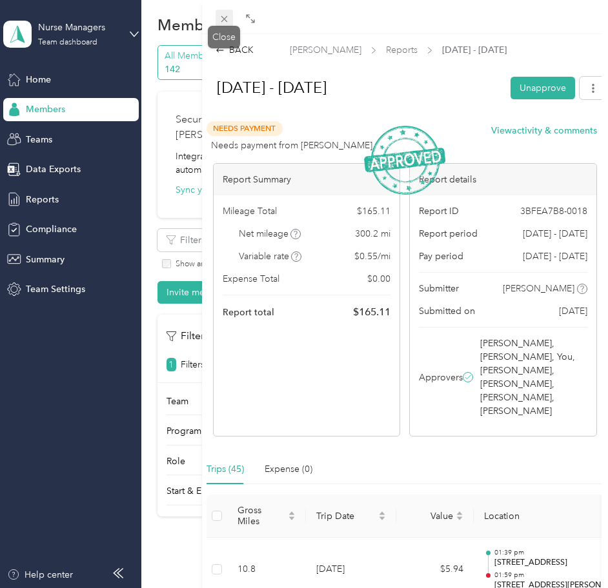
click at [221, 14] on icon at bounding box center [224, 19] width 11 height 11
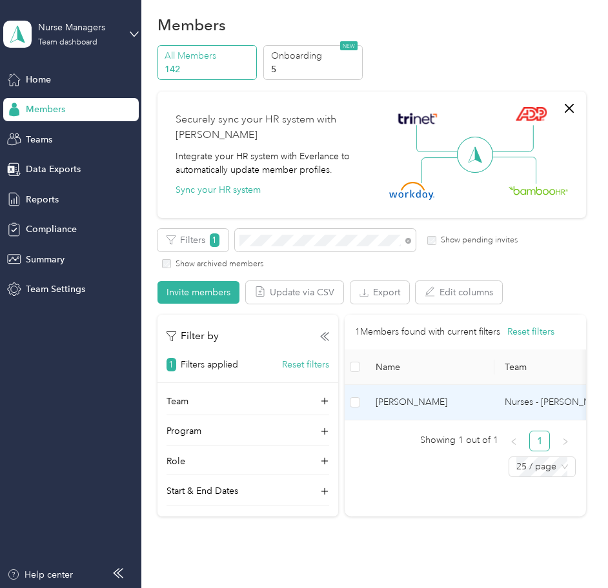
click at [417, 401] on span "[PERSON_NAME]" at bounding box center [429, 402] width 108 height 14
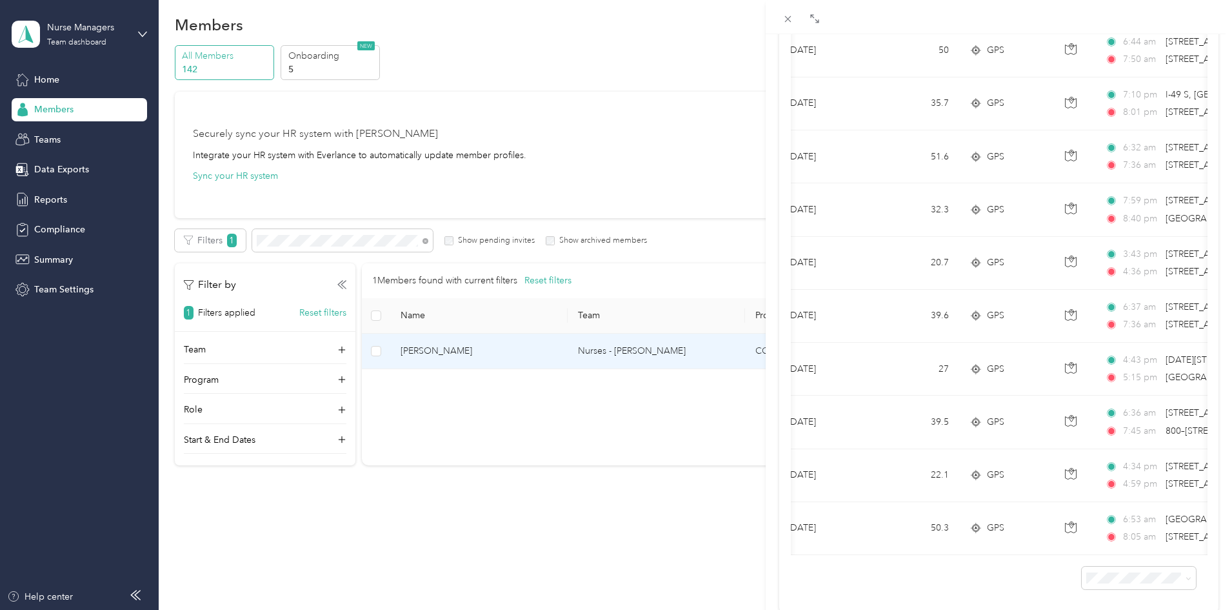
scroll to position [0, 8]
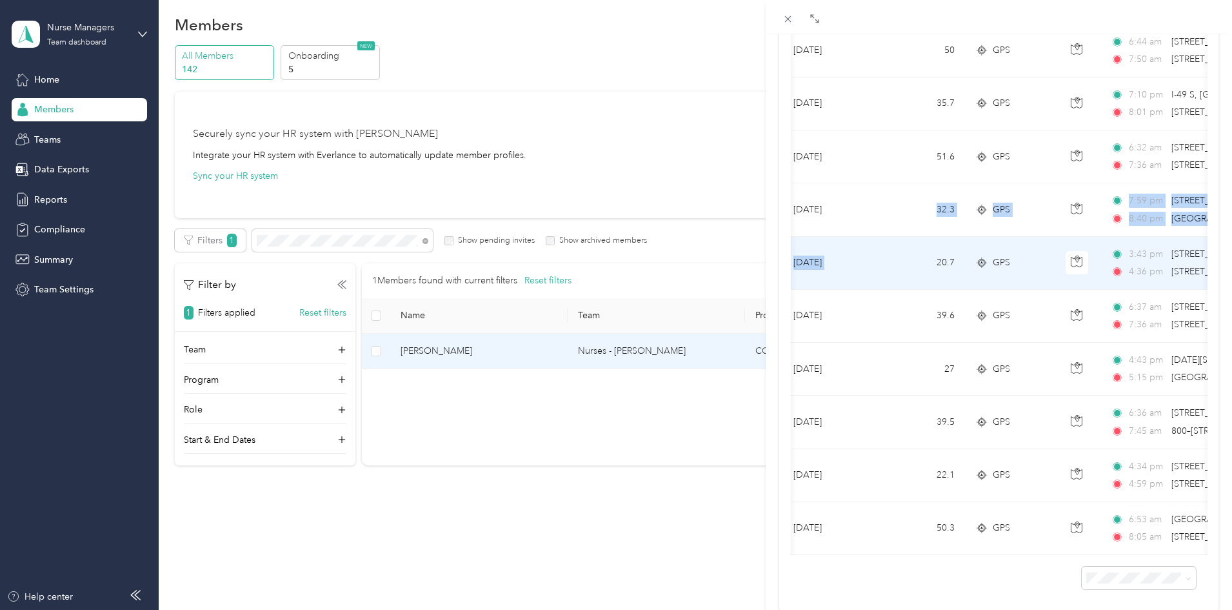
click at [916, 237] on tbody "[DATE] 51 GPS 6:32 am [STREET_ADDRESS][PERSON_NAME] 7:34 am [STREET_ADDRESS] $2…" at bounding box center [1225, 130] width 885 height 849
click at [1107, 270] on td "3:43 pm [STREET_ADDRESS] 4:36 pm [STREET_ADDRESS][PERSON_NAME][PERSON_NAME]" at bounding box center [1249, 263] width 297 height 53
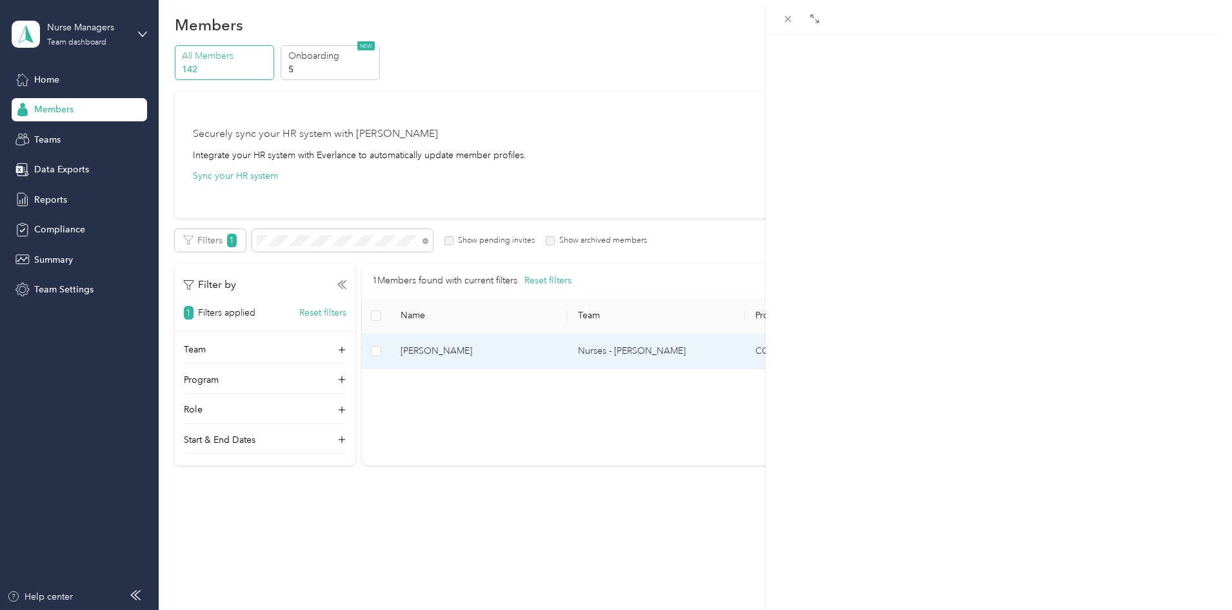
scroll to position [135, 0]
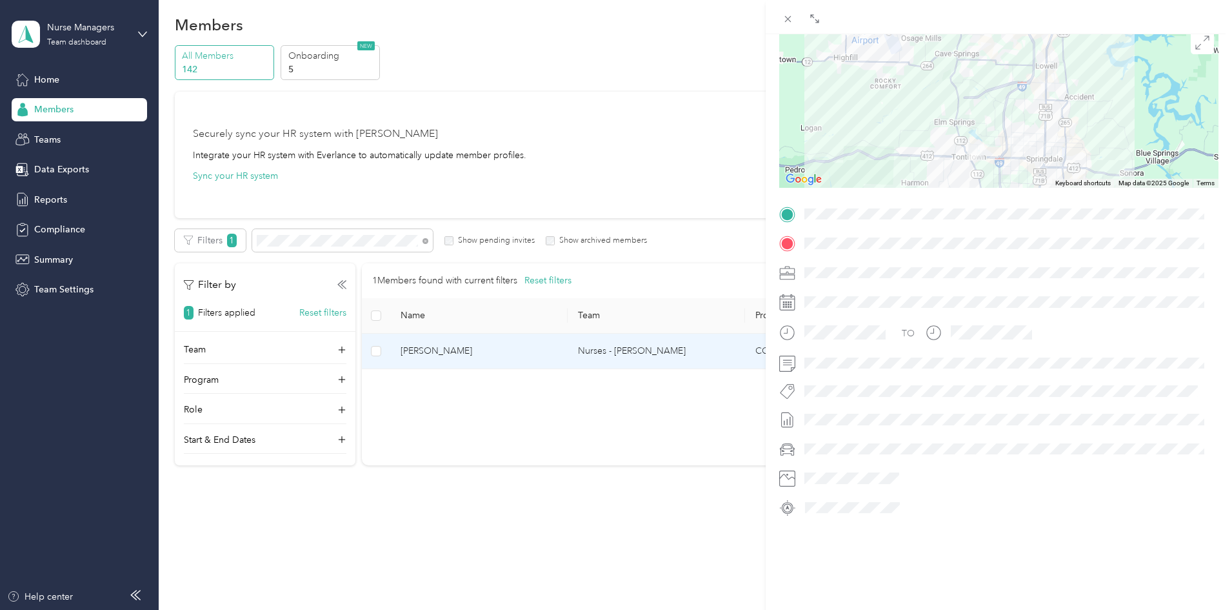
click at [677, 133] on div "BACK [PERSON_NAME] Trips Trip details Trip details This trip cannot be edited b…" at bounding box center [616, 305] width 1232 height 610
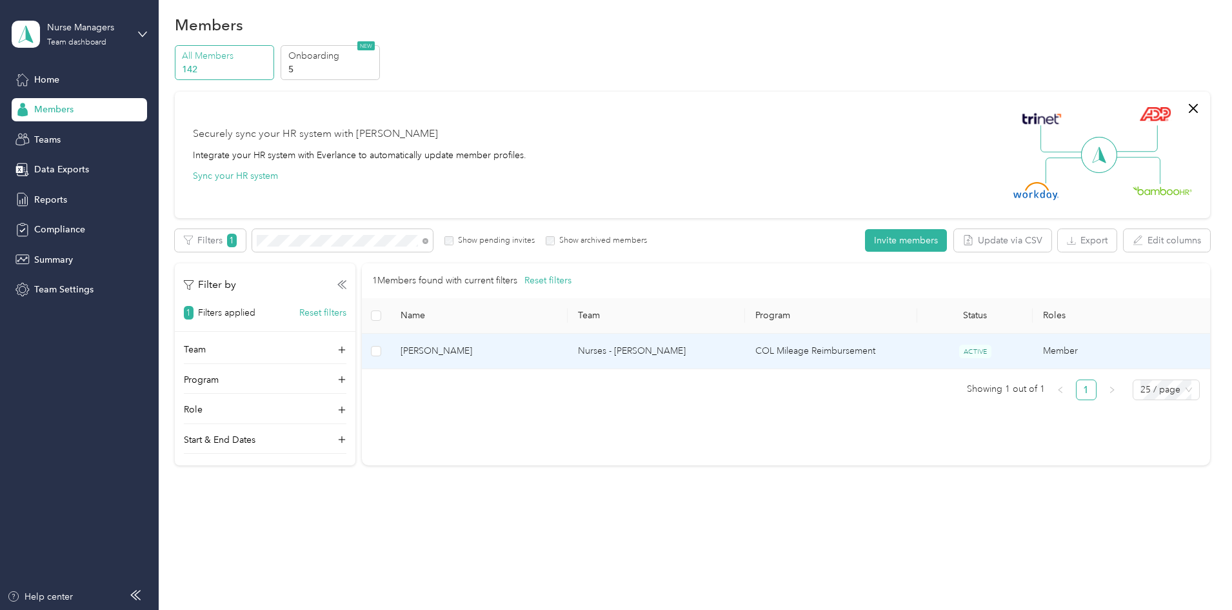
click at [537, 350] on span "[PERSON_NAME]" at bounding box center [479, 351] width 157 height 14
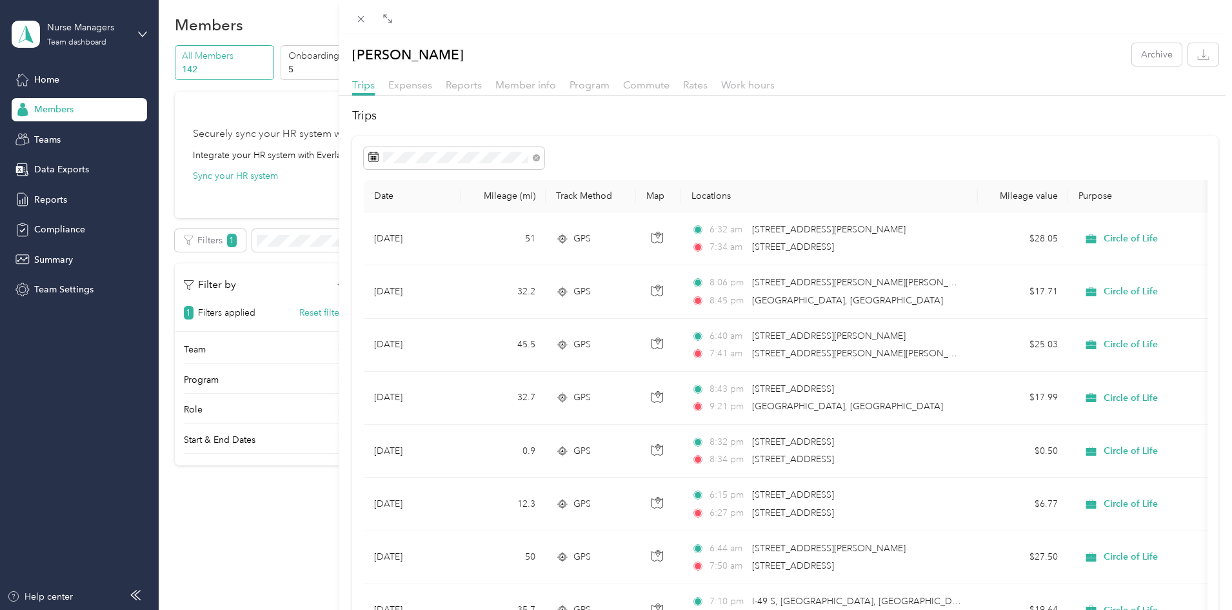
drag, startPoint x: 612, startPoint y: 197, endPoint x: 341, endPoint y: 161, distance: 273.3
click at [341, 161] on div at bounding box center [345, 305] width 9 height 610
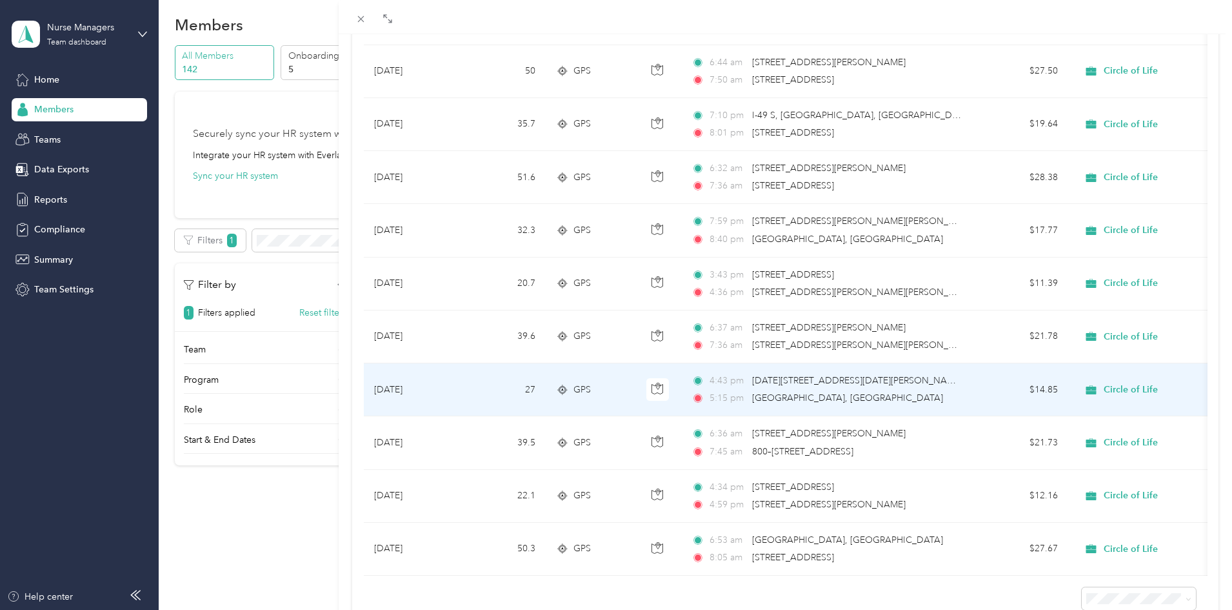
scroll to position [561, 0]
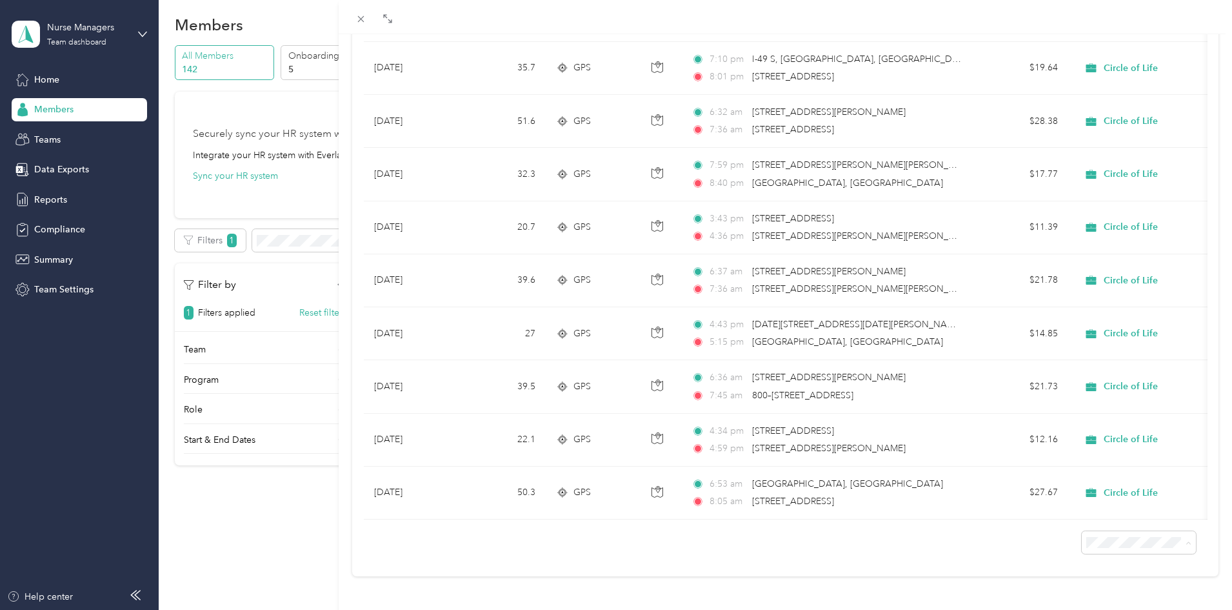
click at [889, 550] on div "Date Mileage (mi) Track Method Map Locations Mileage value Purpose [DATE] 51 GP…" at bounding box center [785, 85] width 866 height 982
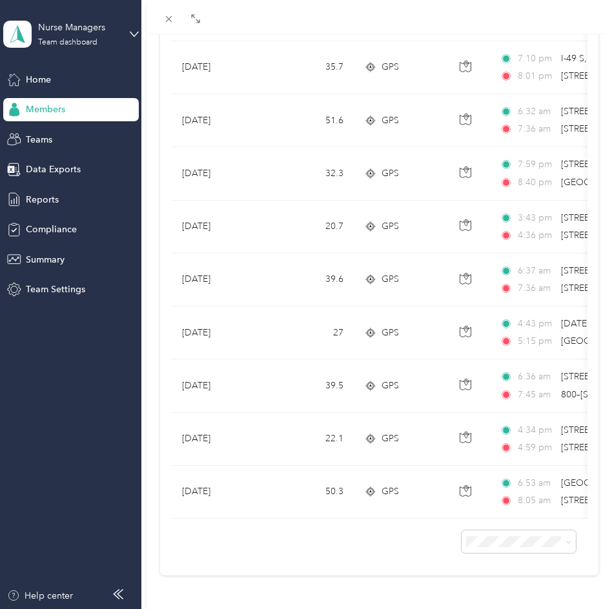
click at [308, 13] on div at bounding box center [378, 17] width 465 height 34
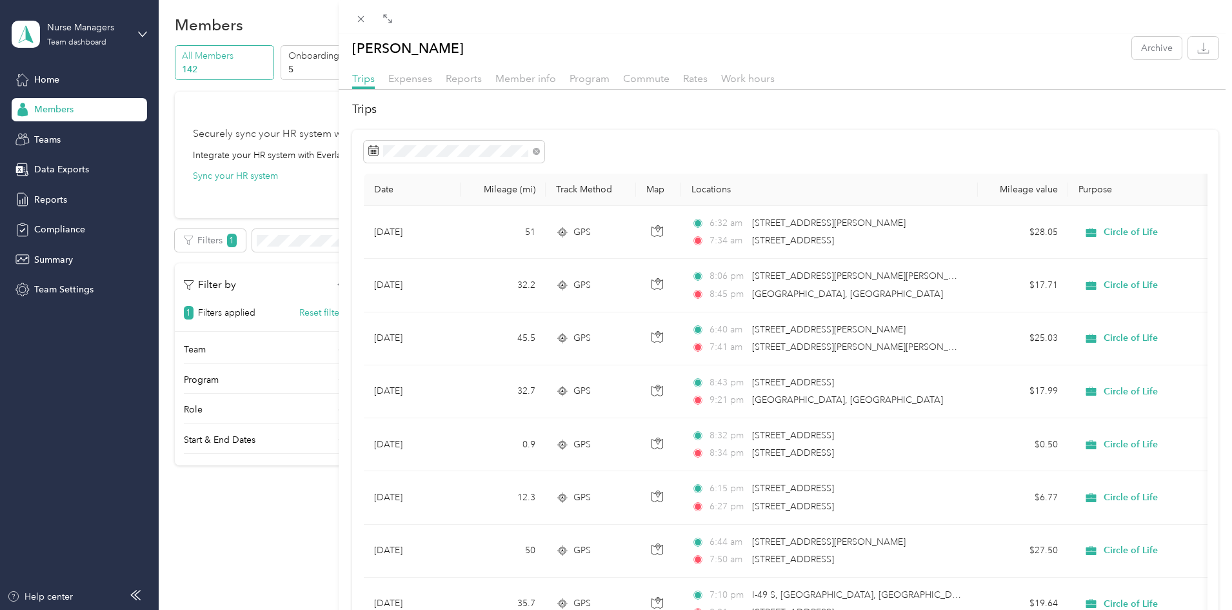
scroll to position [0, 0]
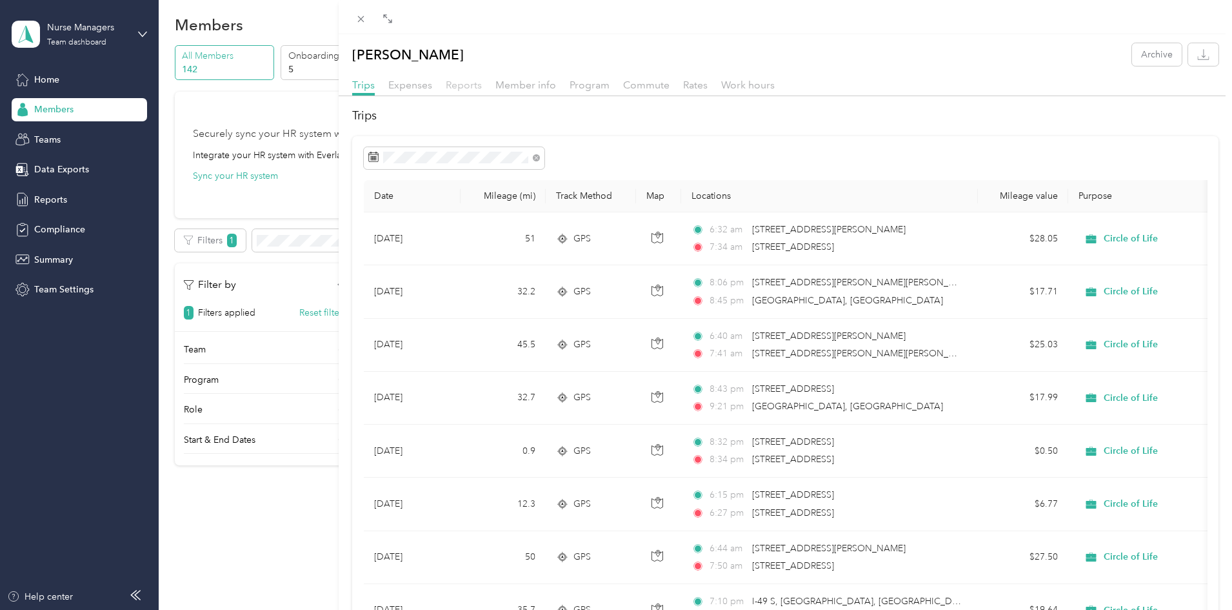
click at [463, 85] on span "Reports" at bounding box center [464, 85] width 36 height 12
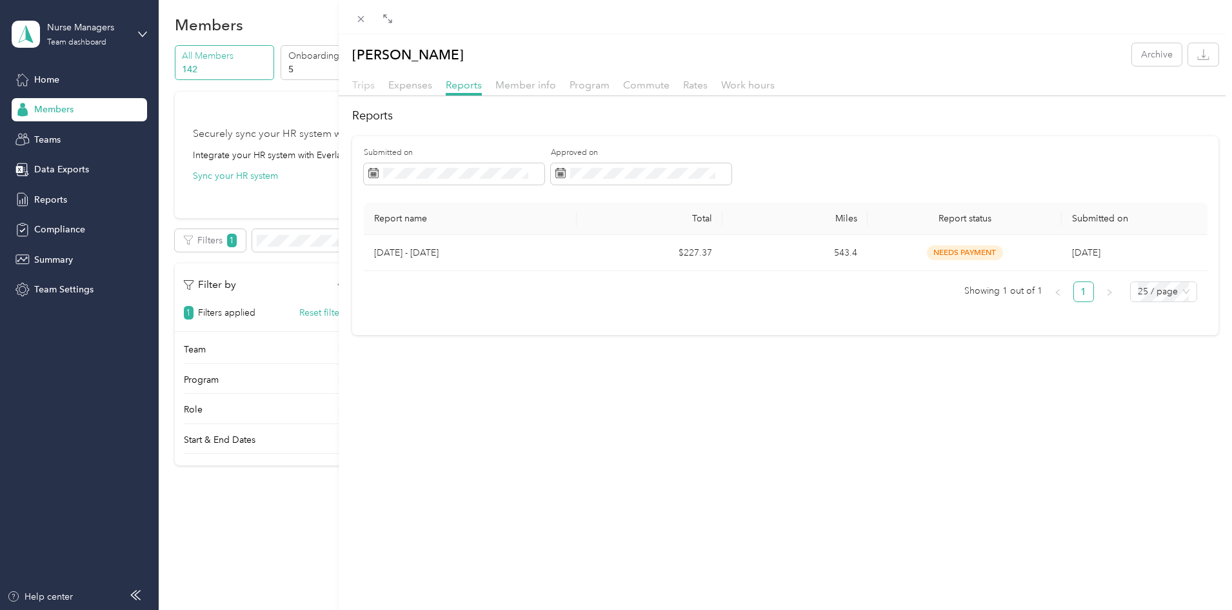
click at [366, 86] on span "Trips" at bounding box center [363, 85] width 23 height 12
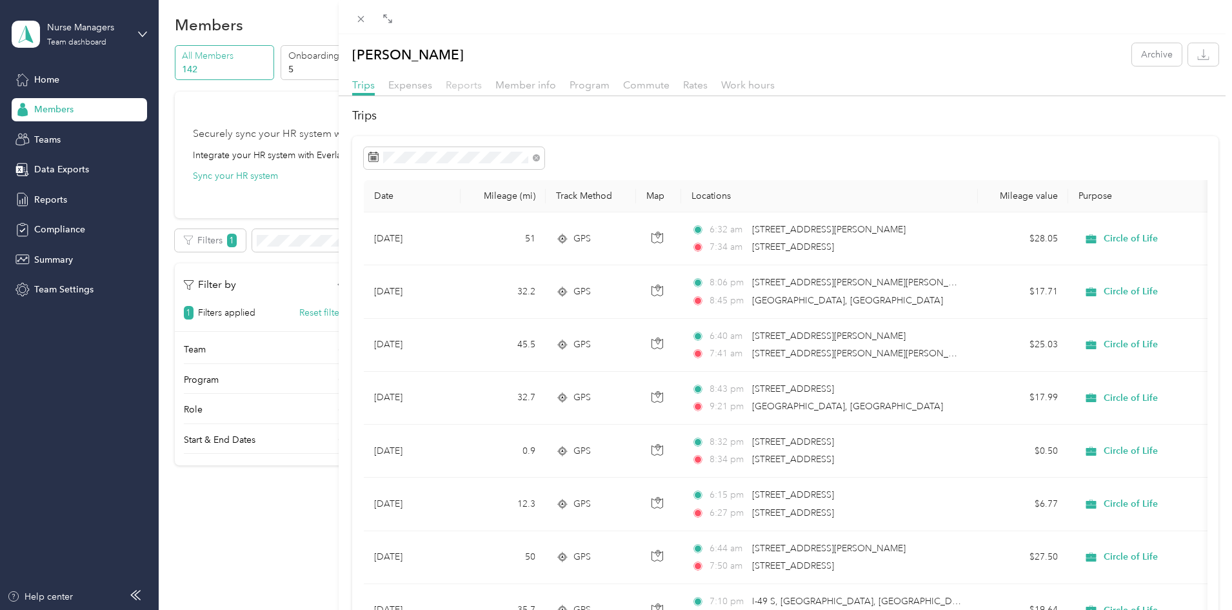
click at [458, 83] on span "Reports" at bounding box center [464, 85] width 36 height 12
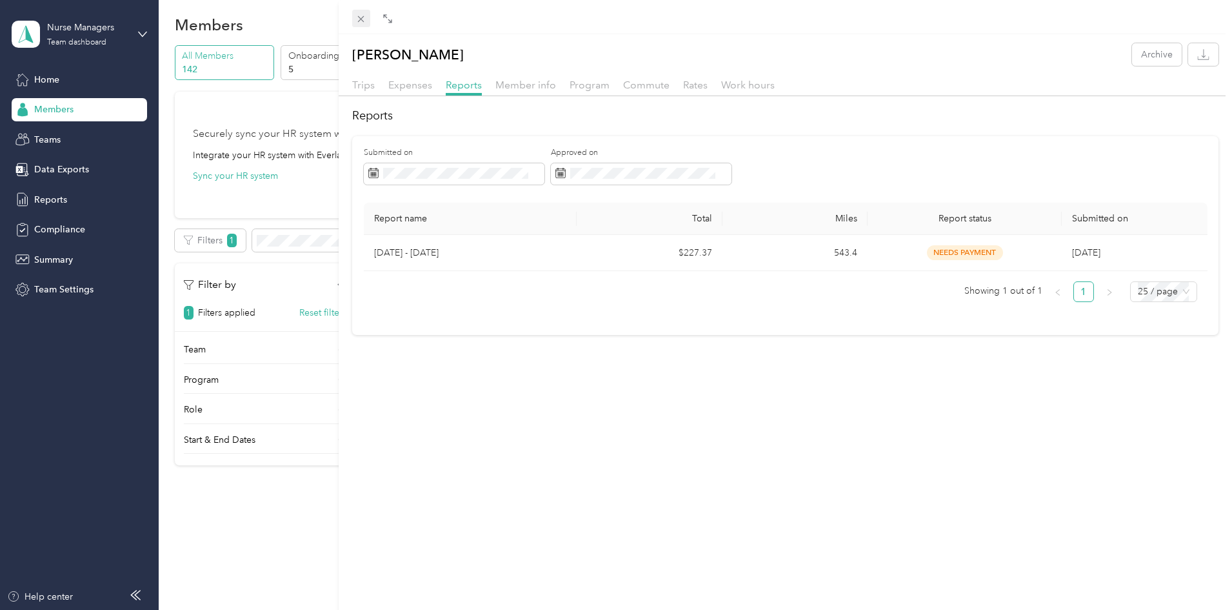
click at [363, 19] on icon at bounding box center [360, 19] width 11 height 11
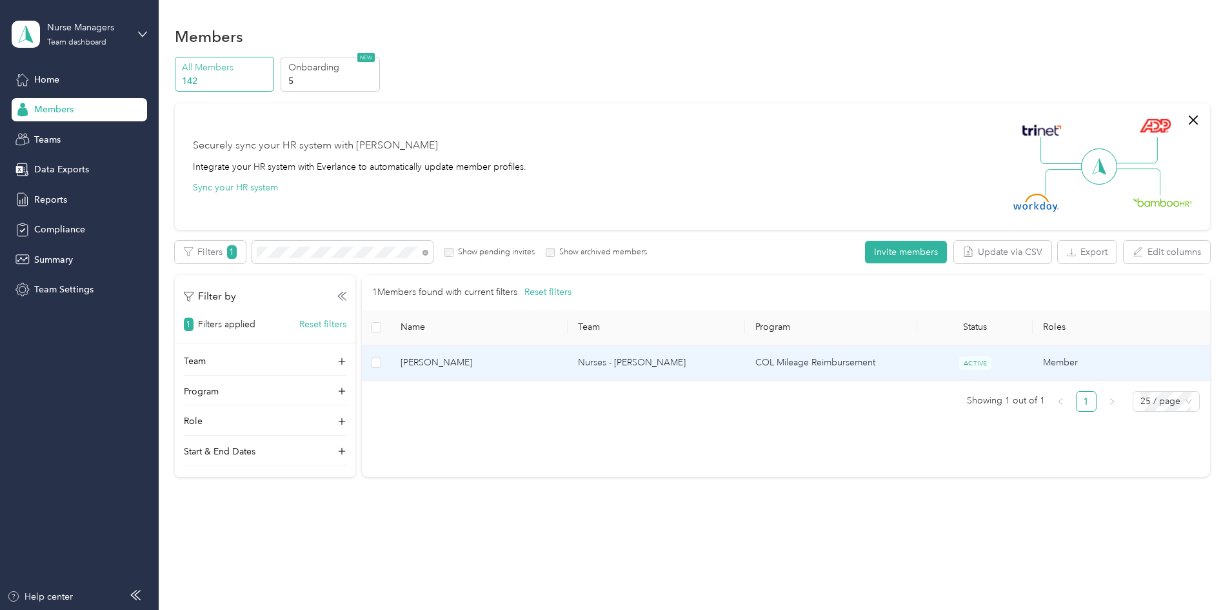
click at [517, 359] on span "[PERSON_NAME]" at bounding box center [479, 362] width 157 height 14
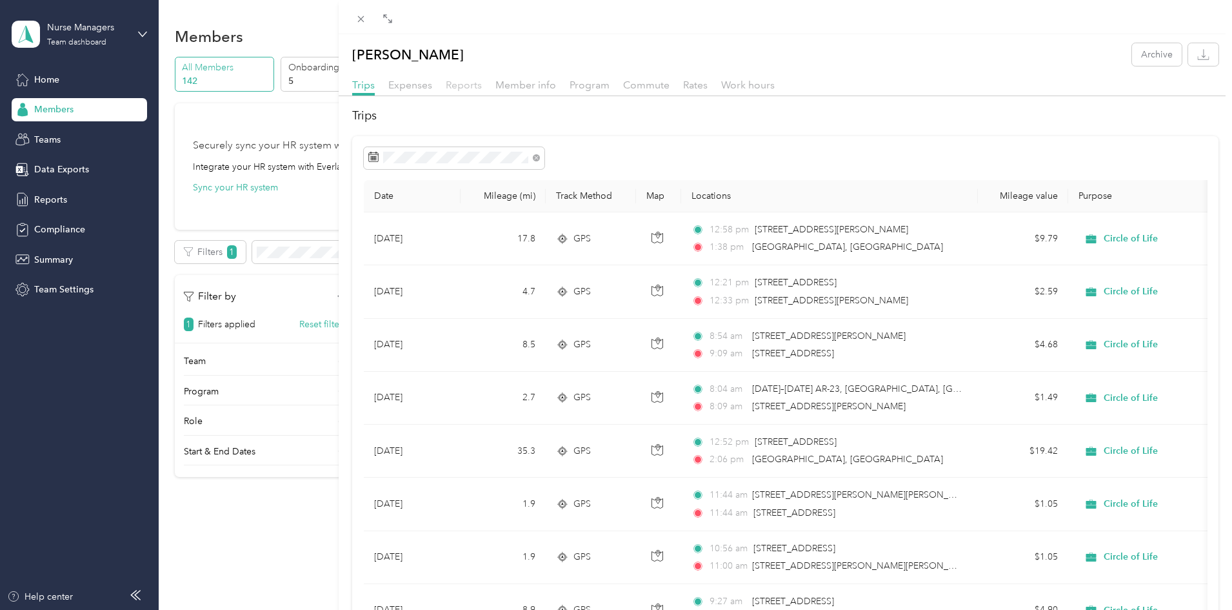
click at [464, 84] on span "Reports" at bounding box center [464, 85] width 36 height 12
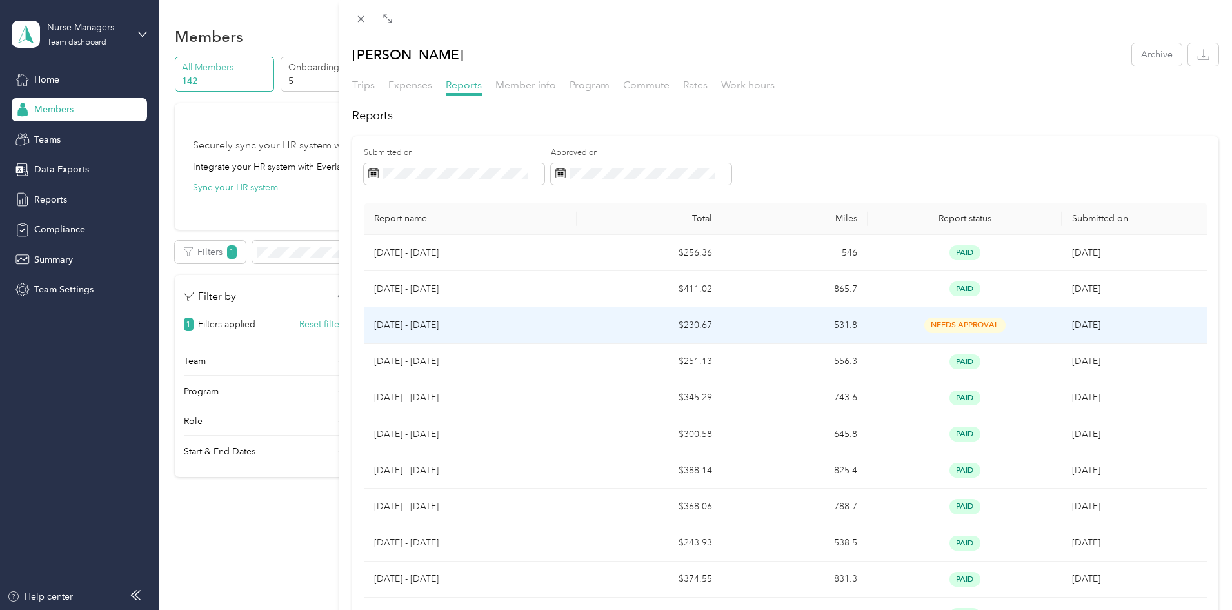
click at [949, 321] on span "needs approval" at bounding box center [964, 324] width 81 height 15
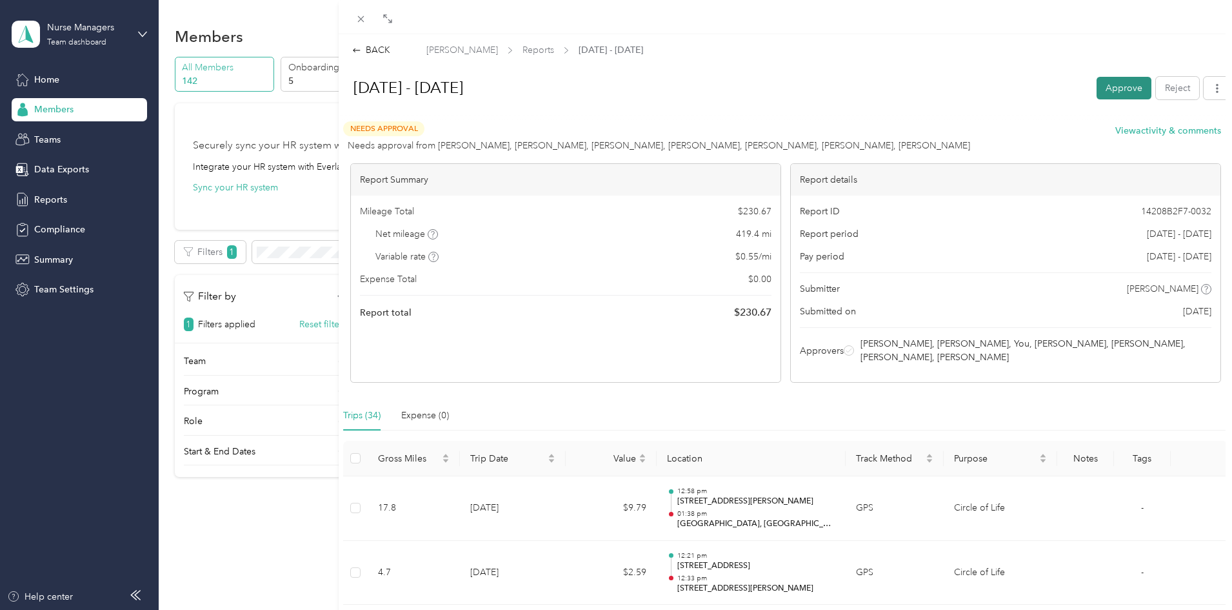
click at [1110, 83] on button "Approve" at bounding box center [1124, 88] width 55 height 23
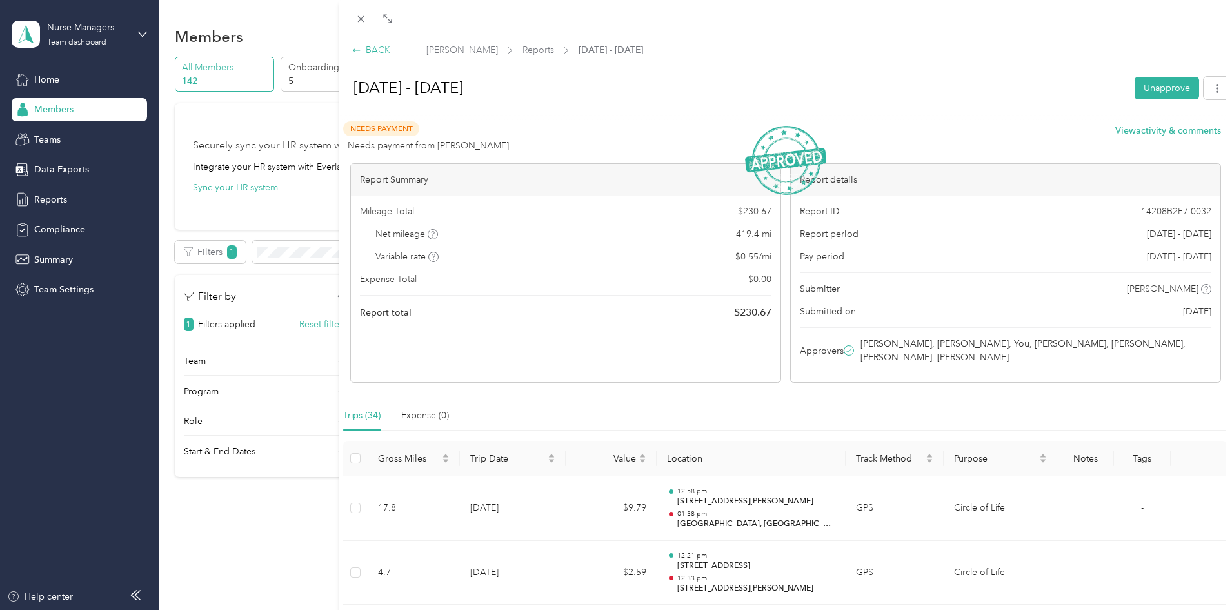
click at [357, 50] on icon at bounding box center [356, 50] width 7 height 4
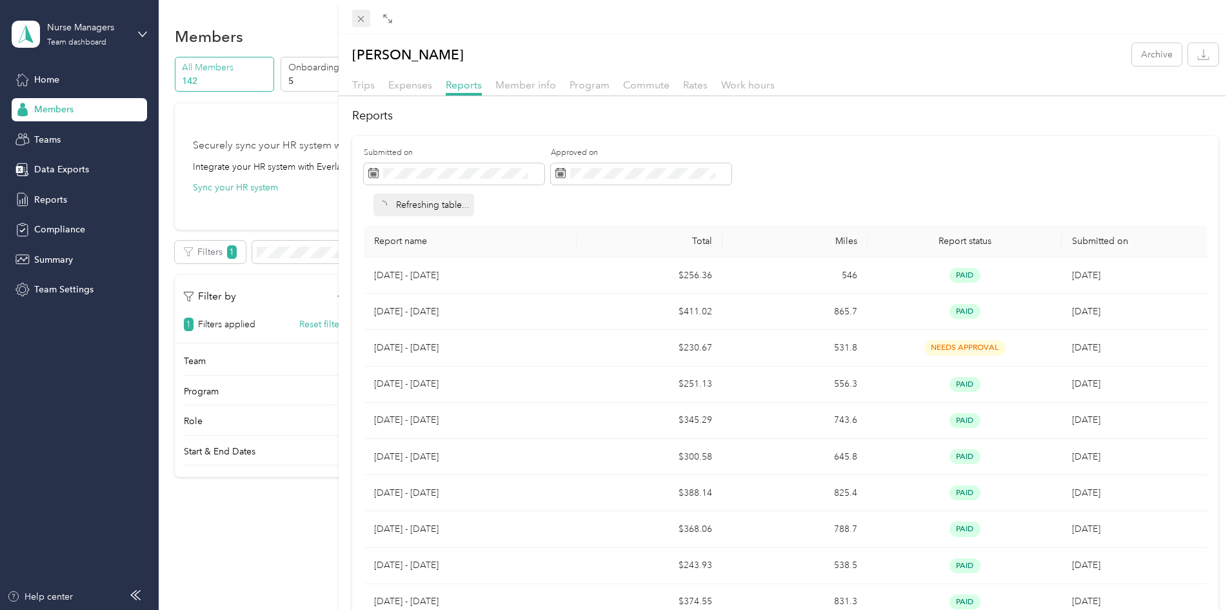
click at [361, 13] on span at bounding box center [361, 19] width 18 height 18
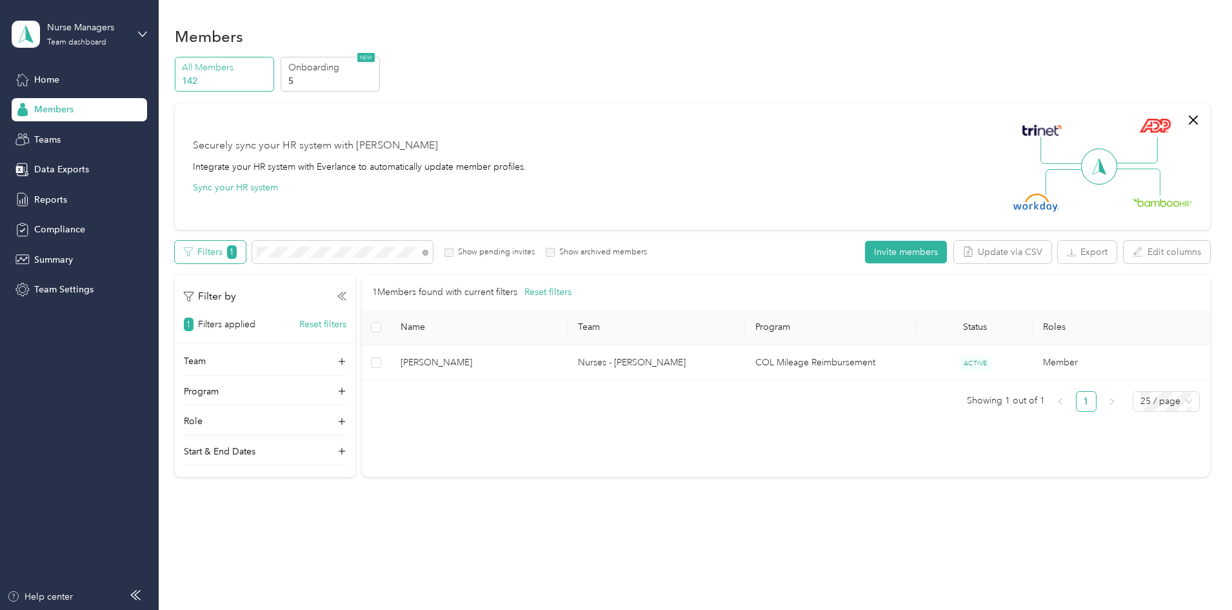
click at [237, 250] on span "1" at bounding box center [232, 252] width 10 height 14
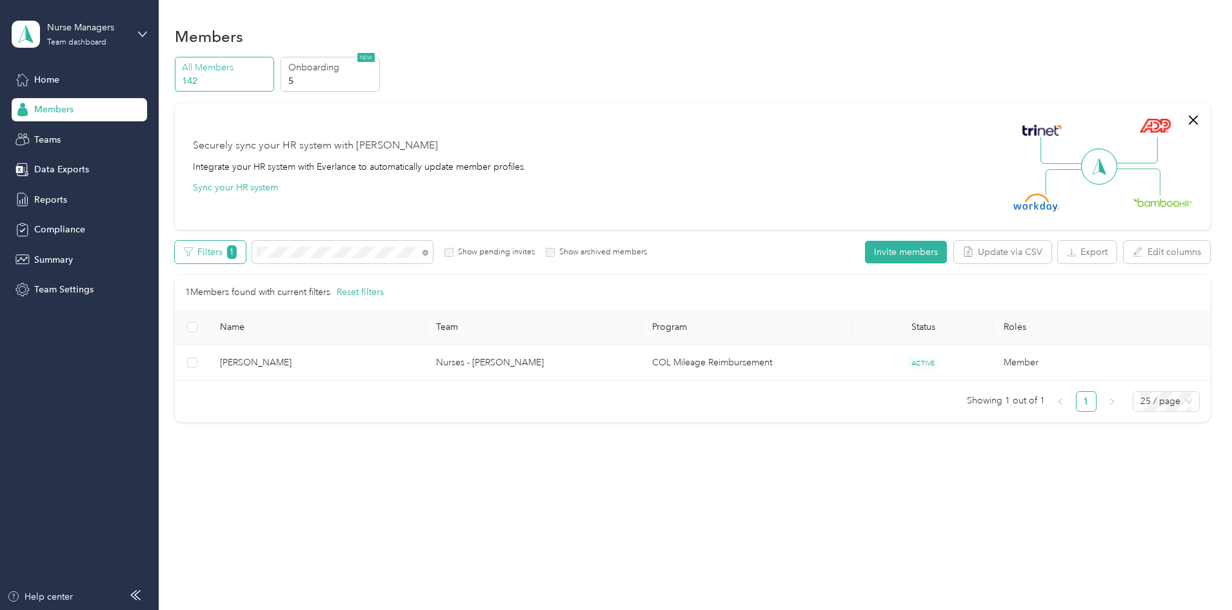
click at [237, 250] on span "1" at bounding box center [232, 252] width 10 height 14
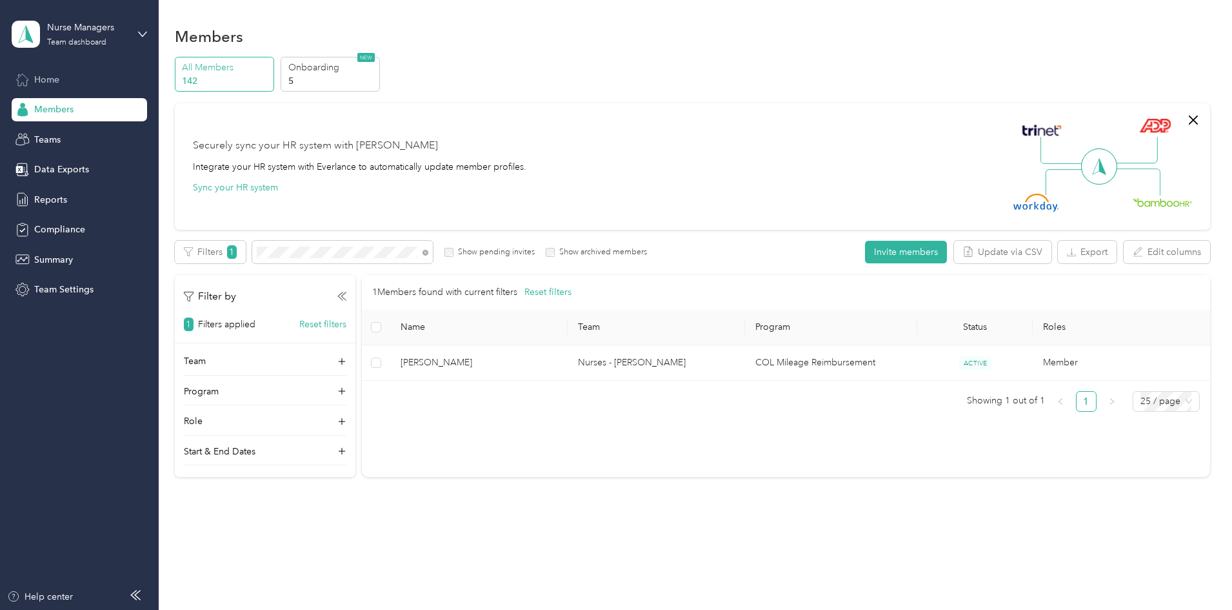
click at [59, 76] on div "Home" at bounding box center [79, 79] width 135 height 23
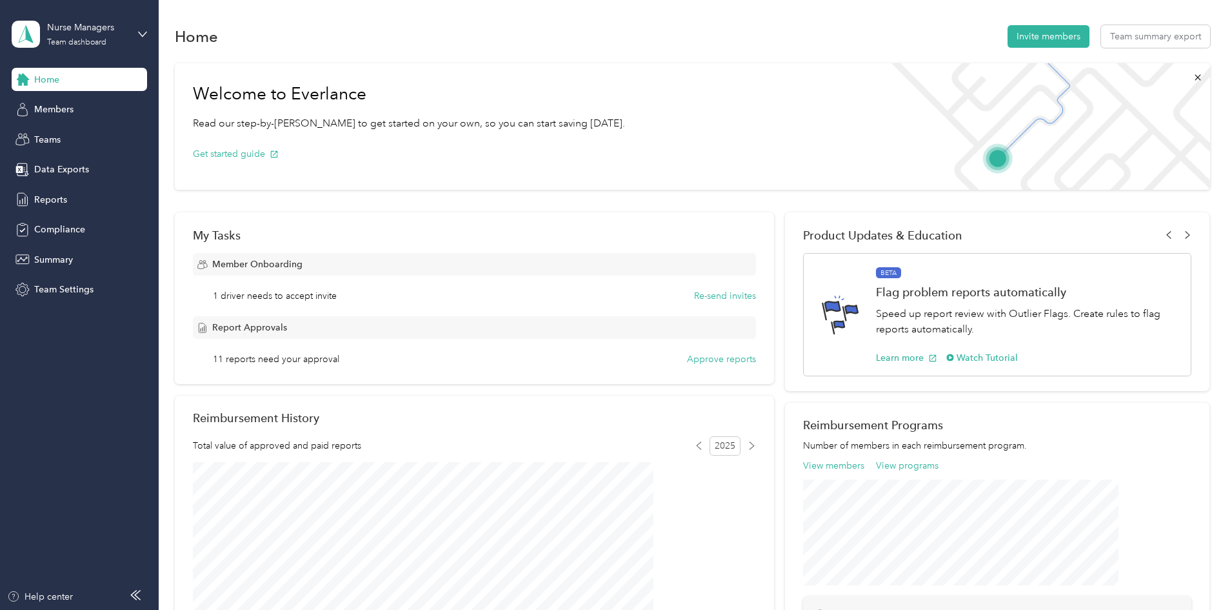
click at [339, 363] on span "11 reports need your approval" at bounding box center [276, 359] width 126 height 14
click at [705, 359] on button "Approve reports" at bounding box center [721, 359] width 69 height 14
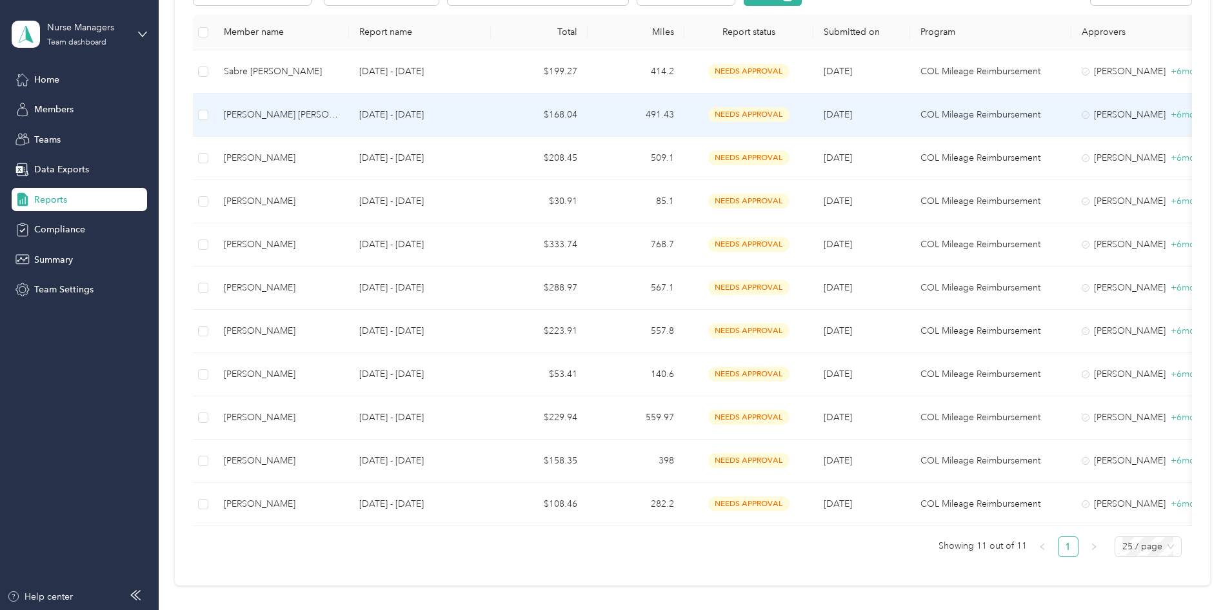
scroll to position [258, 0]
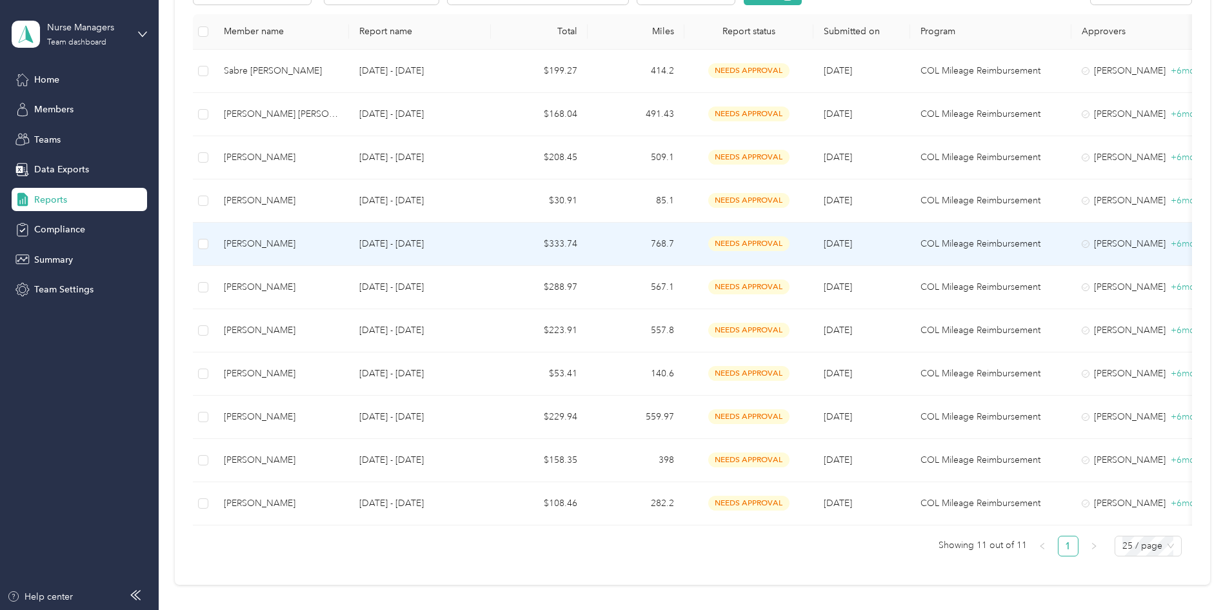
click at [790, 239] on span "needs approval" at bounding box center [748, 243] width 81 height 15
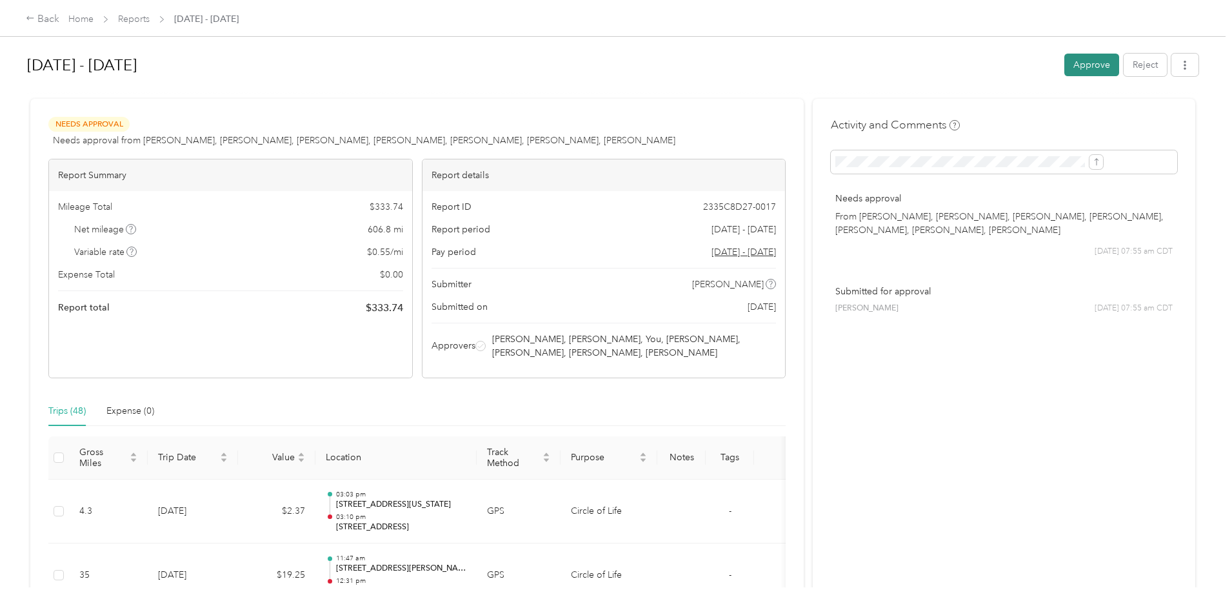
click at [1064, 57] on button "Approve" at bounding box center [1091, 65] width 55 height 23
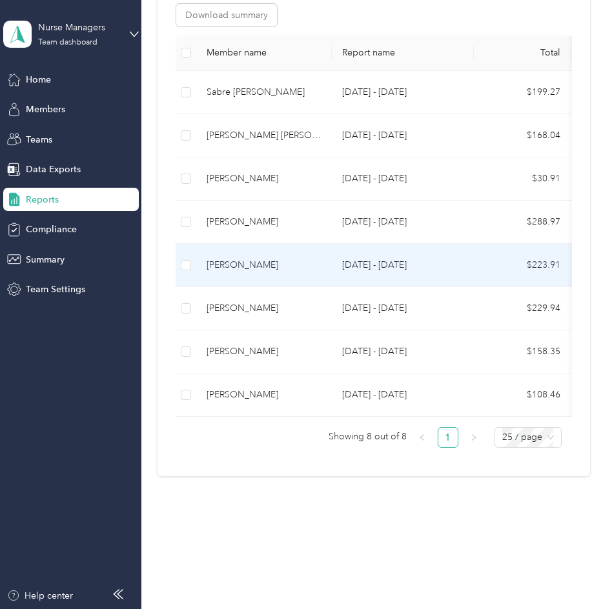
scroll to position [288, 0]
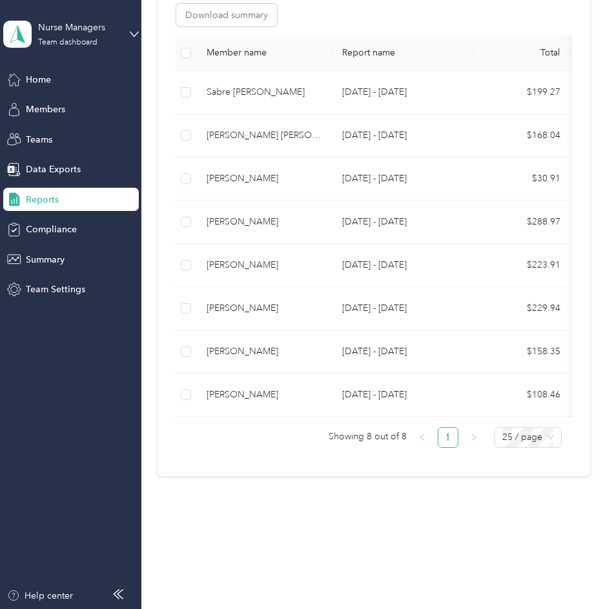
click at [339, 524] on div "Reports My Tasks 10 Needs my approval See reports 0 Needs my payment See report…" at bounding box center [373, 139] width 464 height 814
click at [310, 519] on div "Reports My Tasks 10 Needs my approval See reports 0 Needs my payment See report…" at bounding box center [373, 139] width 464 height 814
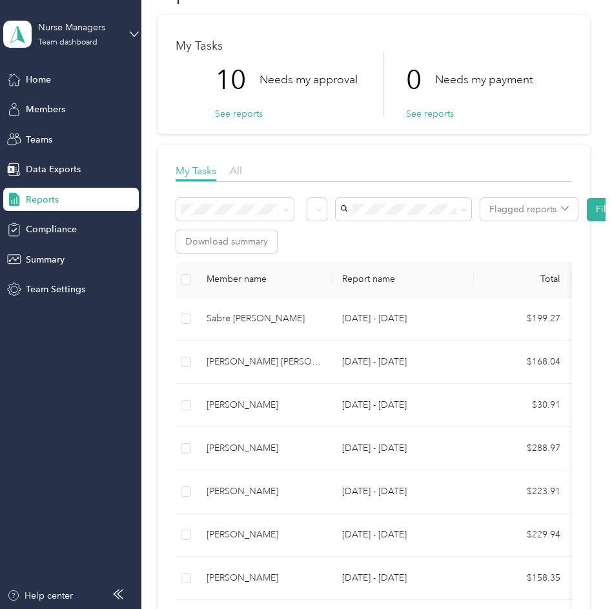
scroll to position [0, 0]
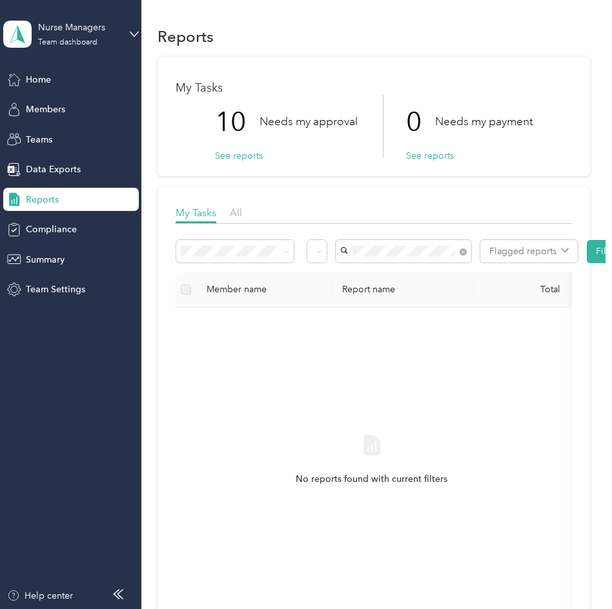
click at [415, 279] on li "[PERSON_NAME]" at bounding box center [402, 270] width 135 height 23
click at [43, 139] on span "Teams" at bounding box center [39, 140] width 26 height 14
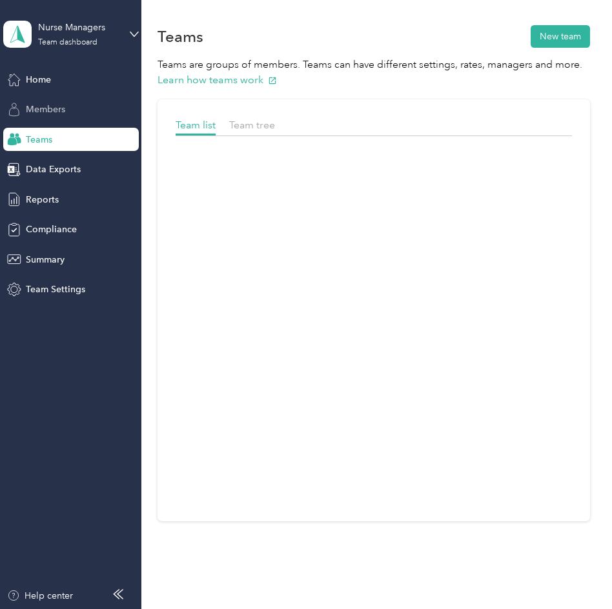
click at [50, 107] on span "Members" at bounding box center [45, 110] width 39 height 14
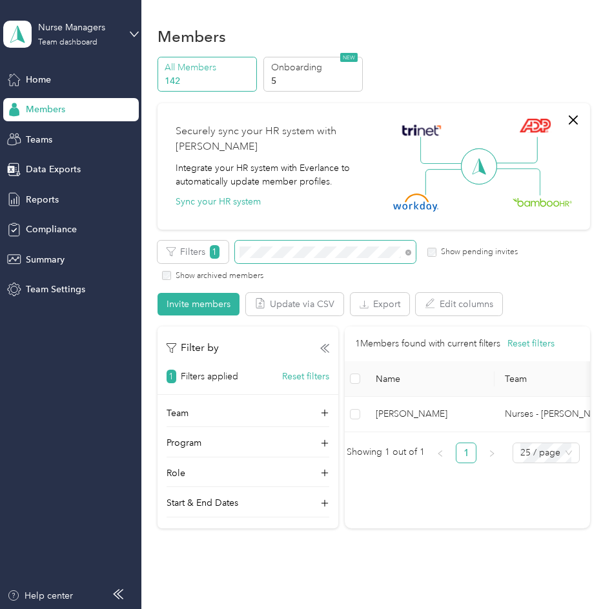
click at [219, 251] on div "Filters 1 Show pending invites Show archived members" at bounding box center [373, 261] width 432 height 41
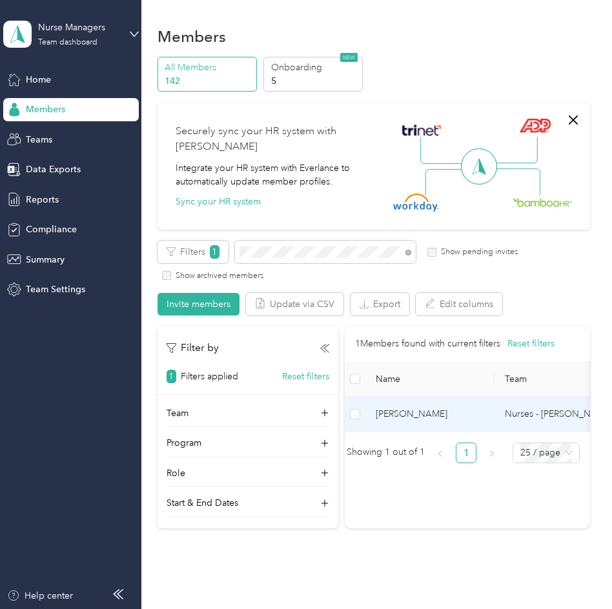
click at [423, 417] on span "[PERSON_NAME]" at bounding box center [429, 414] width 108 height 14
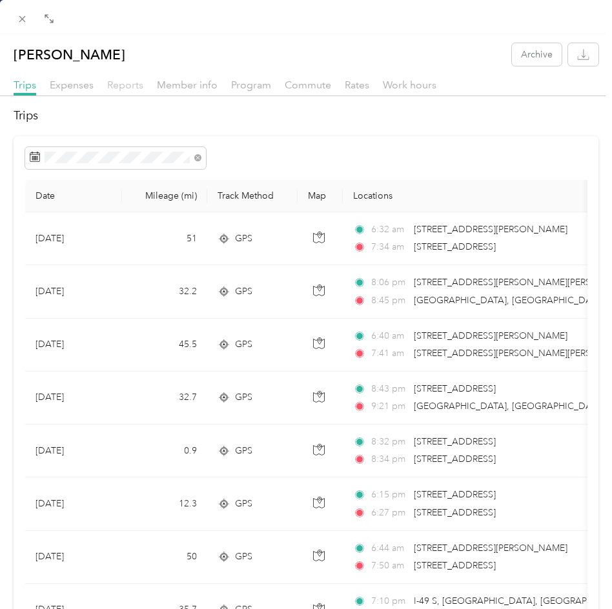
click at [126, 80] on div "Reports" at bounding box center [125, 85] width 36 height 16
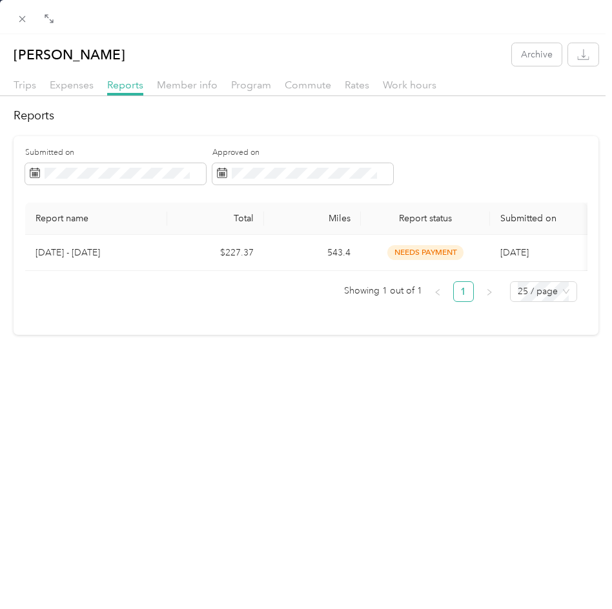
scroll to position [0, 9]
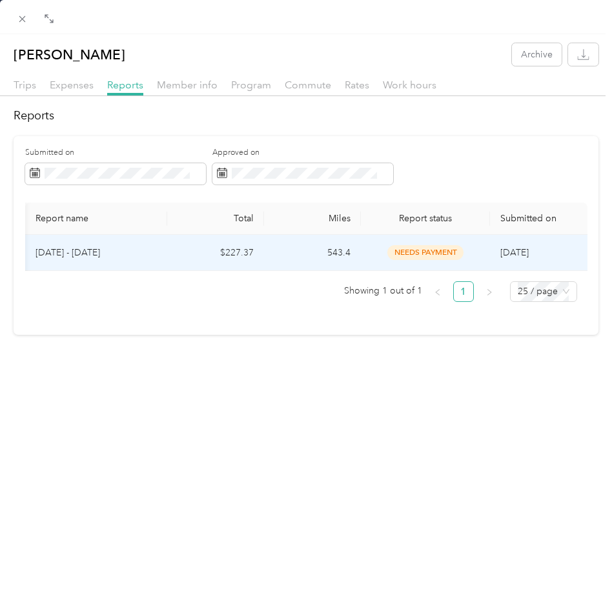
click at [235, 254] on td "$227.37" at bounding box center [215, 253] width 97 height 36
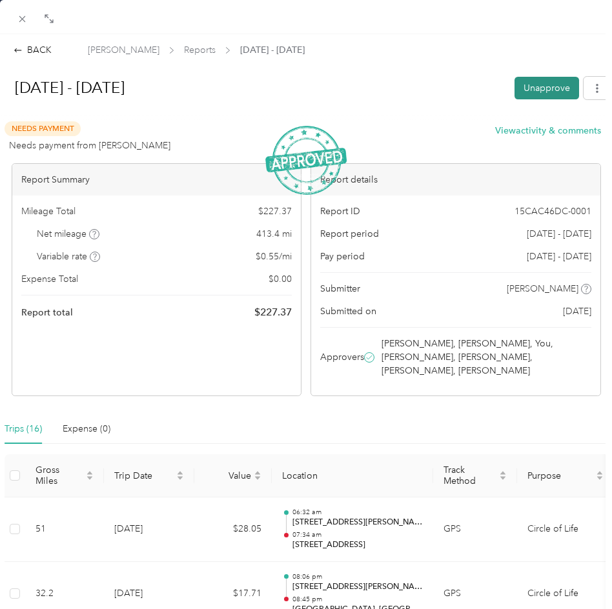
click at [538, 86] on button "Unapprove" at bounding box center [546, 88] width 65 height 23
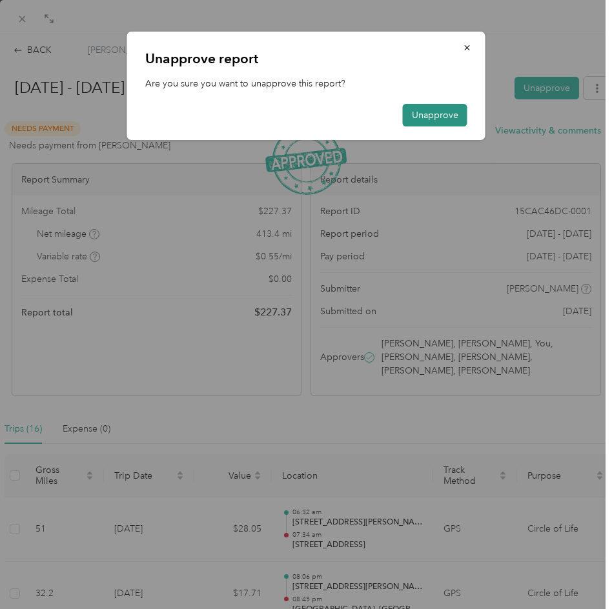
click at [433, 110] on button "Unapprove" at bounding box center [435, 115] width 65 height 23
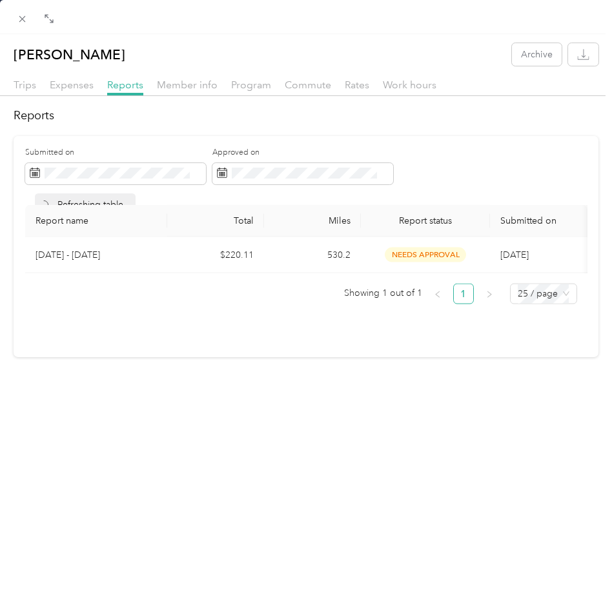
click at [326, 34] on div "Madison Simonds Archive Trips Expenses Reports Member info Program Commute Rate…" at bounding box center [306, 195] width 612 height 323
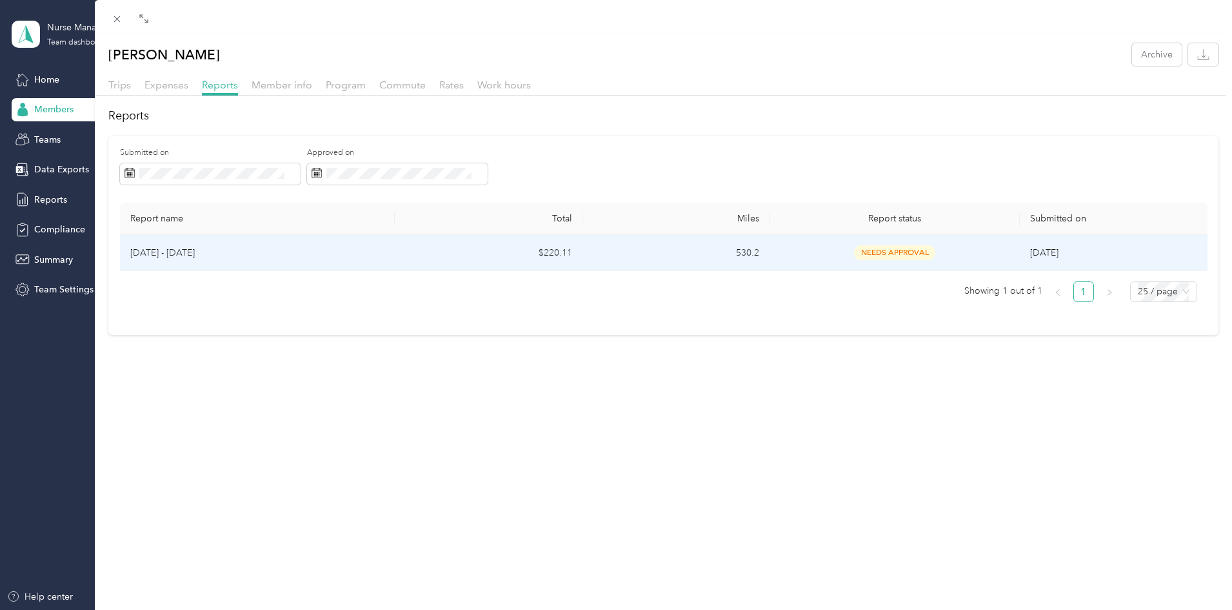
click at [611, 252] on span "needs approval" at bounding box center [894, 252] width 81 height 15
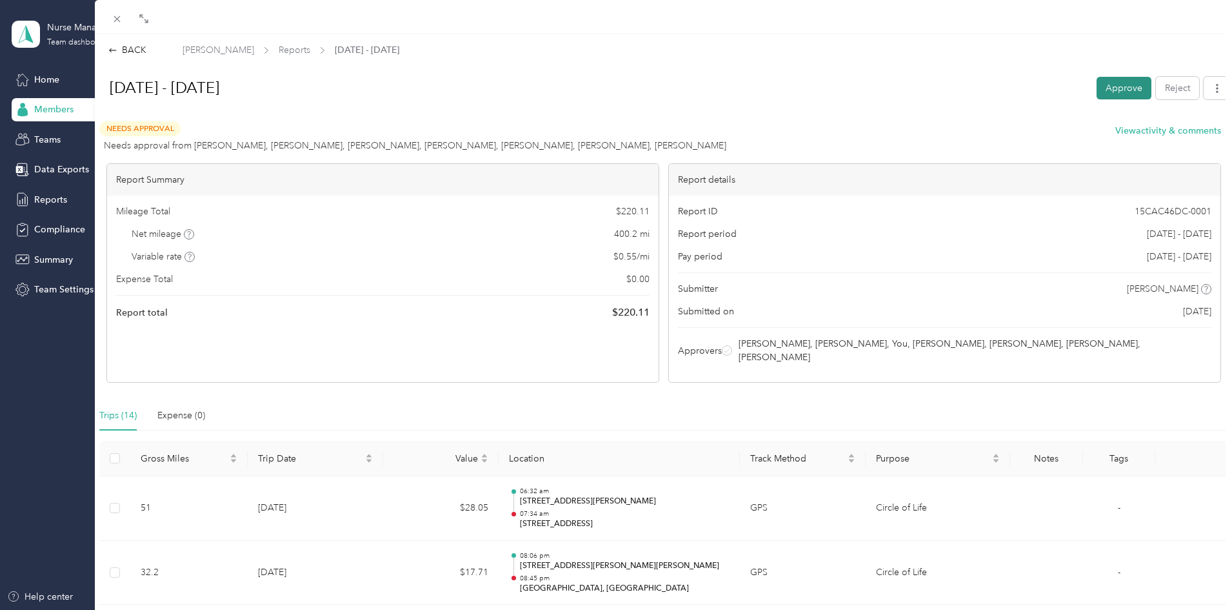
click at [611, 89] on button "Approve" at bounding box center [1124, 88] width 55 height 23
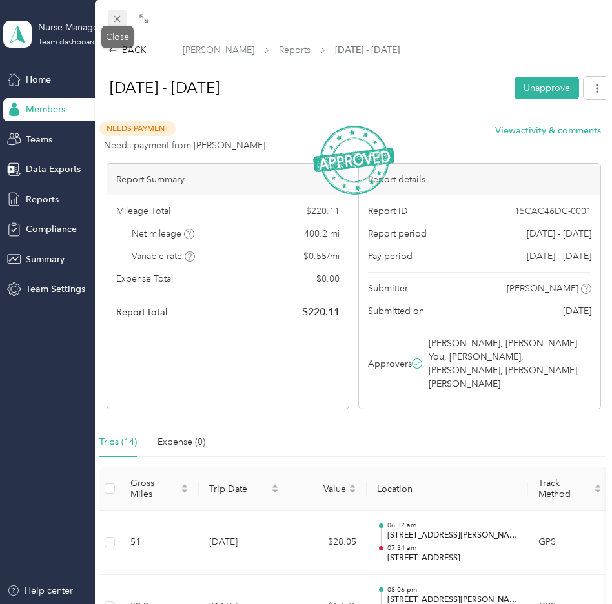
click at [119, 18] on icon at bounding box center [117, 19] width 11 height 11
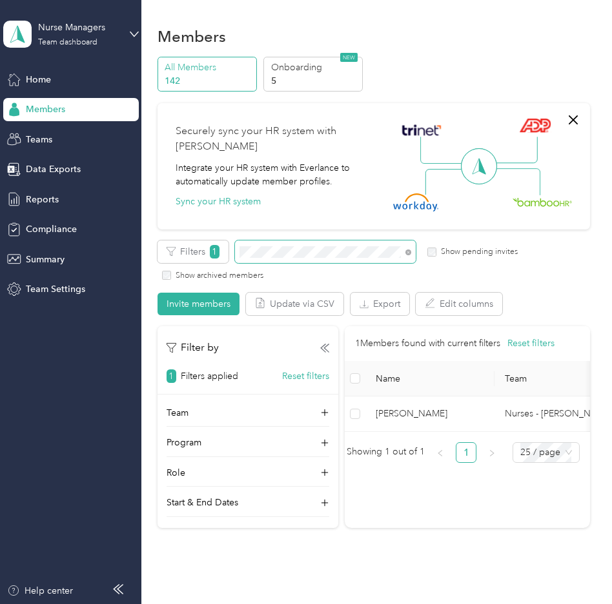
click at [228, 258] on div "Filters 1 Show pending invites Show archived members" at bounding box center [373, 261] width 432 height 41
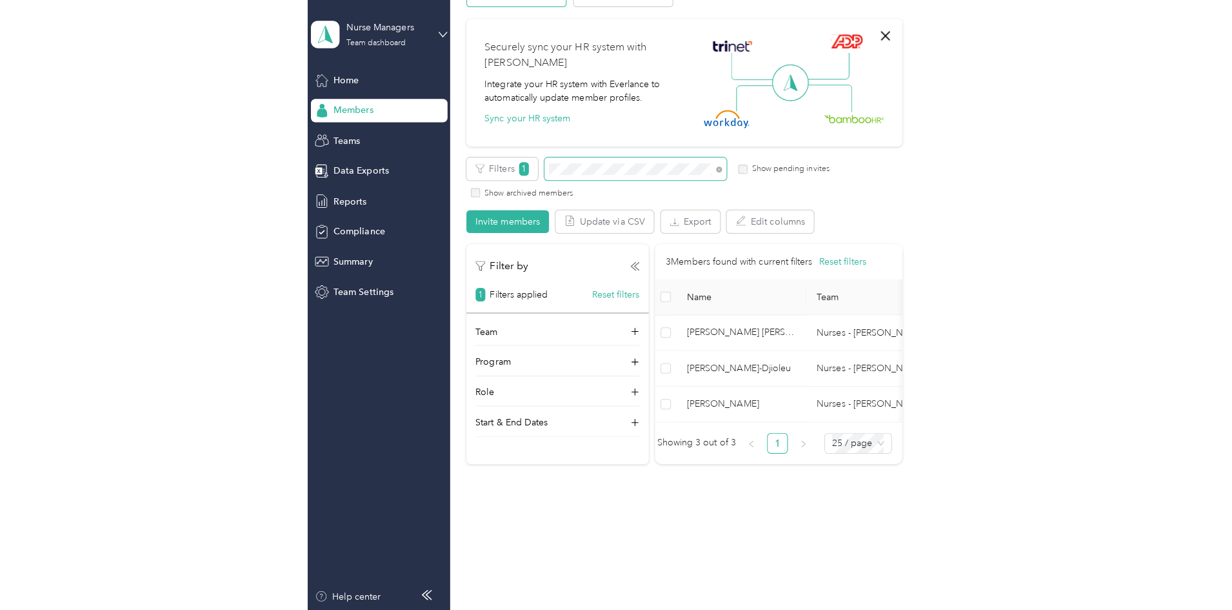
scroll to position [120, 0]
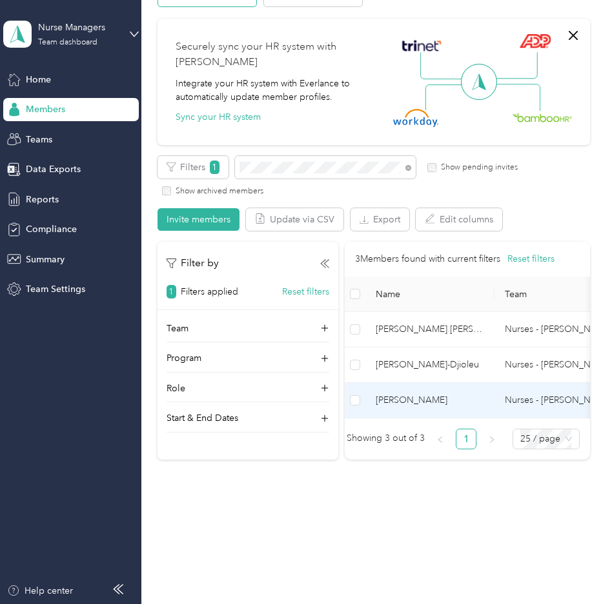
click at [408, 394] on span "[PERSON_NAME]" at bounding box center [429, 401] width 108 height 14
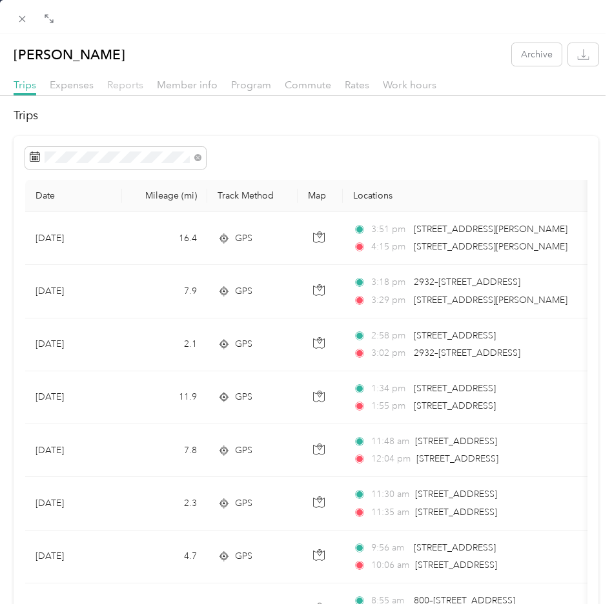
click at [121, 85] on span "Reports" at bounding box center [125, 85] width 36 height 12
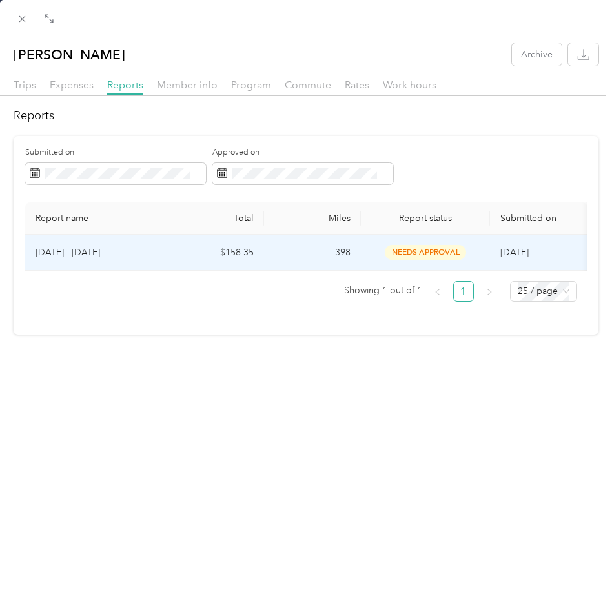
click at [419, 248] on span "needs approval" at bounding box center [424, 252] width 81 height 15
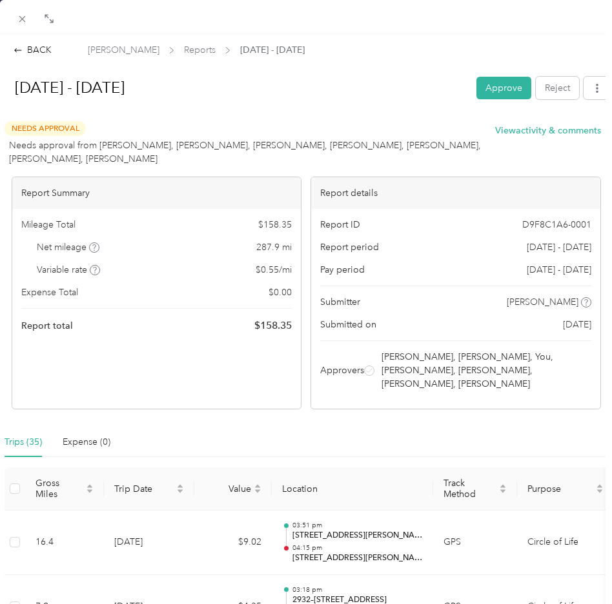
click at [493, 90] on button "Approve" at bounding box center [503, 88] width 55 height 23
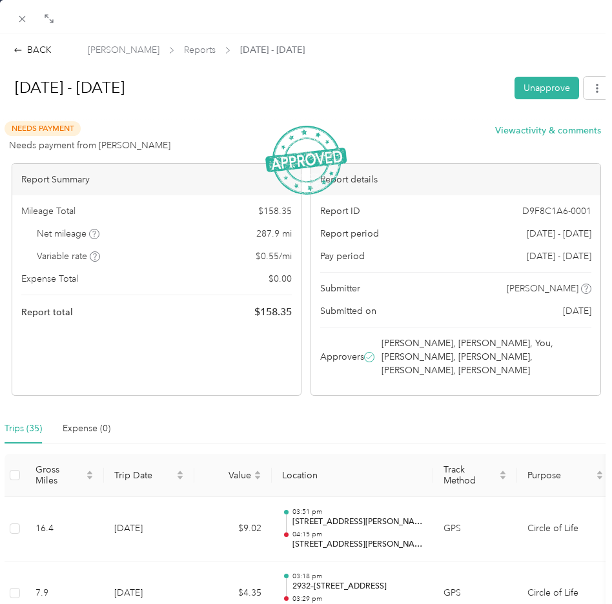
click at [340, 76] on h1 "[DATE] - [DATE]" at bounding box center [253, 87] width 504 height 31
click at [26, 17] on icon at bounding box center [22, 19] width 11 height 11
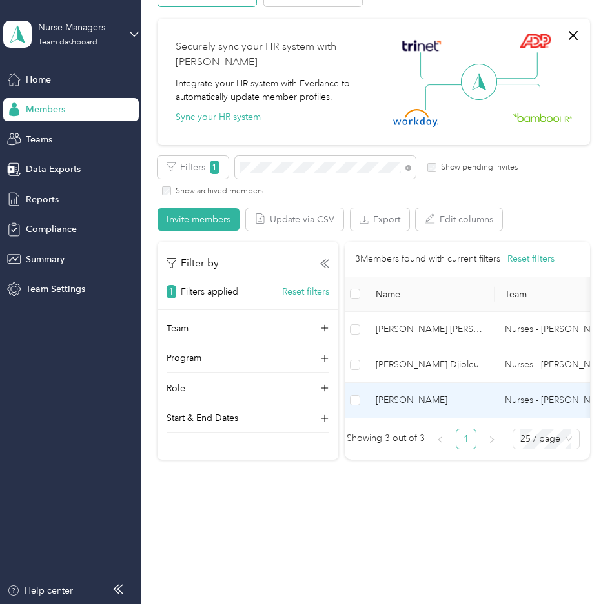
click at [404, 394] on span "[PERSON_NAME]" at bounding box center [429, 401] width 108 height 14
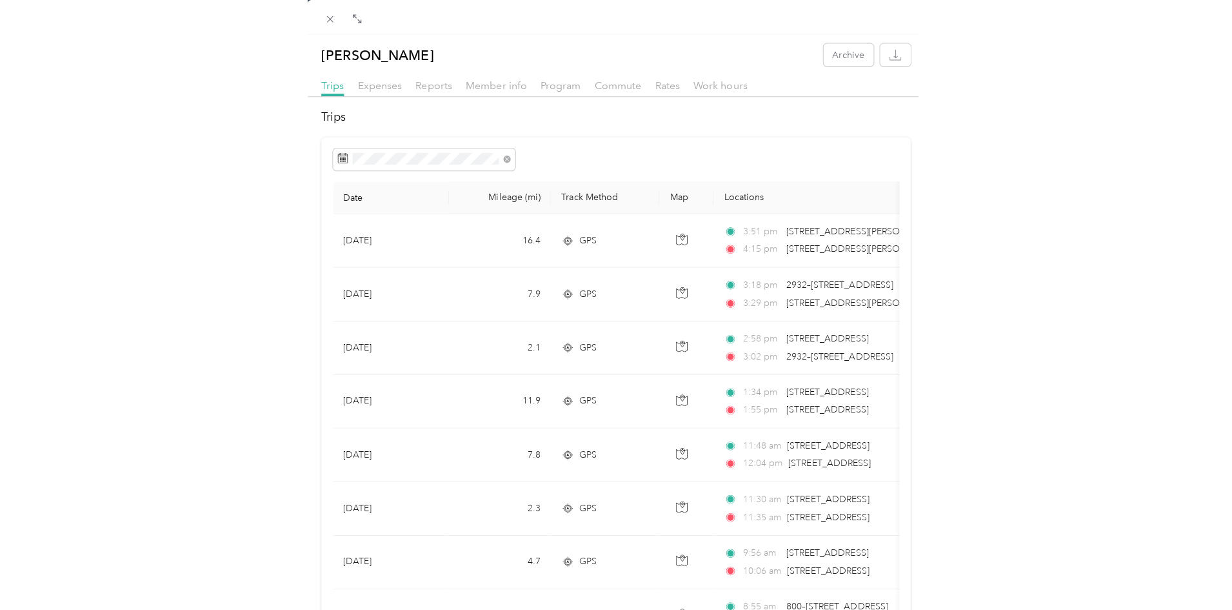
scroll to position [28, 0]
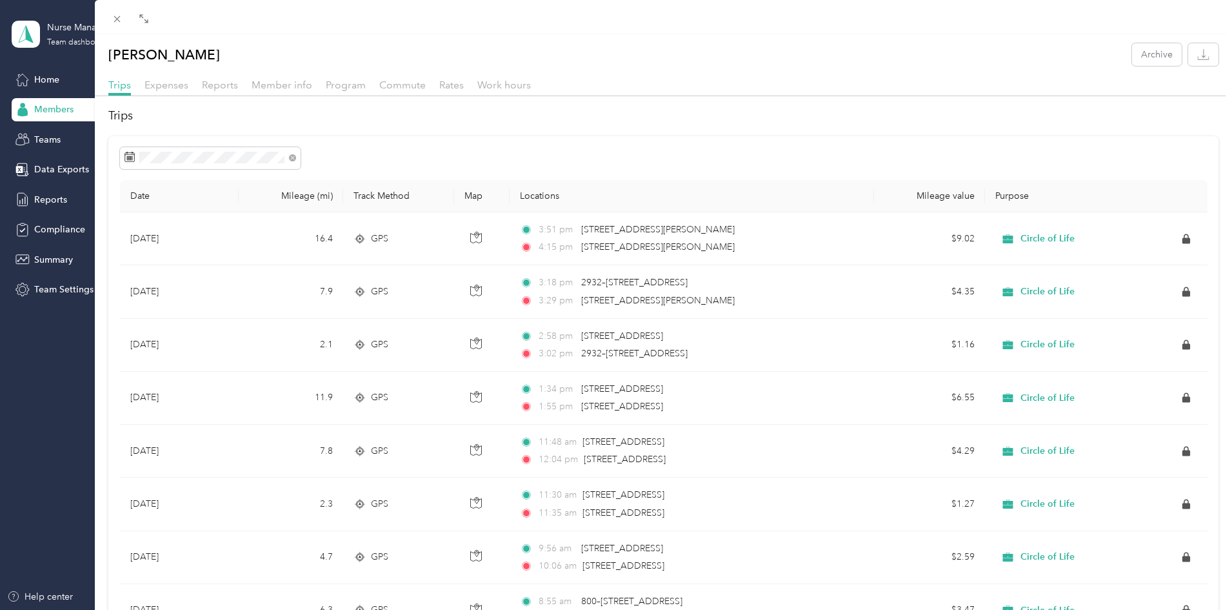
click at [218, 77] on div "Reports" at bounding box center [220, 85] width 36 height 16
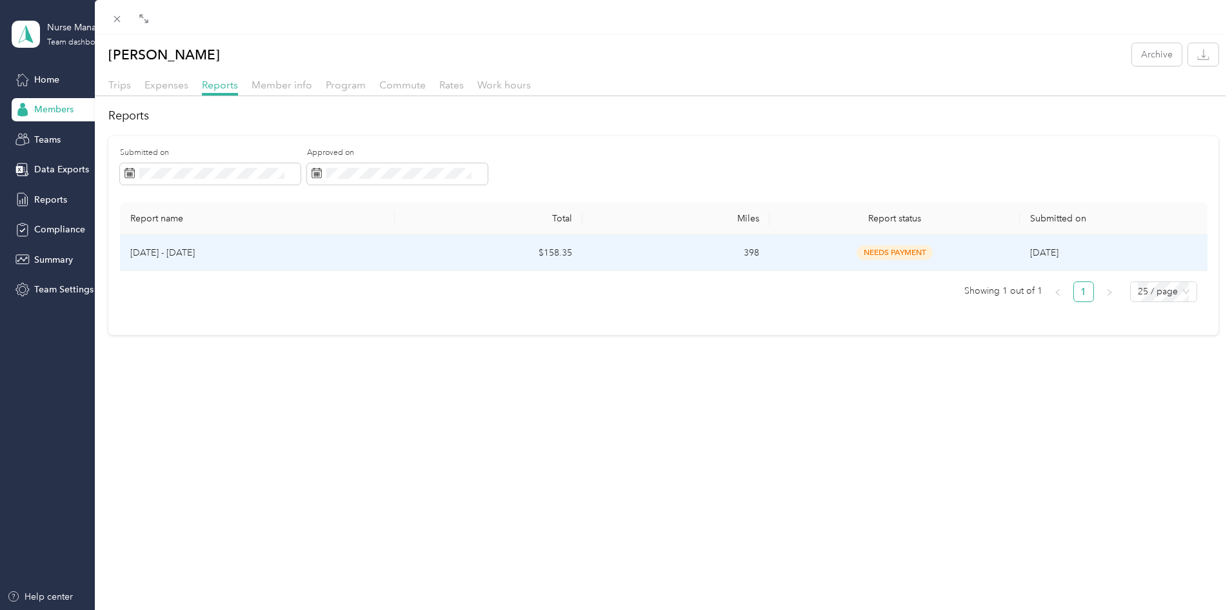
click at [611, 250] on span "needs payment" at bounding box center [895, 252] width 76 height 15
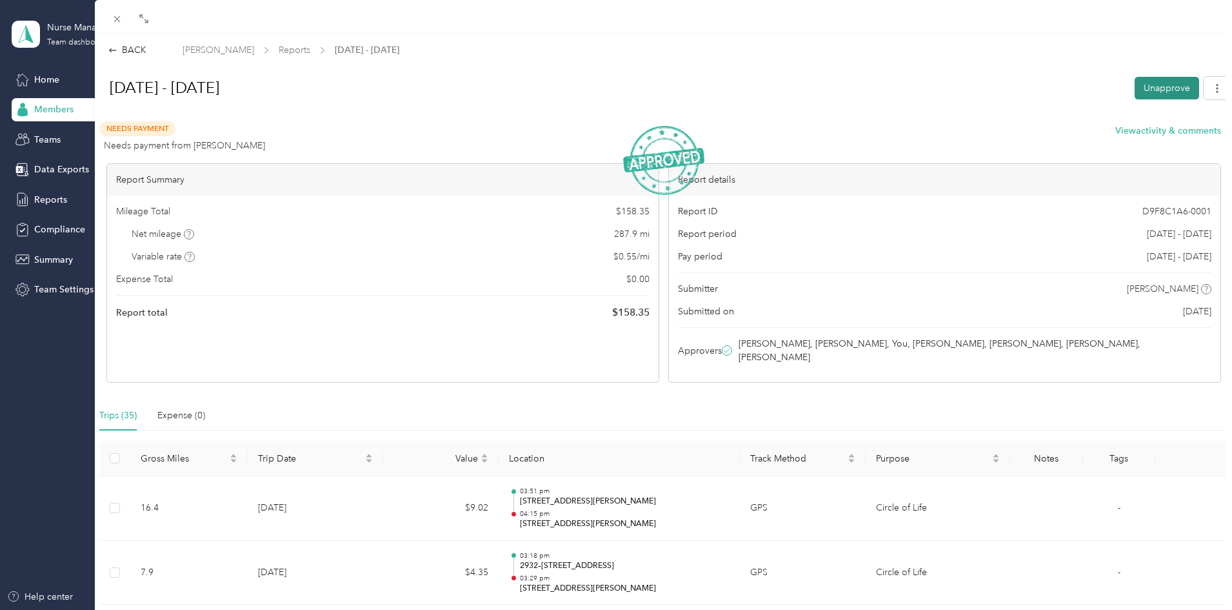
click at [611, 80] on button "Unapprove" at bounding box center [1167, 88] width 65 height 23
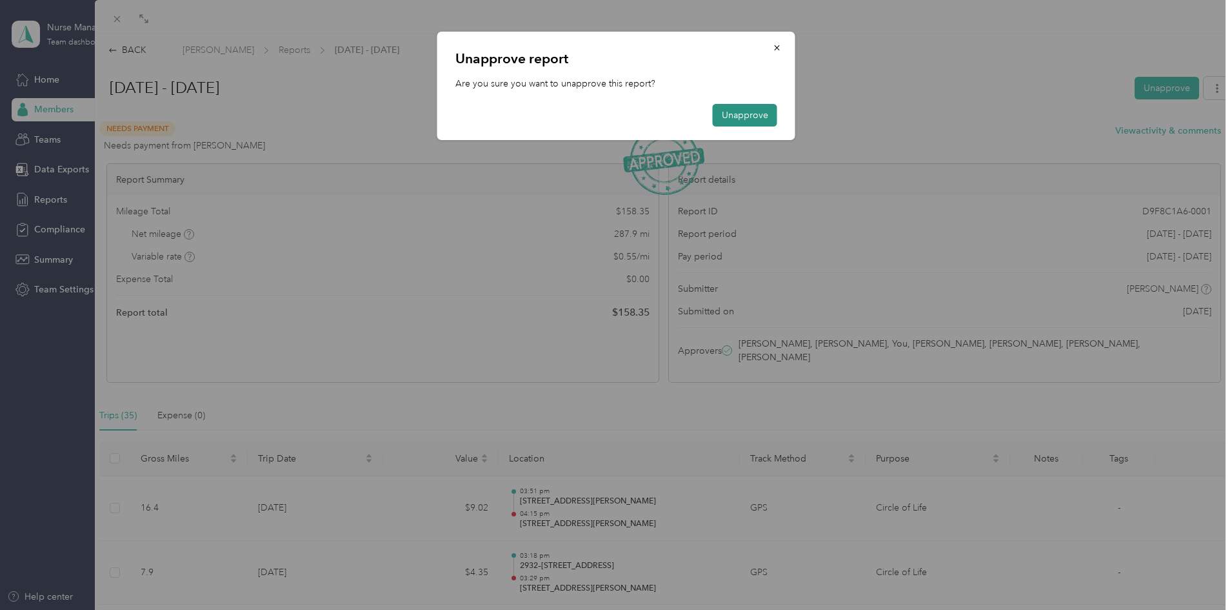
click at [611, 112] on button "Unapprove" at bounding box center [745, 115] width 65 height 23
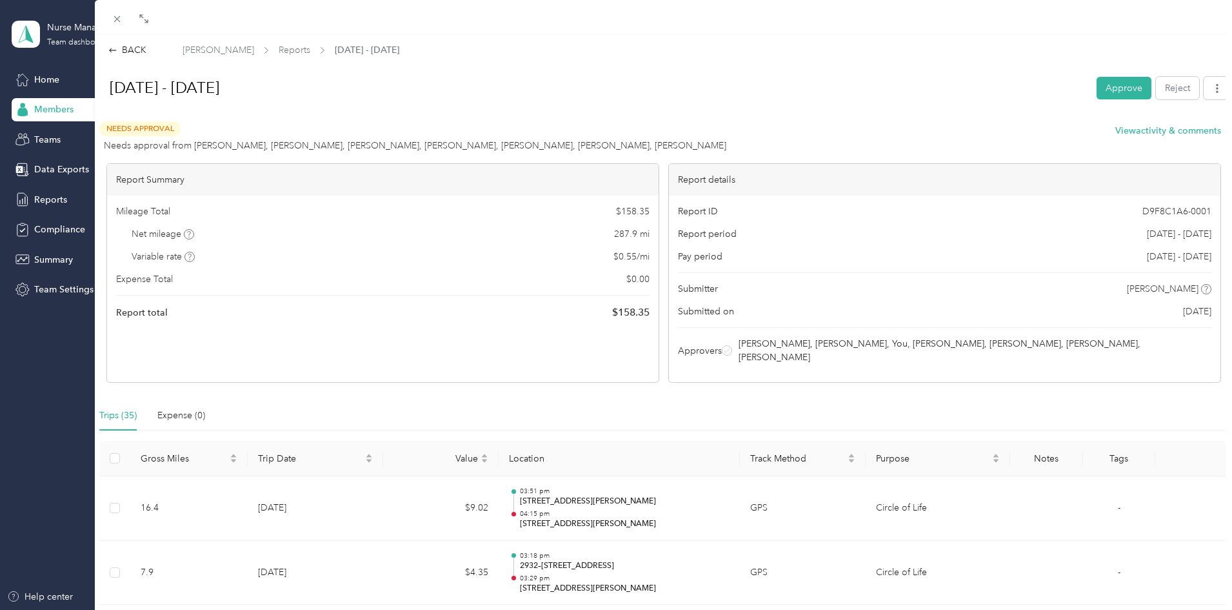
click at [611, 108] on div "Aug 17 - 30, 2025 Approve Reject" at bounding box center [663, 91] width 1135 height 38
click at [611, 85] on button "Approve" at bounding box center [1124, 88] width 55 height 23
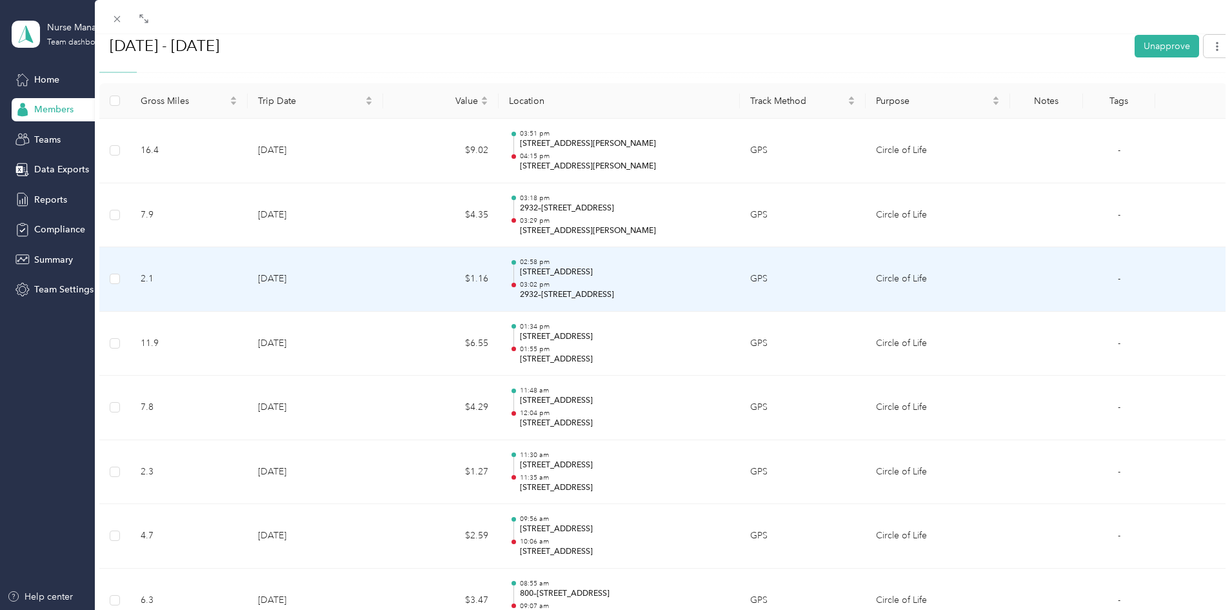
scroll to position [387, 0]
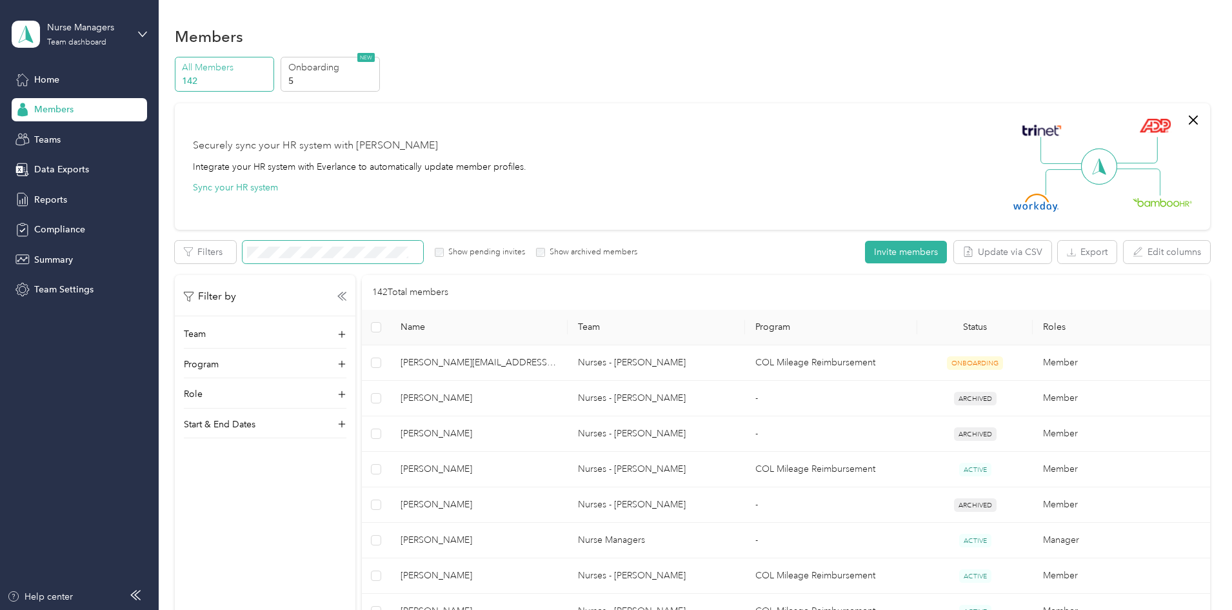
click at [423, 245] on span at bounding box center [333, 252] width 181 height 23
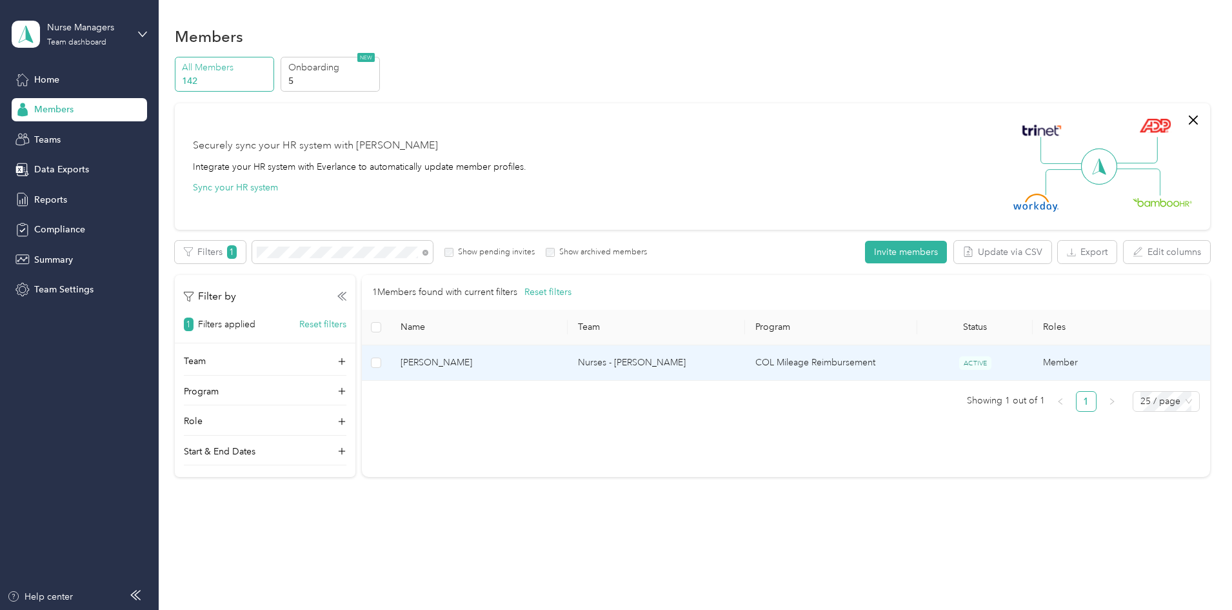
click at [534, 362] on span "[PERSON_NAME]" at bounding box center [479, 362] width 157 height 14
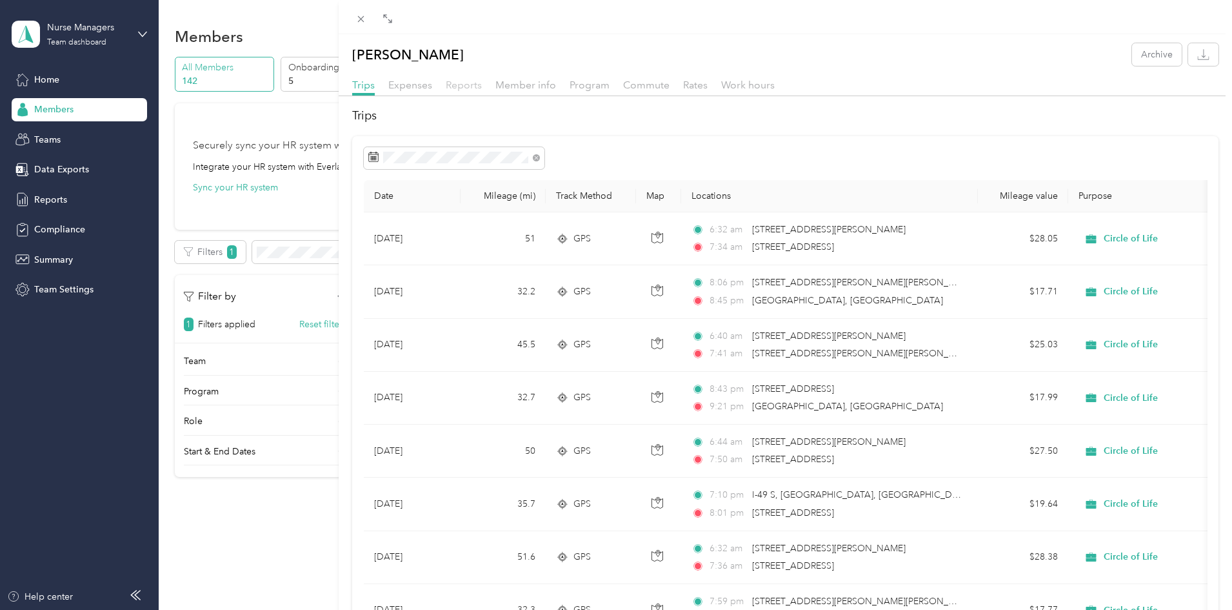
click at [464, 86] on span "Reports" at bounding box center [464, 85] width 36 height 12
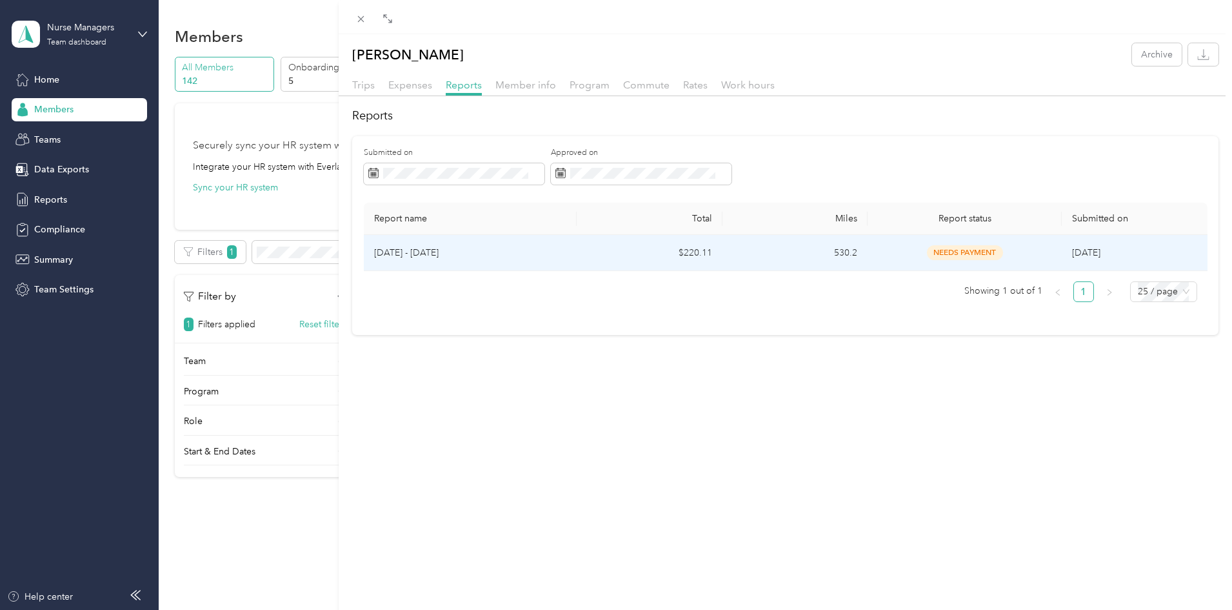
click at [484, 259] on p "[DATE] - [DATE]" at bounding box center [470, 253] width 193 height 14
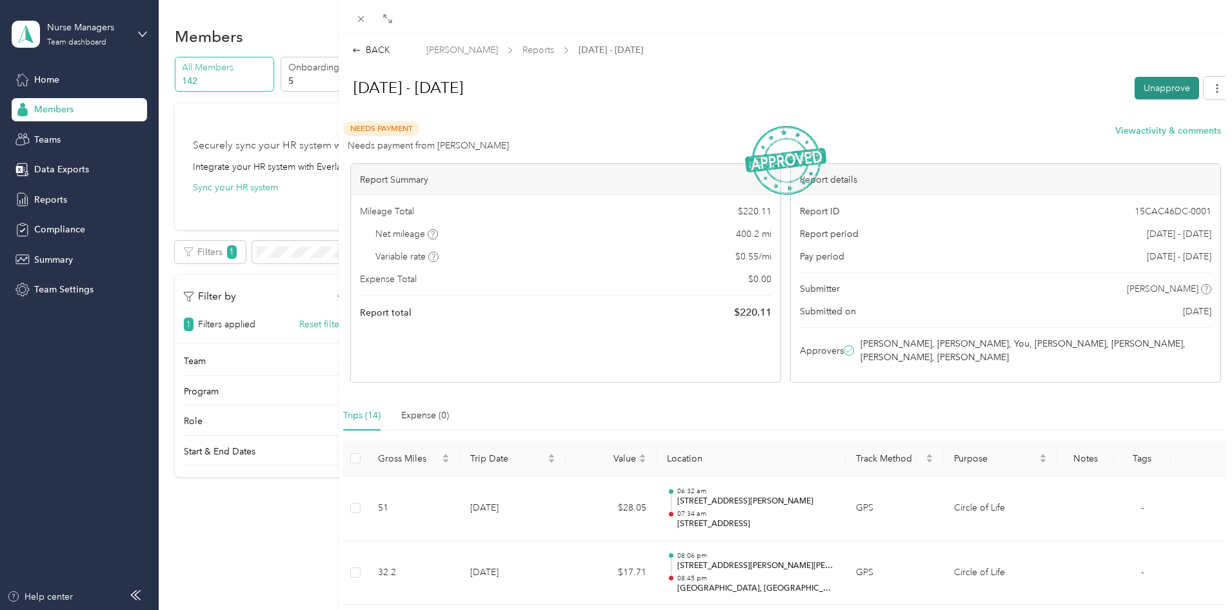
click at [1159, 85] on button "Unapprove" at bounding box center [1167, 88] width 65 height 23
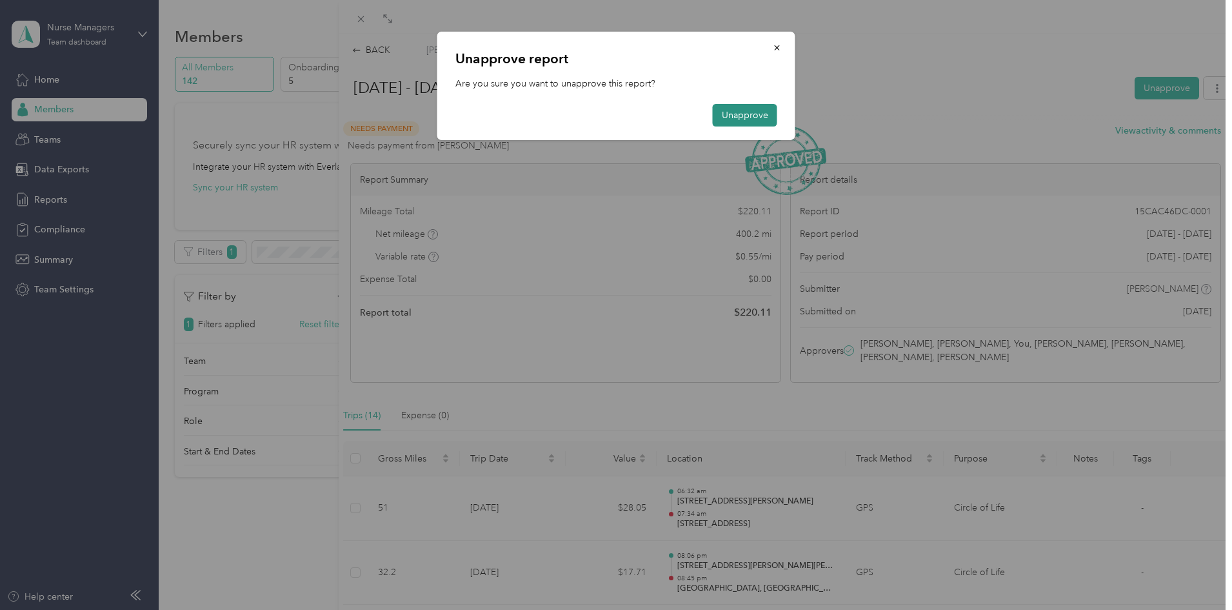
click at [742, 110] on button "Unapprove" at bounding box center [745, 115] width 65 height 23
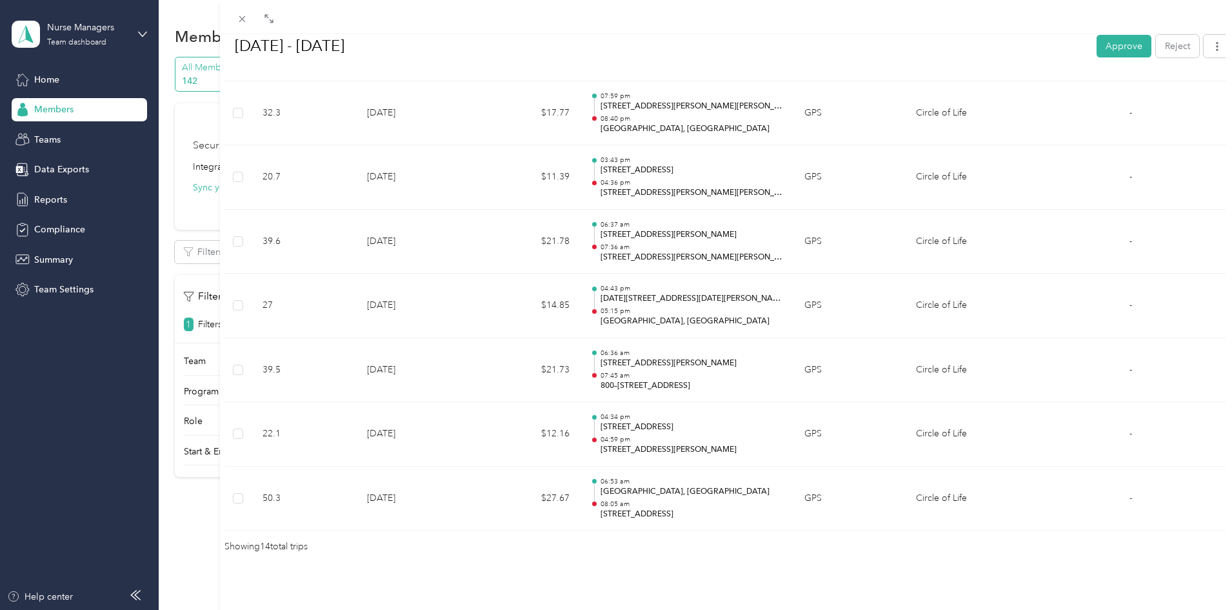
scroll to position [841, 0]
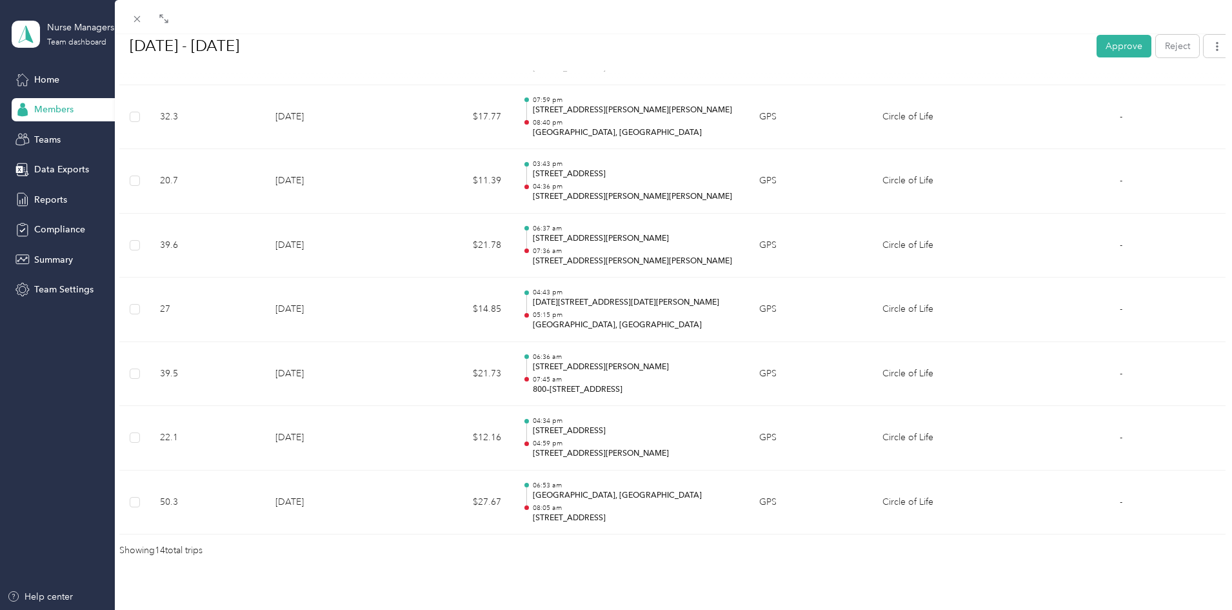
drag, startPoint x: 334, startPoint y: 209, endPoint x: 139, endPoint y: 246, distance: 198.4
click at [126, 241] on div at bounding box center [121, 305] width 9 height 610
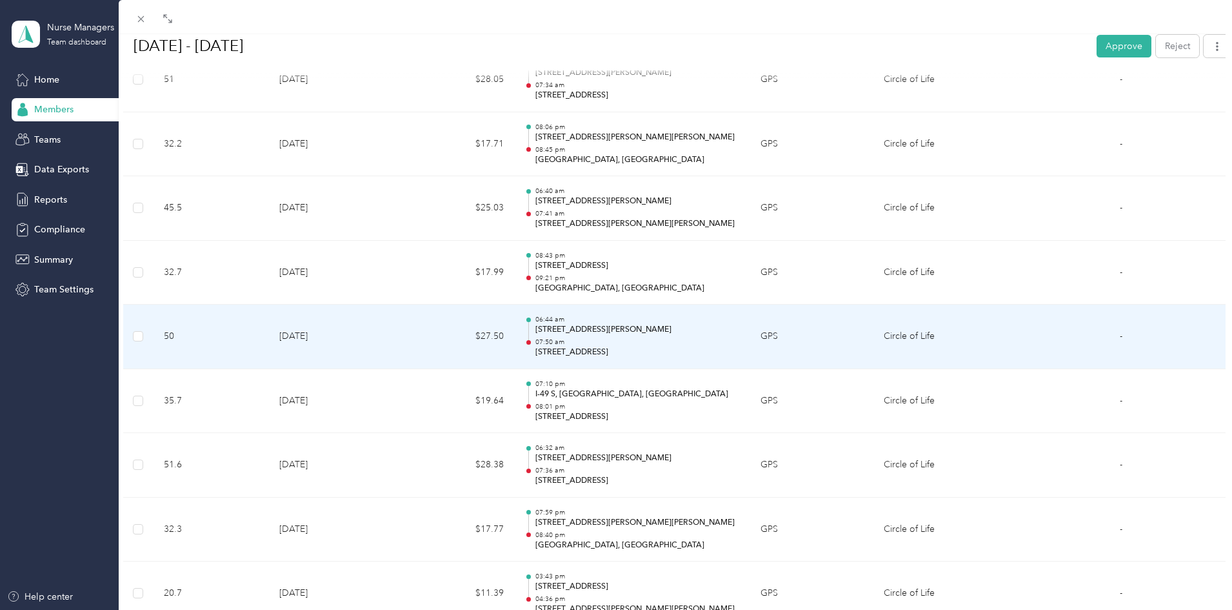
scroll to position [452, 0]
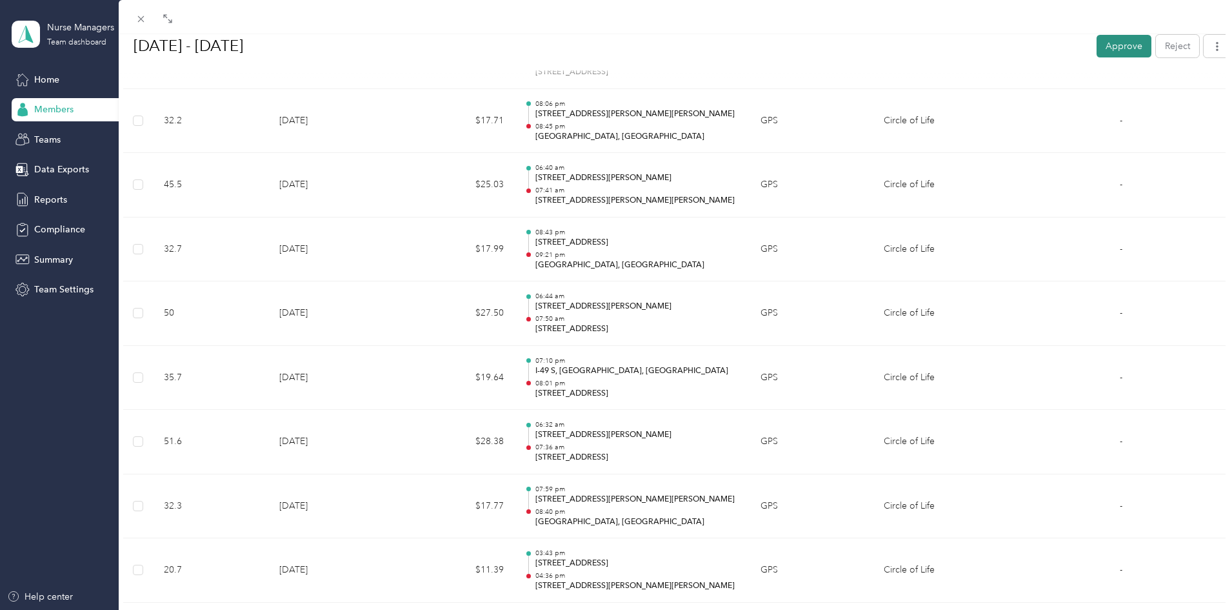
click at [1112, 44] on button "Approve" at bounding box center [1124, 45] width 55 height 23
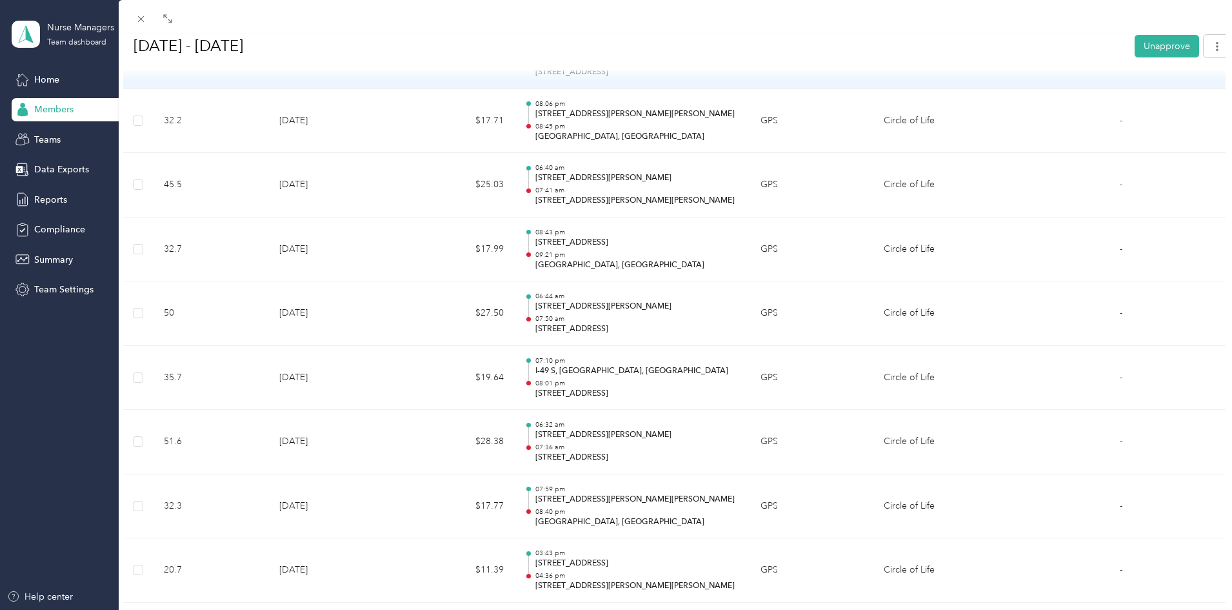
scroll to position [0, 0]
